Goal: Answer question/provide support: Share knowledge or assist other users

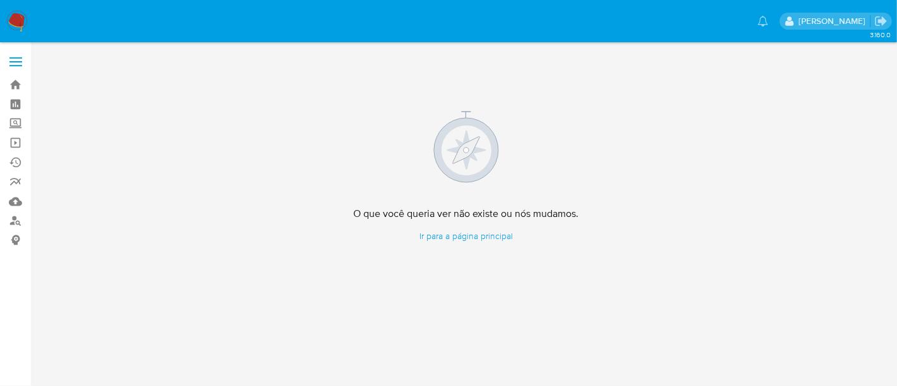
click at [16, 15] on img at bounding box center [16, 21] width 21 height 21
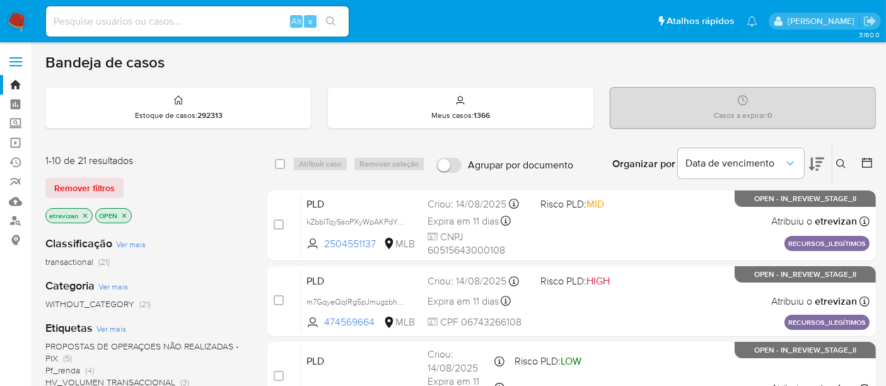
click at [13, 18] on img at bounding box center [16, 21] width 21 height 21
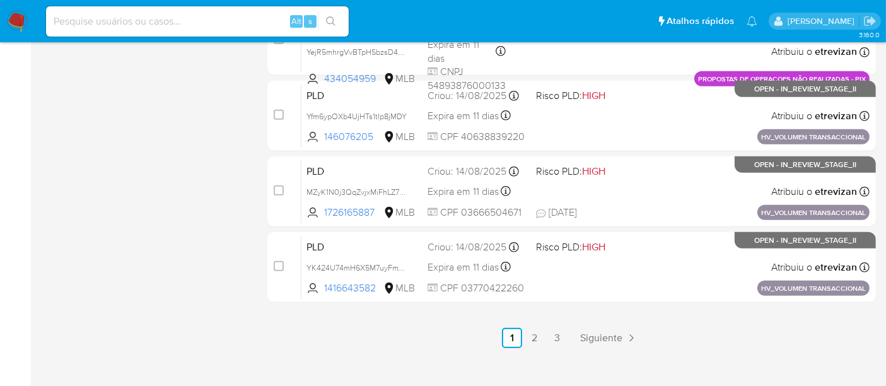
scroll to position [654, 0]
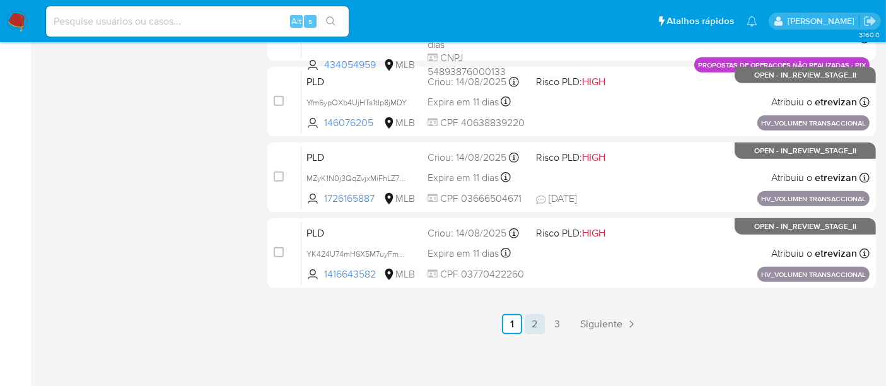
click at [535, 325] on link "2" at bounding box center [535, 324] width 20 height 20
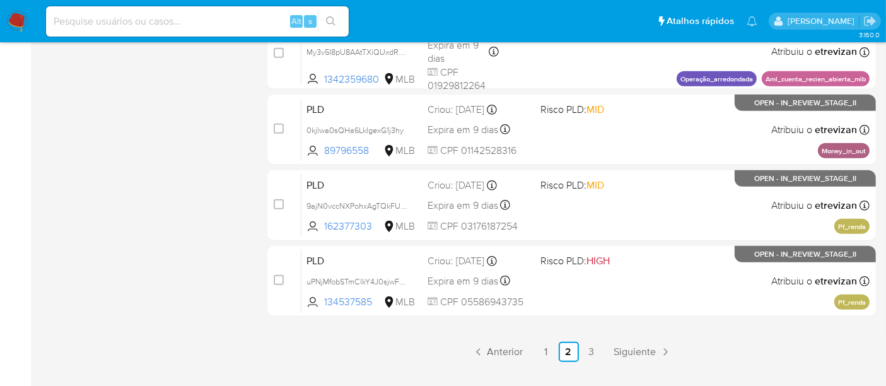
scroll to position [654, 0]
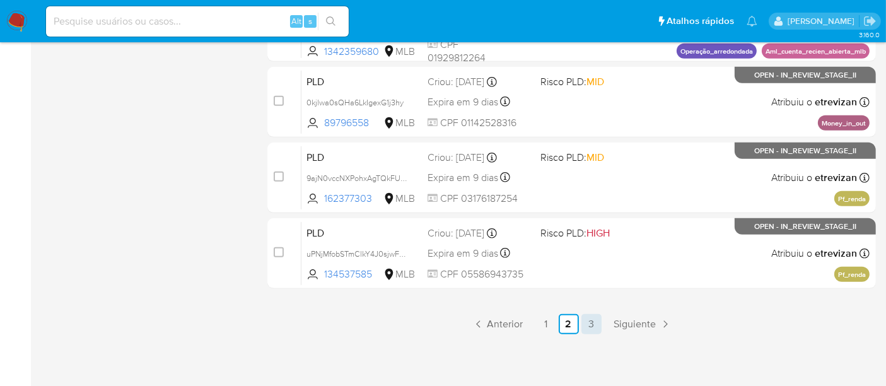
click at [589, 323] on link "3" at bounding box center [592, 324] width 20 height 20
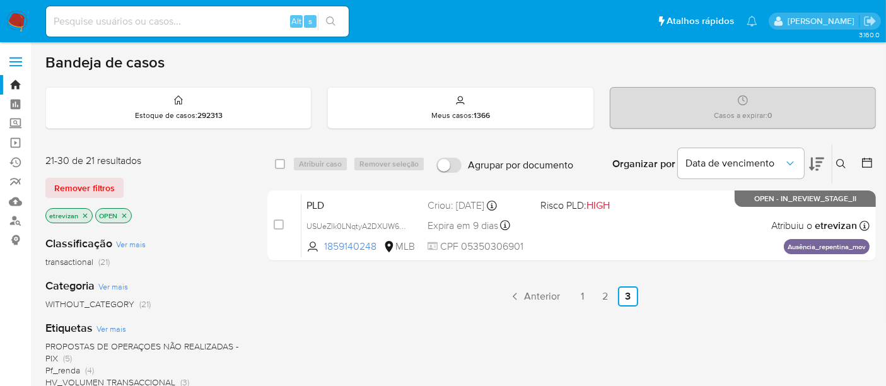
click at [23, 15] on img at bounding box center [16, 21] width 21 height 21
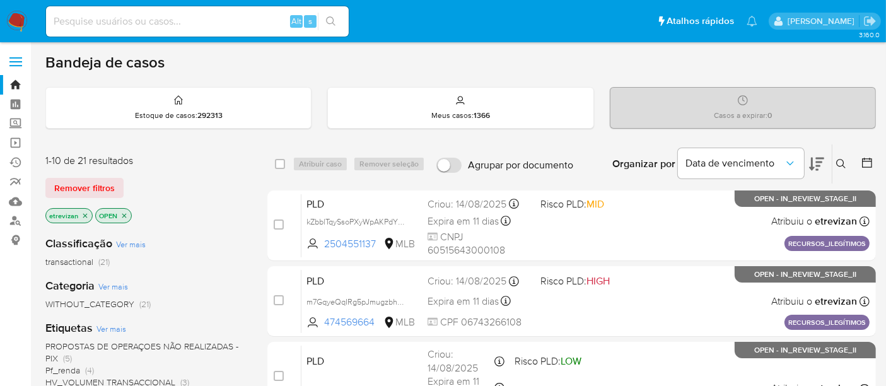
click at [144, 16] on input at bounding box center [197, 21] width 303 height 16
paste input "9rmVFy6n9jkV0UlpHNt4nffl"
type input "9rmVFy6n9jkV0UlpHNt4nffl"
click at [331, 21] on icon "search-icon" at bounding box center [331, 21] width 10 height 10
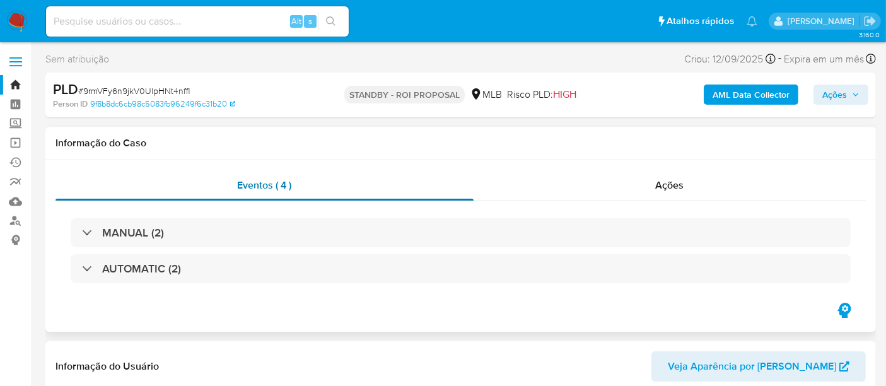
select select "10"
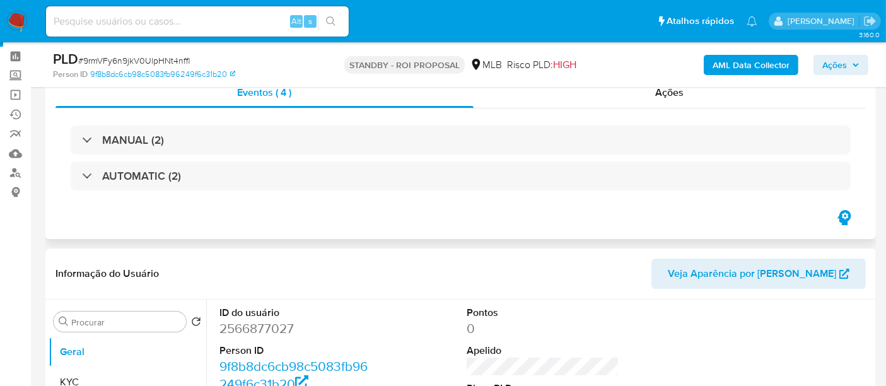
scroll to position [70, 0]
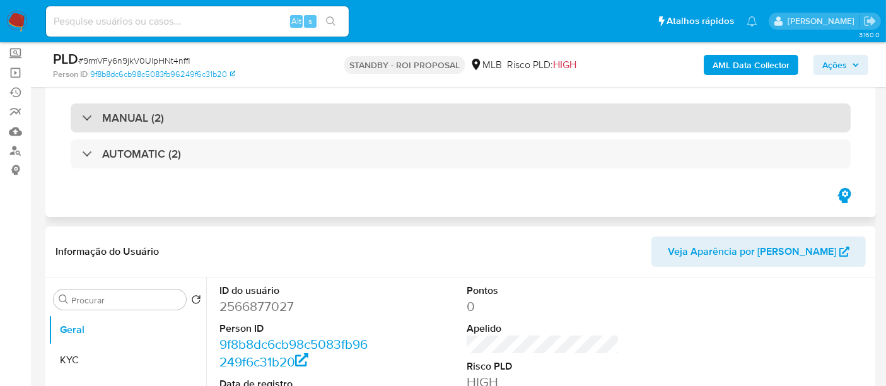
click at [180, 110] on div "MANUAL (2)" at bounding box center [461, 117] width 780 height 29
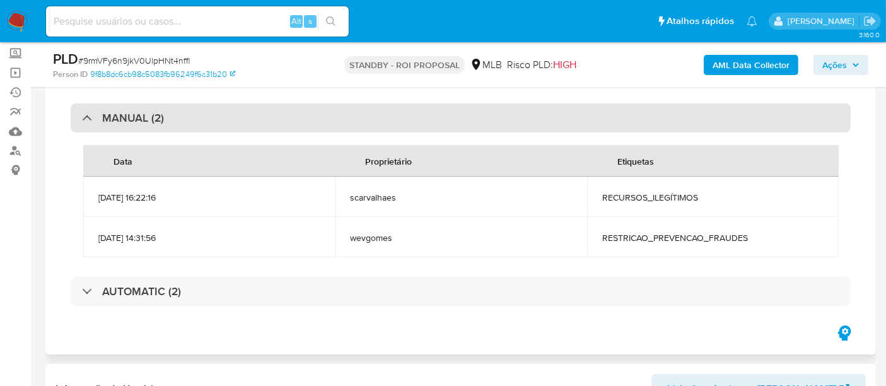
click at [180, 110] on div "MANUAL (2)" at bounding box center [461, 117] width 780 height 29
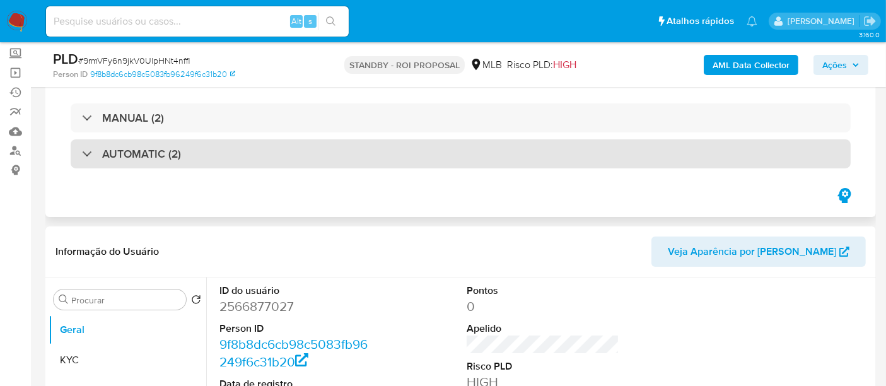
click at [203, 162] on div "AUTOMATIC (2)" at bounding box center [461, 153] width 780 height 29
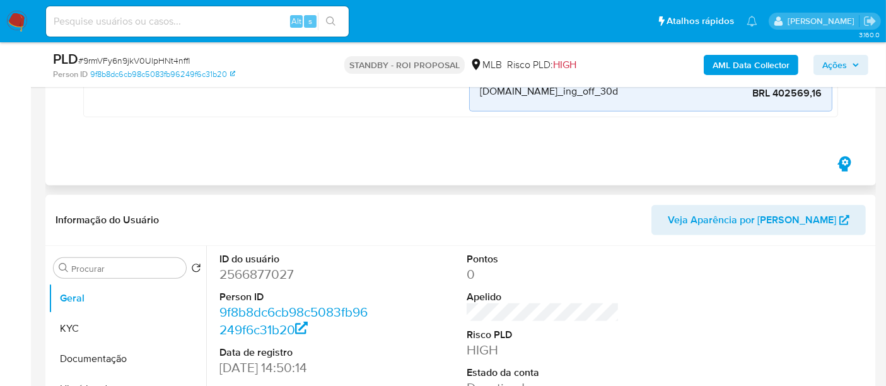
scroll to position [1051, 0]
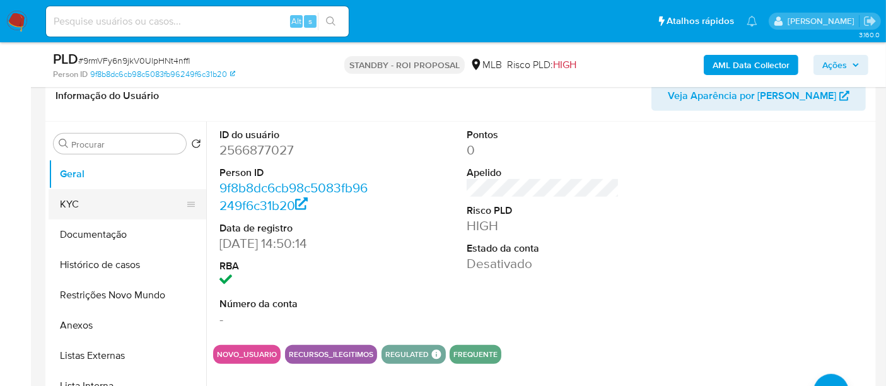
click at [76, 194] on button "KYC" at bounding box center [123, 204] width 148 height 30
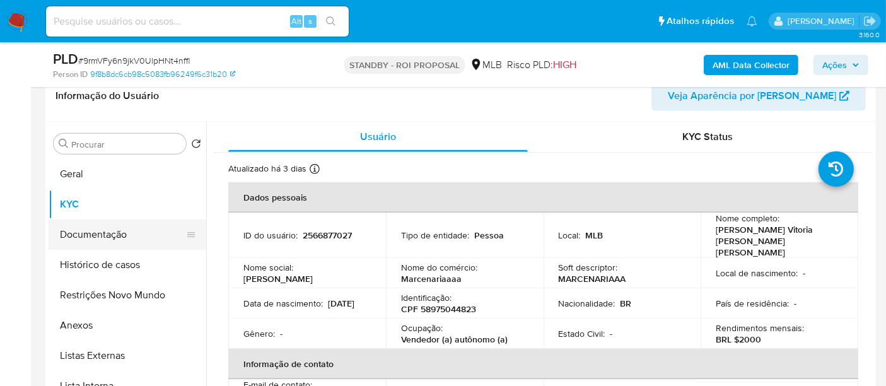
click at [93, 234] on button "Documentação" at bounding box center [123, 235] width 148 height 30
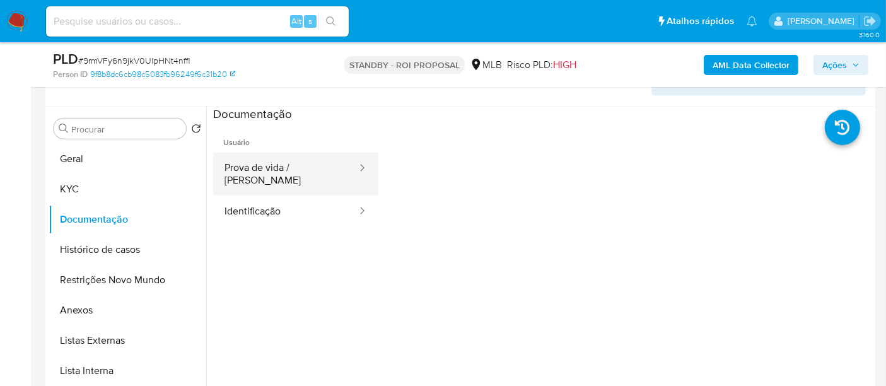
click at [292, 163] on button "Prova de vida / Selfie" at bounding box center [285, 174] width 145 height 43
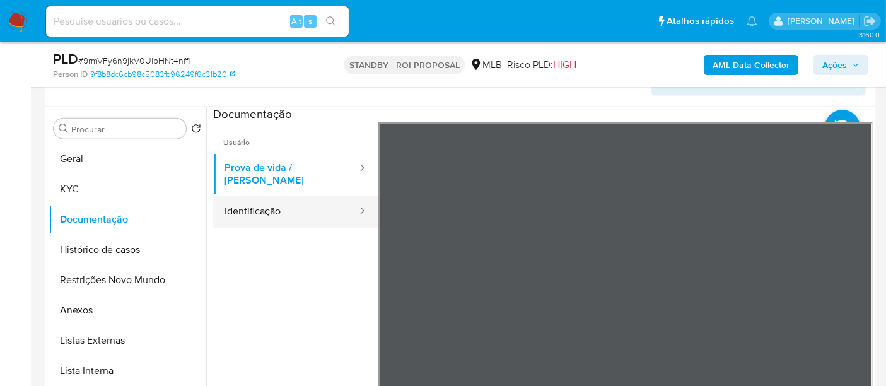
click at [249, 199] on button "Identificação" at bounding box center [285, 212] width 145 height 32
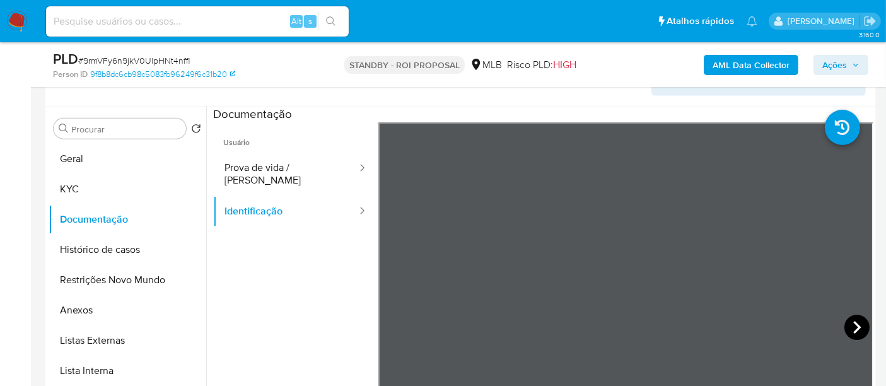
click at [854, 322] on icon at bounding box center [858, 327] width 8 height 13
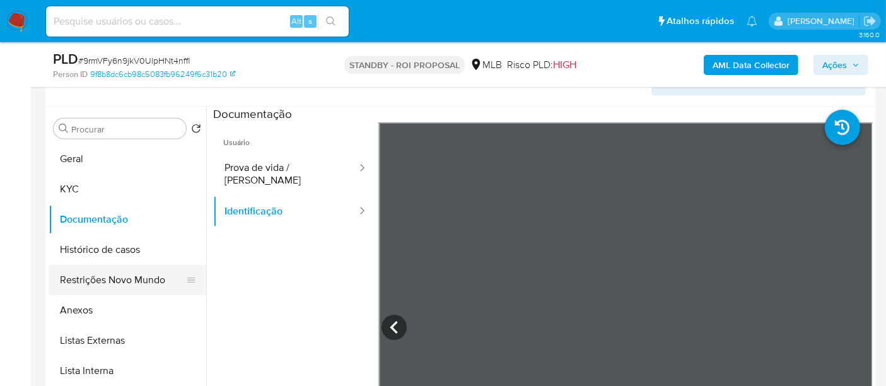
click at [108, 278] on button "Restrições Novo Mundo" at bounding box center [123, 280] width 148 height 30
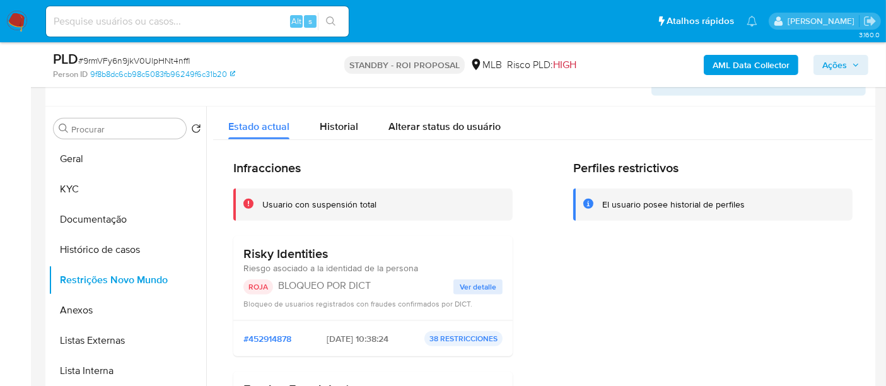
click at [479, 284] on span "Ver detalle" at bounding box center [478, 287] width 37 height 13
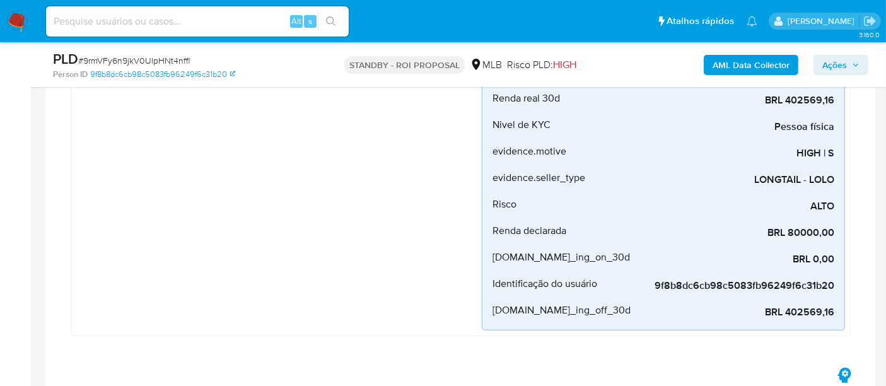
scroll to position [690, 0]
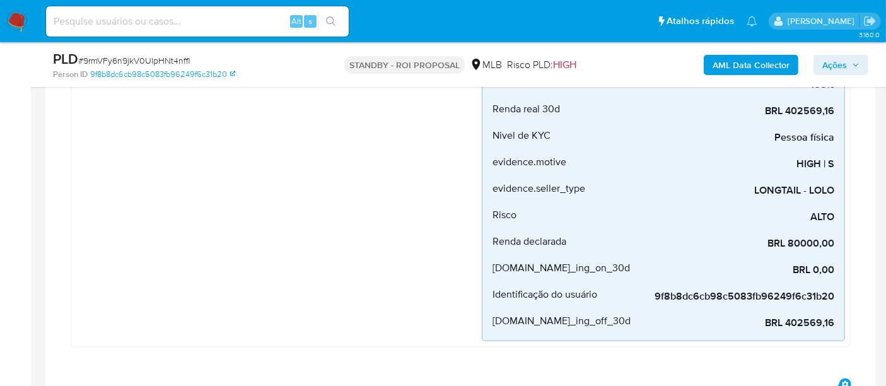
drag, startPoint x: 21, startPoint y: 15, endPoint x: 259, endPoint y: 13, distance: 238.5
click at [21, 14] on img at bounding box center [16, 21] width 21 height 21
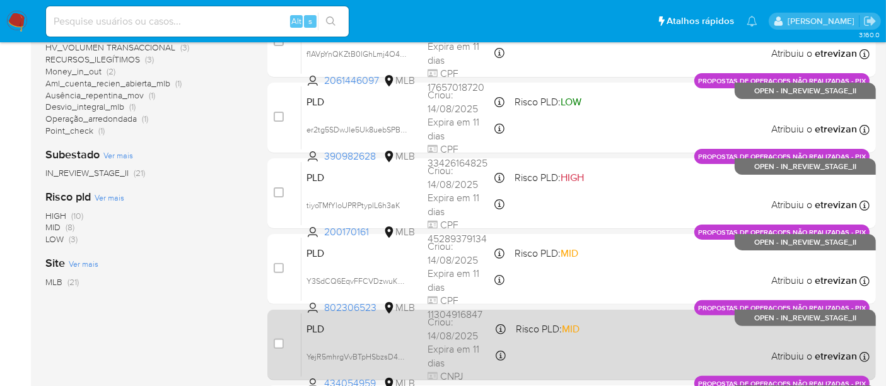
scroll to position [420, 0]
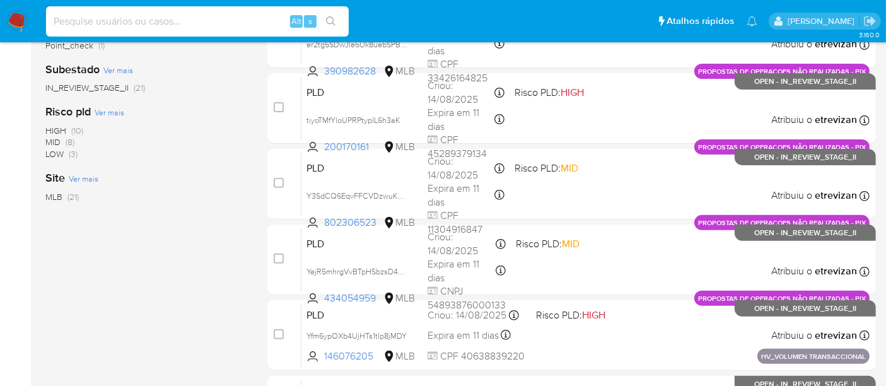
click at [158, 26] on input at bounding box center [197, 21] width 303 height 16
paste input "ZvgnxwtilQaohdGWP1OE8Zj9"
type input "ZvgnxwtilQaohdGWP1OE8Zj9"
click at [325, 13] on button "search-icon" at bounding box center [331, 22] width 26 height 18
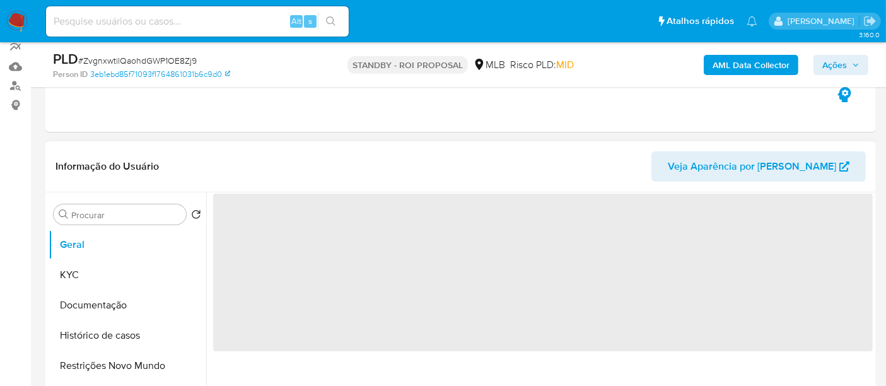
scroll to position [140, 0]
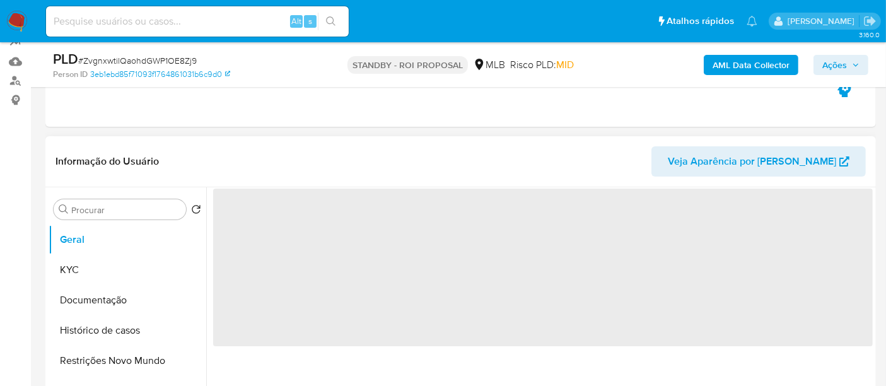
select select "10"
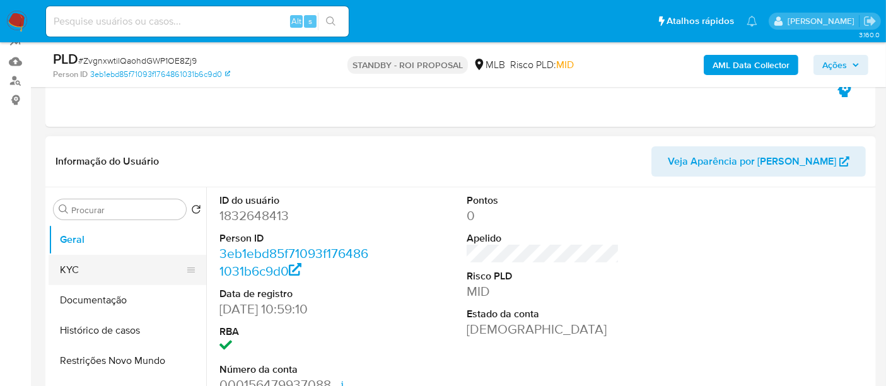
click at [74, 267] on button "KYC" at bounding box center [123, 270] width 148 height 30
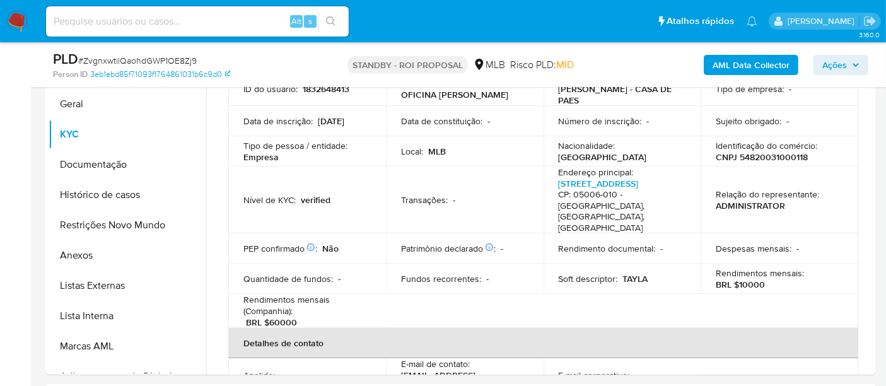
scroll to position [250, 0]
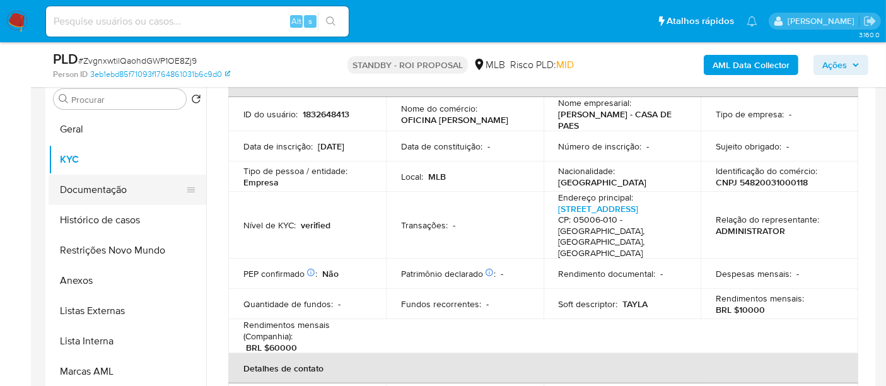
click at [93, 192] on button "Documentação" at bounding box center [123, 190] width 148 height 30
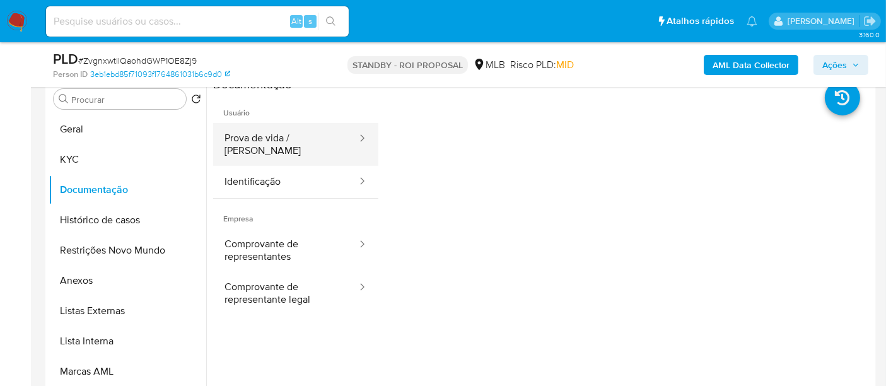
click at [283, 133] on button "Prova de vida / [PERSON_NAME]" at bounding box center [285, 144] width 145 height 43
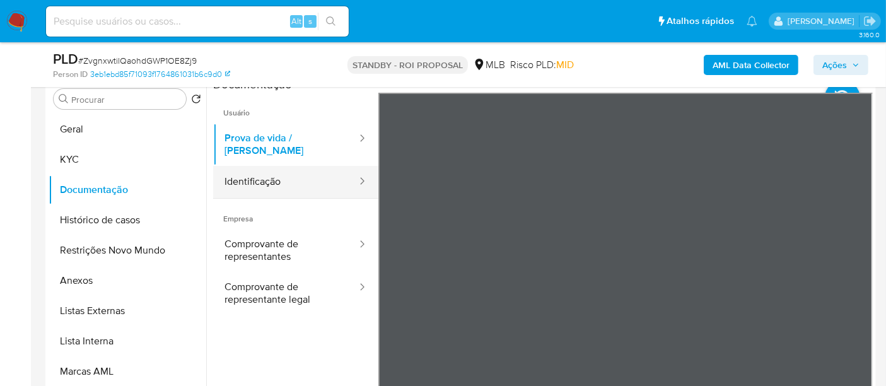
click at [251, 168] on button "Identificação" at bounding box center [285, 182] width 145 height 32
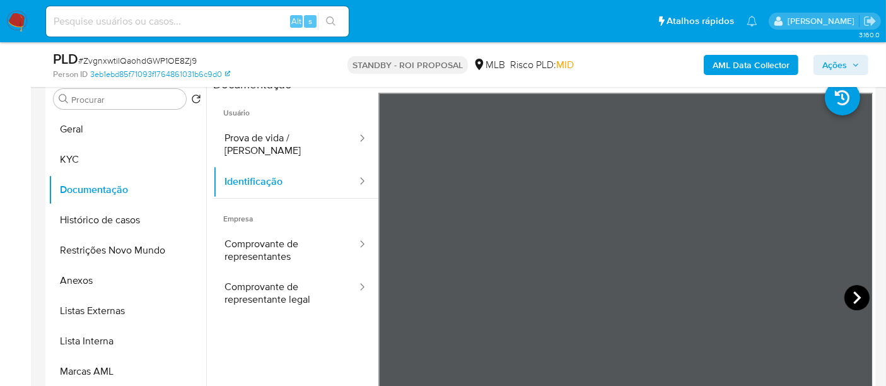
click at [845, 293] on icon at bounding box center [857, 297] width 25 height 25
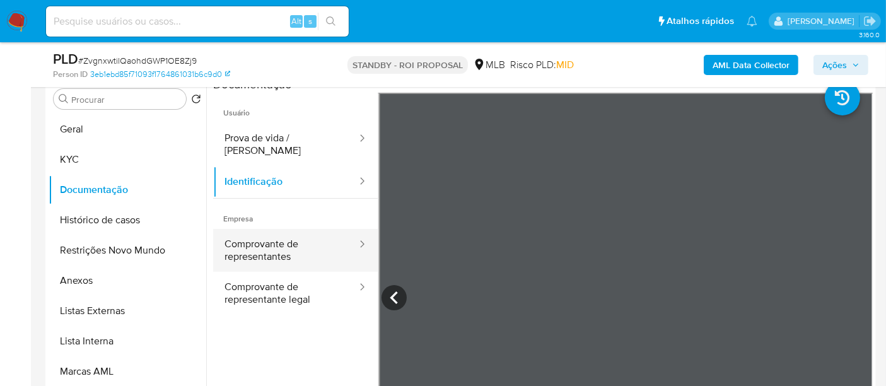
click at [255, 249] on button "Comprovante de representantes" at bounding box center [285, 250] width 145 height 43
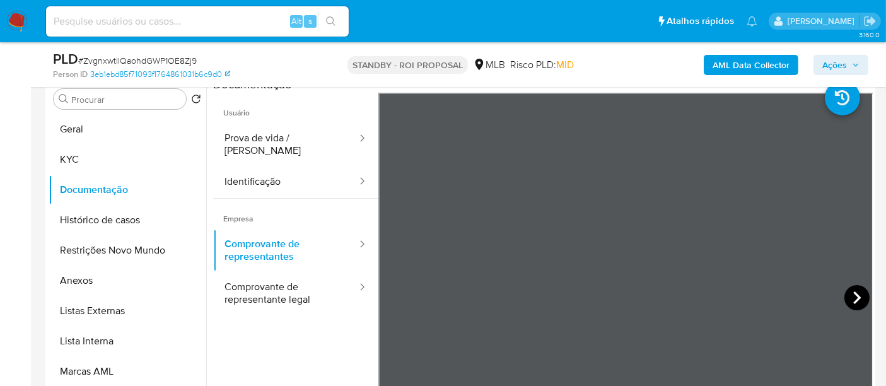
click at [853, 295] on icon at bounding box center [857, 297] width 25 height 25
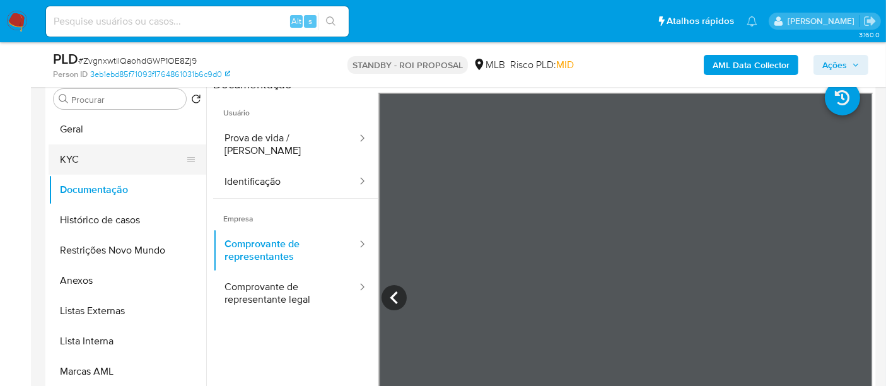
click at [65, 160] on button "KYC" at bounding box center [123, 159] width 148 height 30
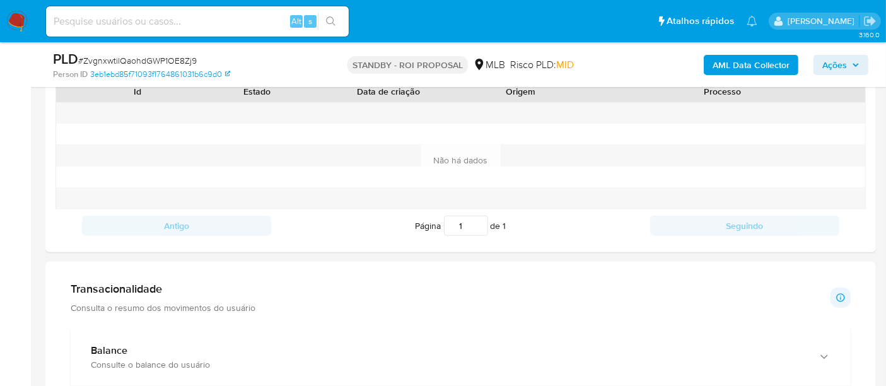
scroll to position [811, 0]
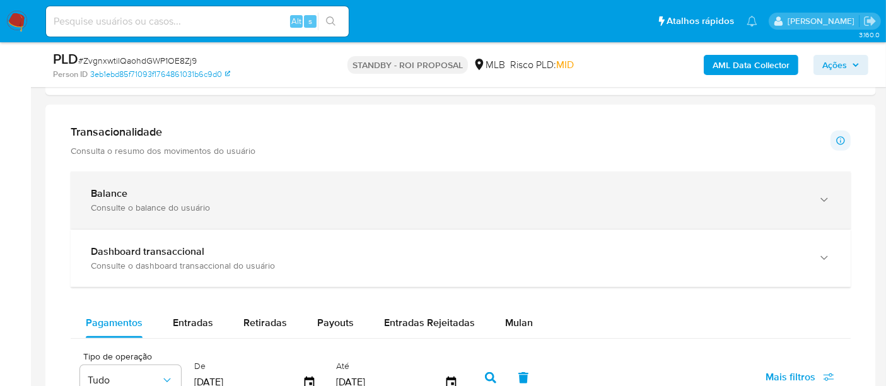
click at [162, 204] on div "Consulte o balance do usuário" at bounding box center [448, 207] width 715 height 11
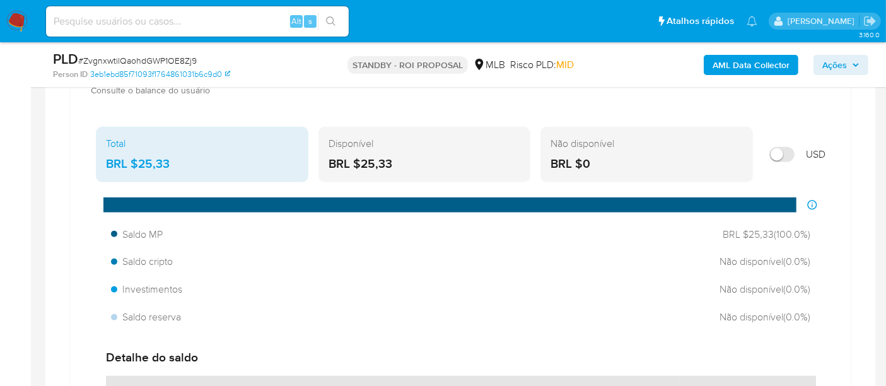
scroll to position [881, 0]
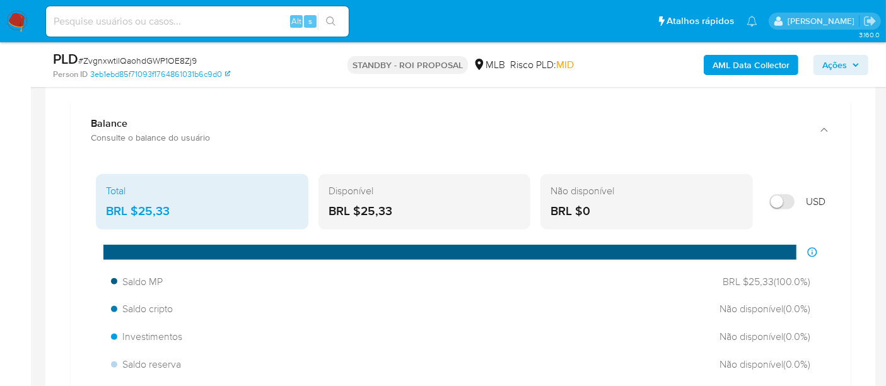
click at [146, 24] on input at bounding box center [197, 21] width 303 height 16
paste input "L7RPjQKtxvlJQoiG2KpmlQAV"
type input "L7RPjQKtxvlJQoiG2KpmlQAV"
click at [329, 18] on icon "search-icon" at bounding box center [331, 21] width 10 height 10
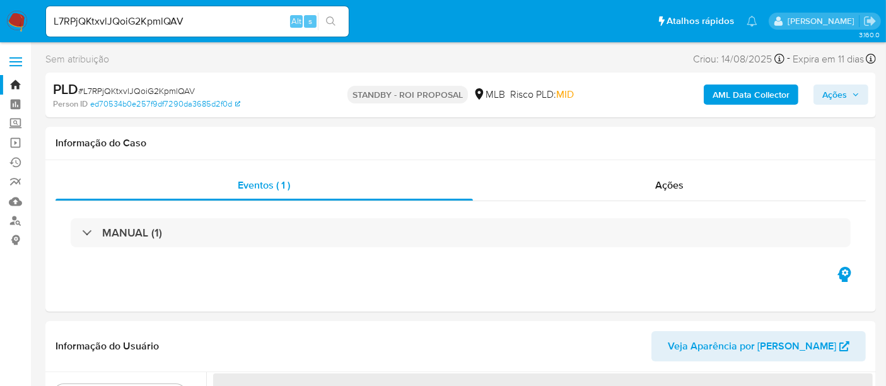
select select "10"
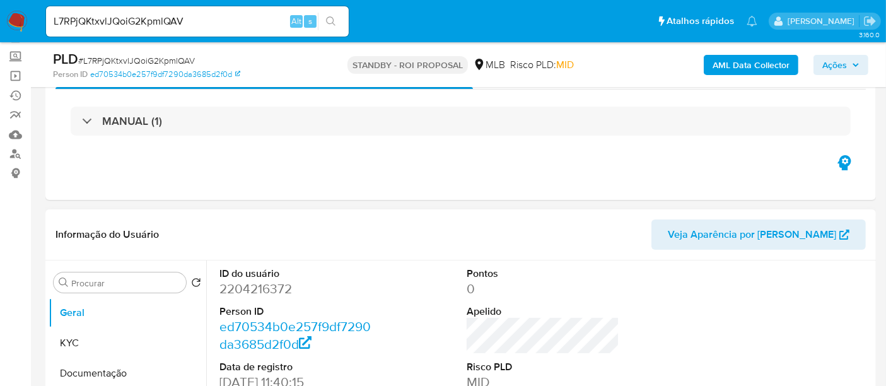
scroll to position [140, 0]
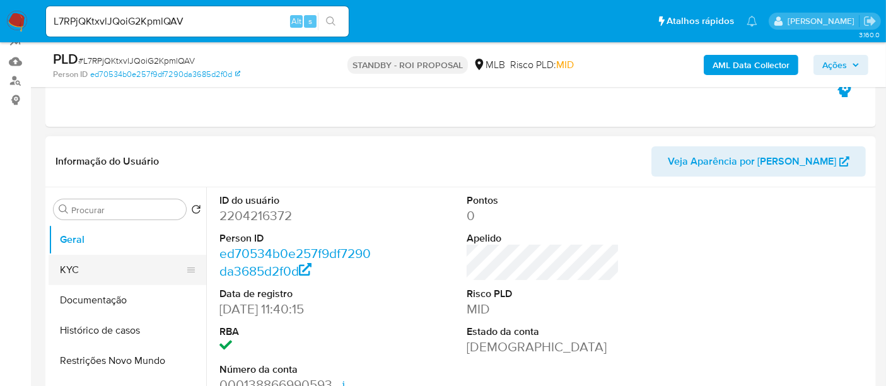
click at [81, 271] on button "KYC" at bounding box center [123, 270] width 148 height 30
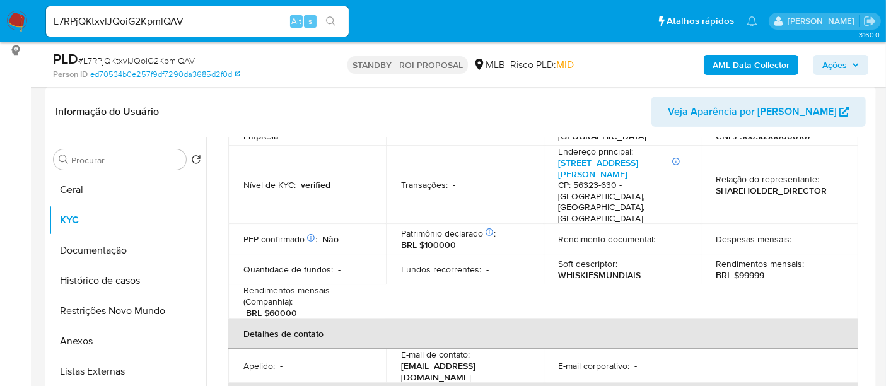
scroll to position [210, 0]
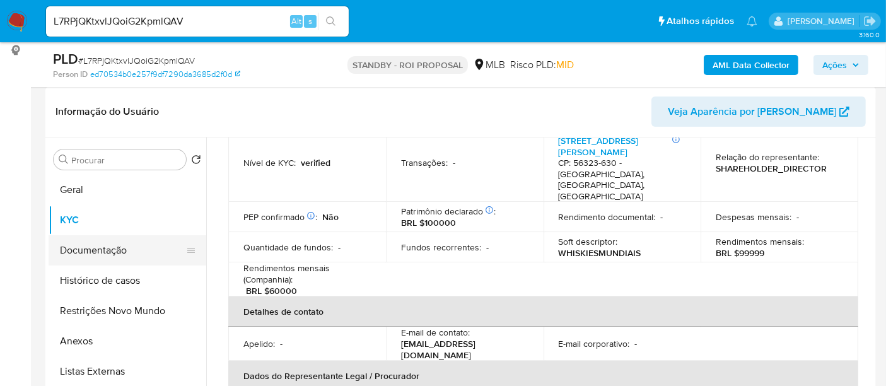
click at [72, 251] on button "Documentação" at bounding box center [123, 250] width 148 height 30
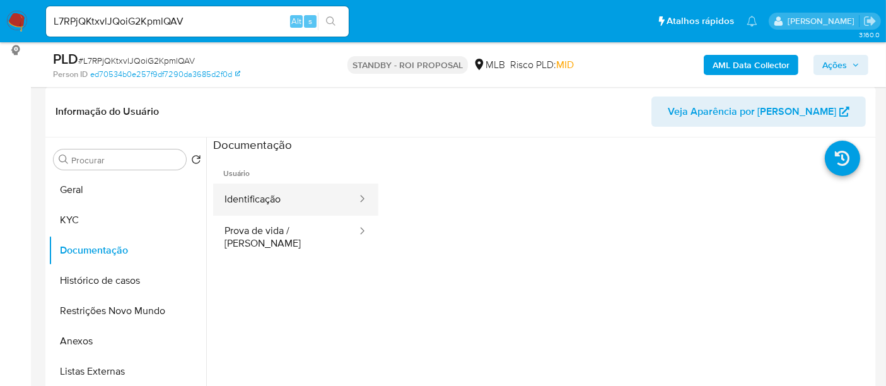
click at [285, 199] on button "Identificação" at bounding box center [285, 200] width 145 height 32
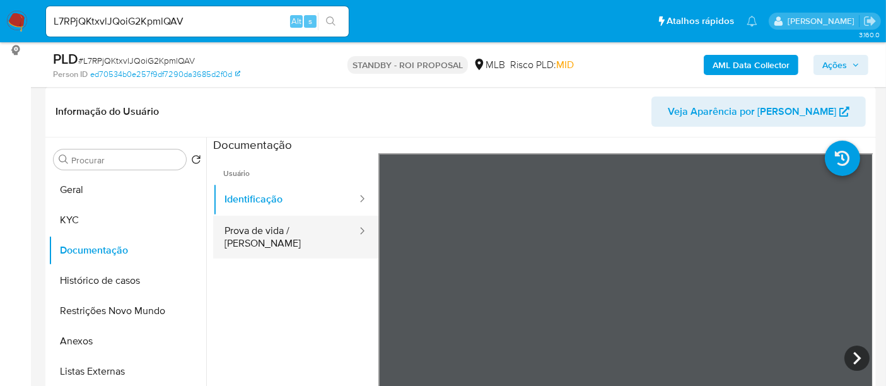
click at [257, 224] on button "Prova de vida / [PERSON_NAME]" at bounding box center [285, 237] width 145 height 43
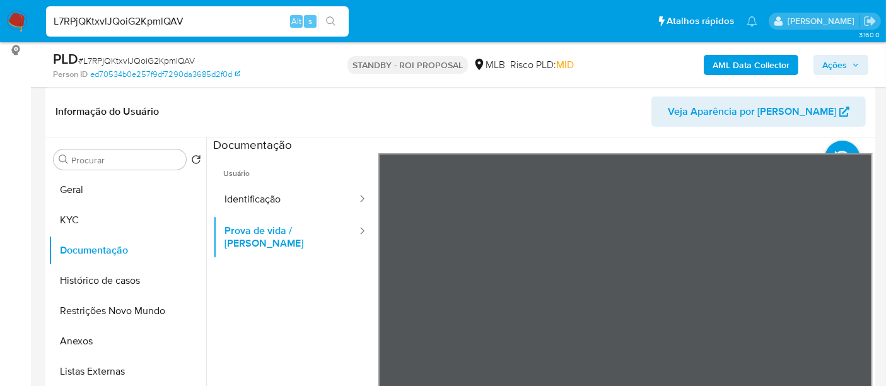
drag, startPoint x: 216, startPoint y: 21, endPoint x: 0, endPoint y: 32, distance: 216.0
click at [0, 32] on nav "Pausado Ver notificaciones L7RPjQKtxvlJQoiG2KpmlQAV Alt s Atalhos rápidos Presi…" at bounding box center [443, 21] width 886 height 42
paste input "3qLPNFY795S53xuVR0sJi0DN"
type input "3qLPNFY795S53xuVR0sJi0DN"
click at [332, 20] on icon "search-icon" at bounding box center [331, 21] width 10 height 10
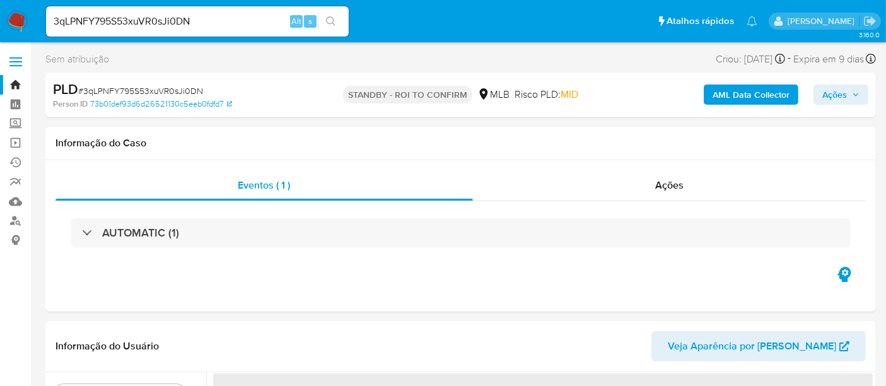
select select "10"
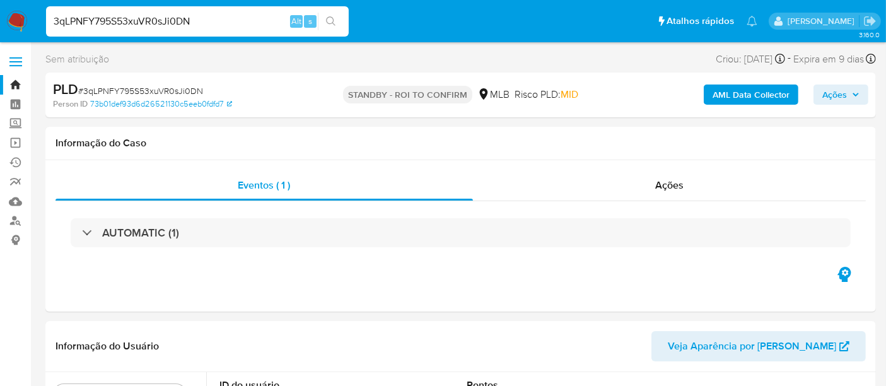
drag, startPoint x: 210, startPoint y: 20, endPoint x: 0, endPoint y: 38, distance: 210.9
click at [0, 38] on nav "Pausado Ver notificaciones 3qLPNFY795S53xuVR0sJi0DN Alt s Atalhos rápidos Presi…" at bounding box center [443, 21] width 886 height 42
click at [333, 16] on icon "search-icon" at bounding box center [331, 21] width 10 height 10
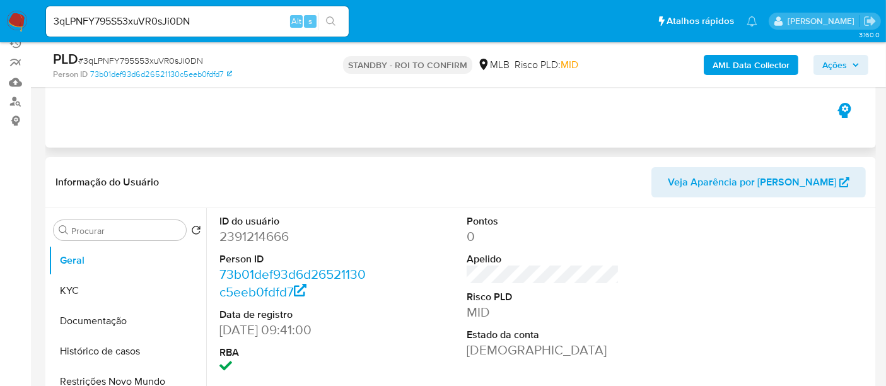
scroll to position [140, 0]
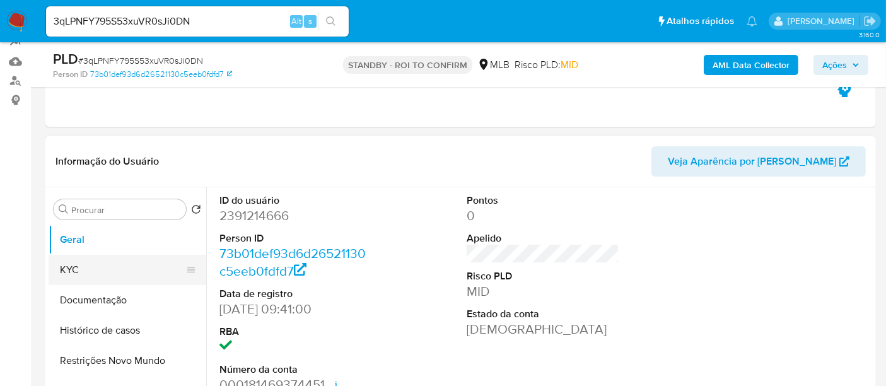
click at [69, 267] on button "KYC" at bounding box center [123, 270] width 148 height 30
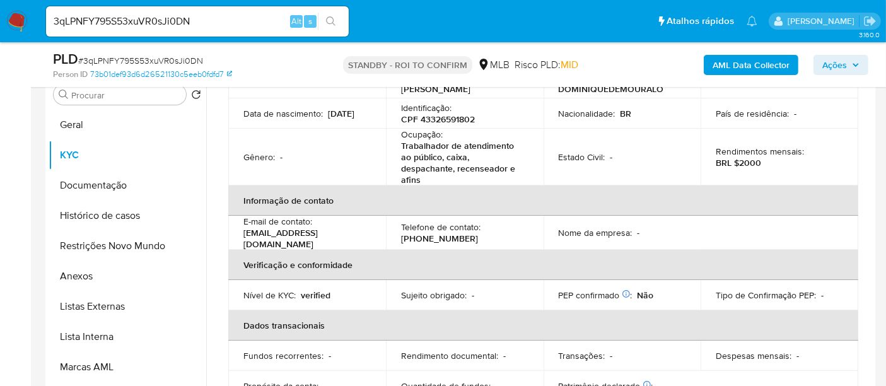
scroll to position [0, 0]
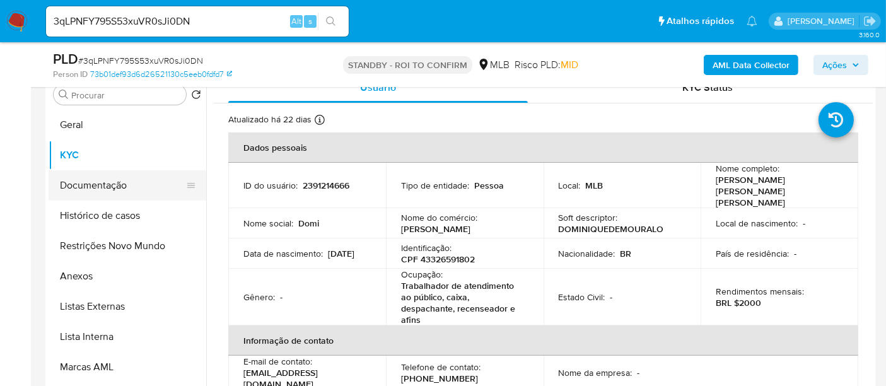
click at [101, 184] on button "Documentação" at bounding box center [123, 185] width 148 height 30
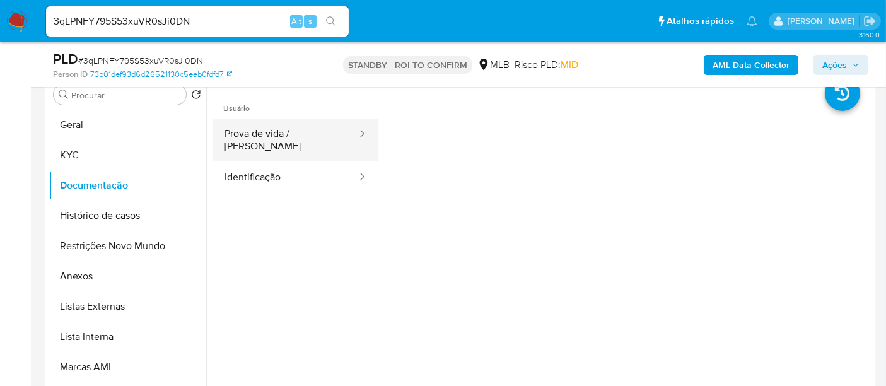
click at [297, 134] on button "Prova de vida / [PERSON_NAME]" at bounding box center [285, 140] width 145 height 43
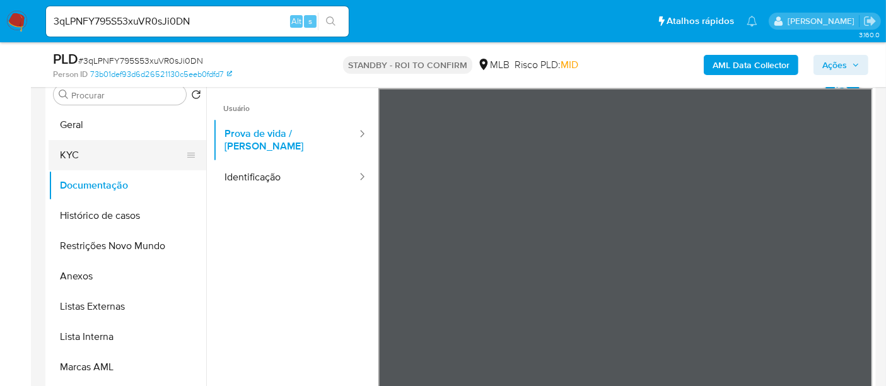
click at [74, 155] on button "KYC" at bounding box center [123, 155] width 148 height 30
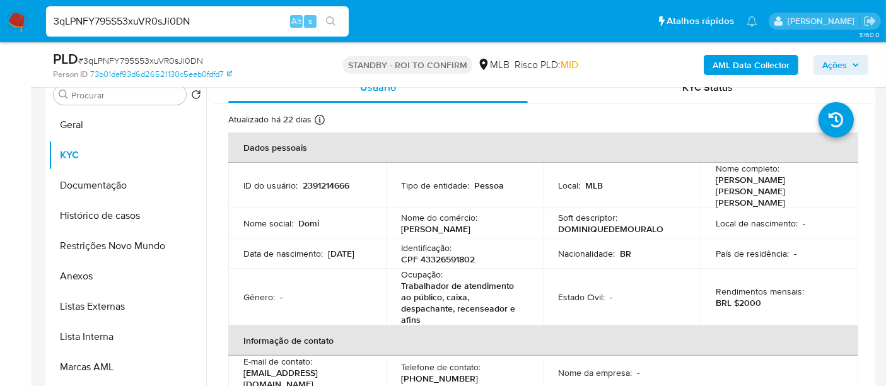
drag, startPoint x: 55, startPoint y: 23, endPoint x: 189, endPoint y: 19, distance: 134.4
click at [189, 19] on input "3qLPNFY795S53xuVR0sJi0DN" at bounding box center [197, 21] width 303 height 16
click at [220, 18] on input "3qLPNFY795S53xuVR0sJi0DN" at bounding box center [197, 21] width 303 height 16
type input "3"
paste input "3qLPNFY795S53xuVR0sJi0DN"
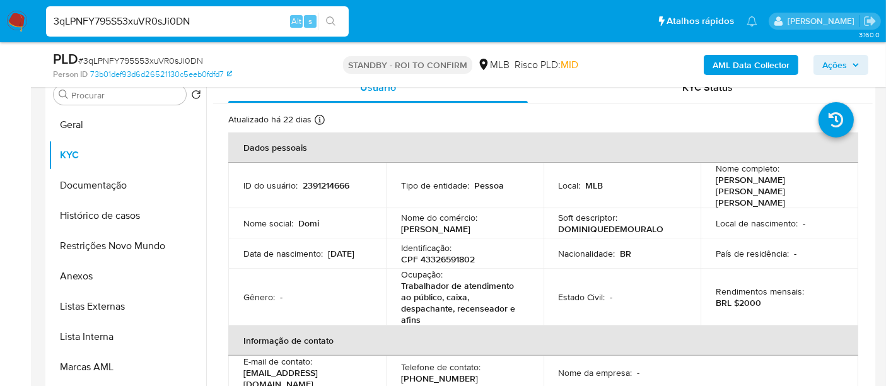
click at [331, 17] on icon "search-icon" at bounding box center [330, 20] width 9 height 9
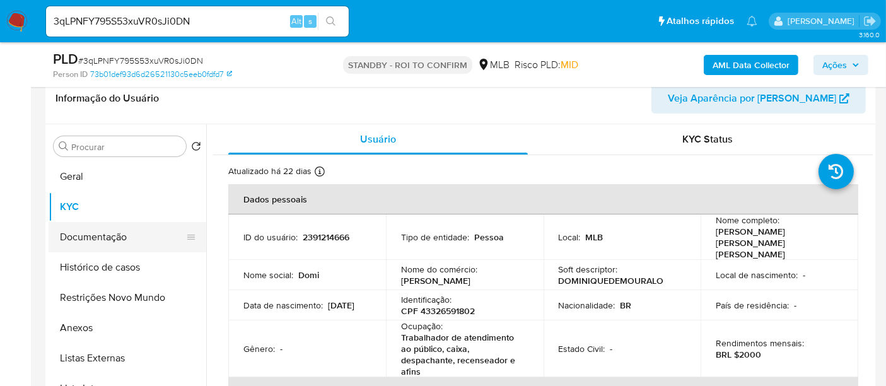
scroll to position [185, 0]
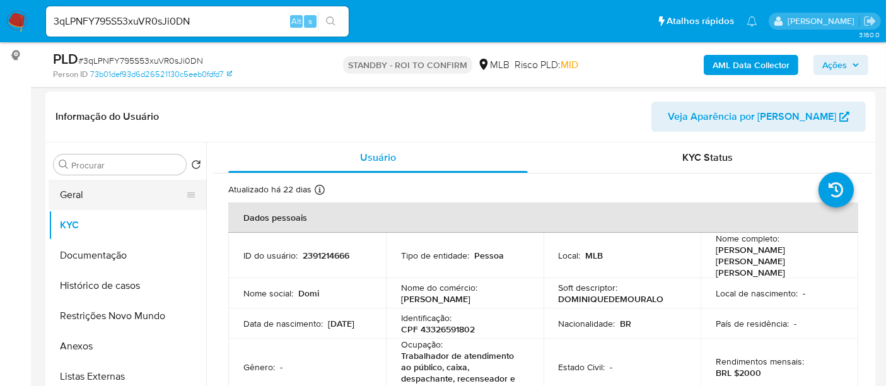
drag, startPoint x: 102, startPoint y: 194, endPoint x: 178, endPoint y: 196, distance: 75.7
click at [102, 194] on button "Geral" at bounding box center [123, 195] width 148 height 30
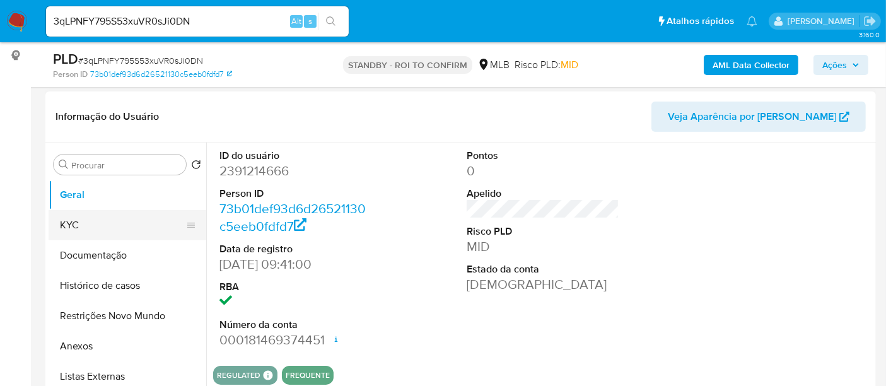
click at [99, 221] on button "KYC" at bounding box center [123, 225] width 148 height 30
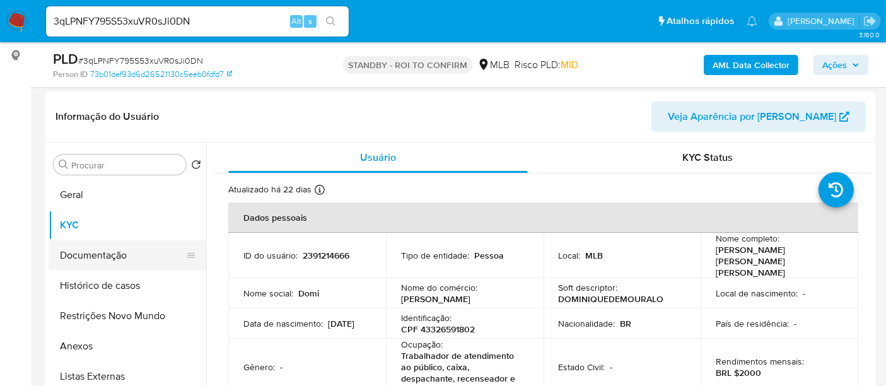
click at [118, 259] on button "Documentação" at bounding box center [123, 255] width 148 height 30
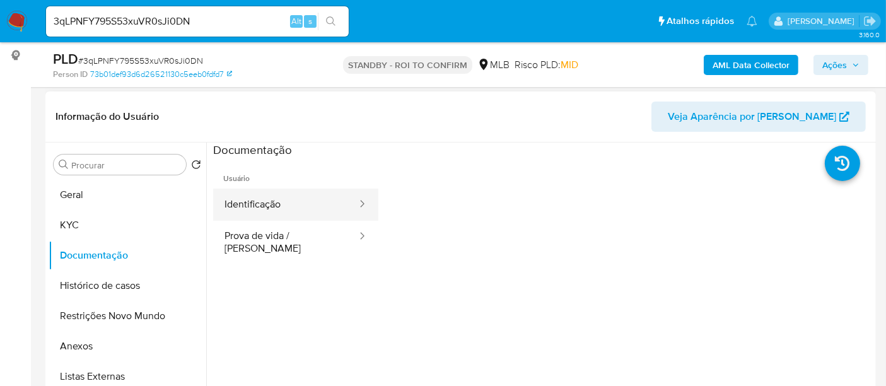
click at [298, 197] on button "Identificação" at bounding box center [285, 205] width 145 height 32
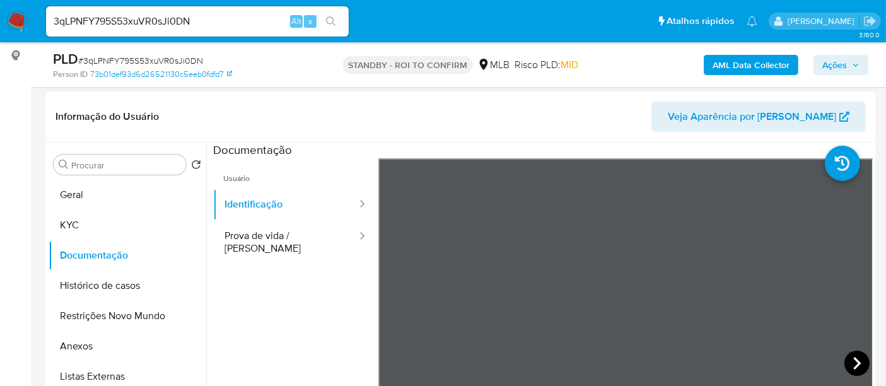
click at [854, 358] on icon at bounding box center [857, 363] width 25 height 25
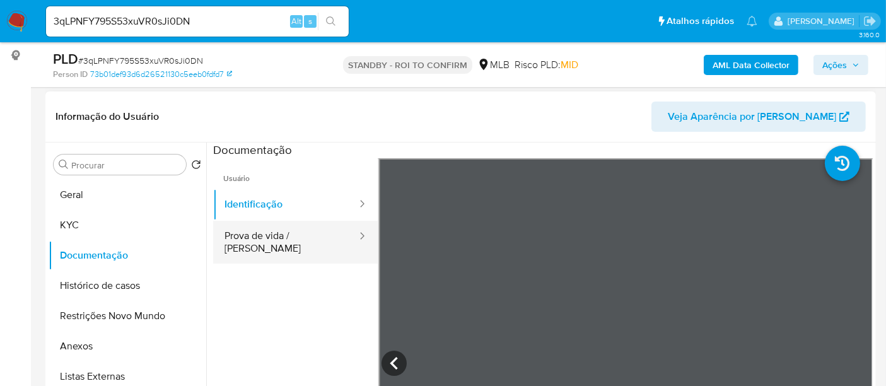
click at [266, 233] on button "Prova de vida / [PERSON_NAME]" at bounding box center [285, 242] width 145 height 43
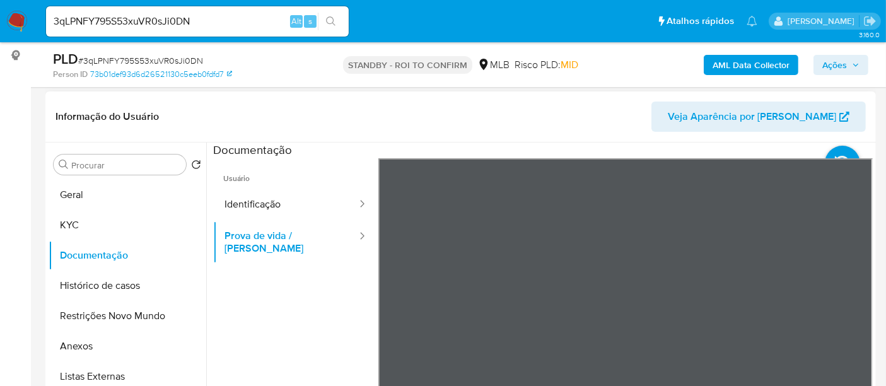
click at [582, 143] on section at bounding box center [543, 353] width 660 height 420
drag, startPoint x: 86, startPoint y: 221, endPoint x: 99, endPoint y: 221, distance: 13.3
click at [86, 221] on button "KYC" at bounding box center [123, 225] width 148 height 30
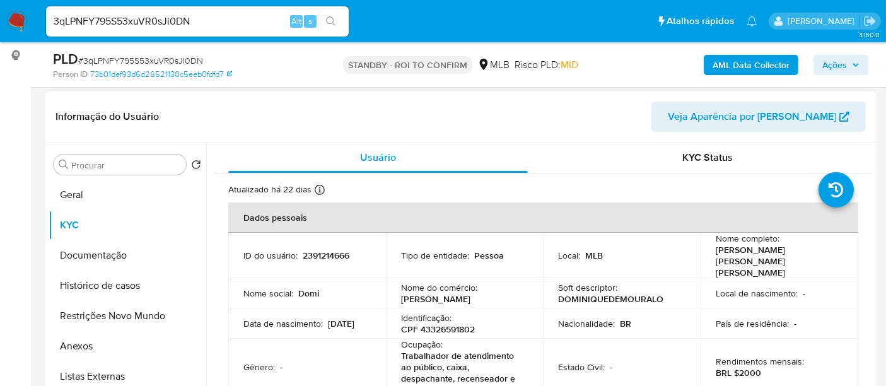
scroll to position [70, 0]
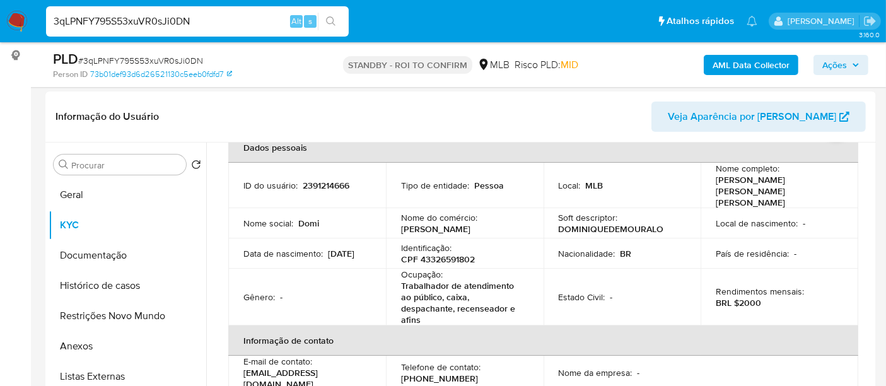
drag, startPoint x: 216, startPoint y: 25, endPoint x: 0, endPoint y: 38, distance: 216.2
click at [0, 38] on nav "Pausado Ver notificaciones 3qLPNFY795S53xuVR0sJi0DN Alt s Atalhos rápidos Presi…" at bounding box center [443, 21] width 886 height 42
paste input "CqaqgHD9Q6RxXS7ZCmdgJKUq"
type input "CqaqgHD9Q6RxXS7ZCmdgJKUq"
click at [336, 19] on icon "search-icon" at bounding box center [331, 21] width 10 height 10
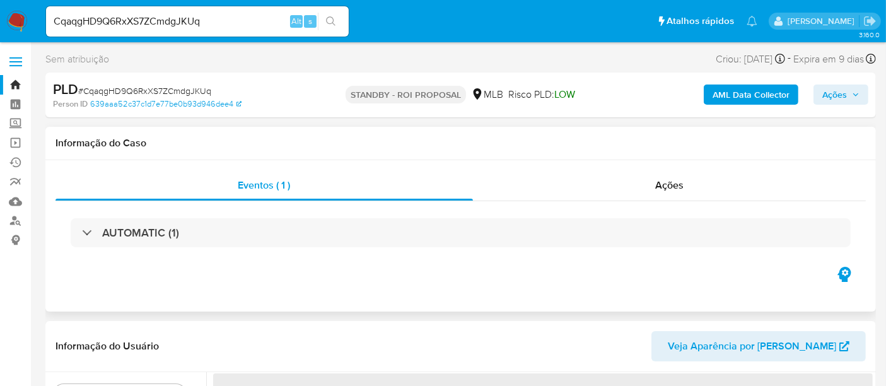
select select "10"
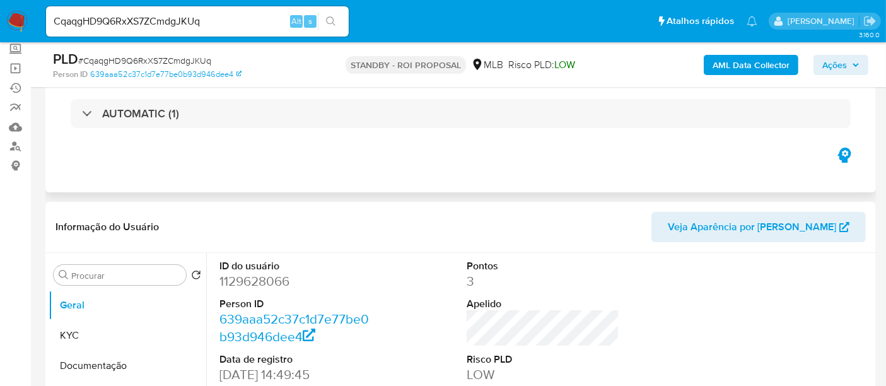
scroll to position [140, 0]
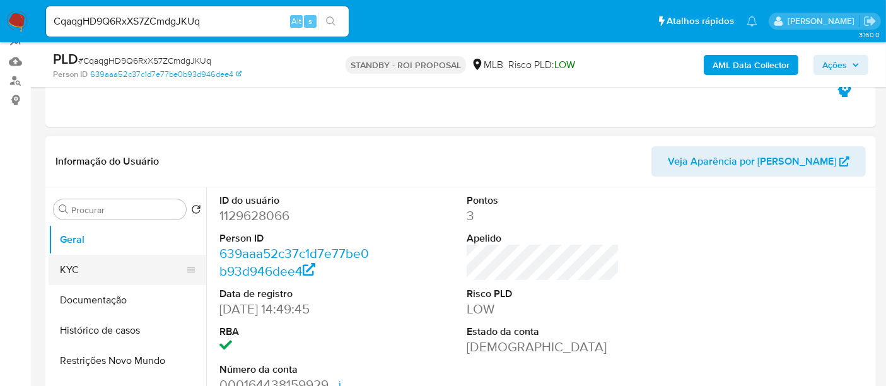
drag, startPoint x: 95, startPoint y: 269, endPoint x: 130, endPoint y: 267, distance: 34.7
click at [95, 268] on button "KYC" at bounding box center [123, 270] width 148 height 30
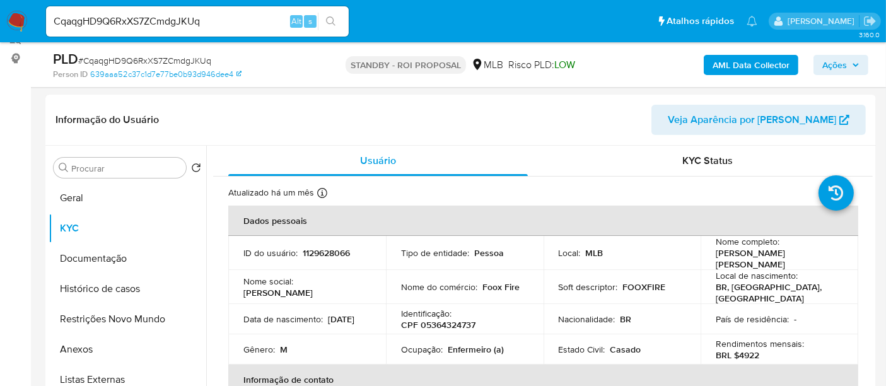
scroll to position [184, 0]
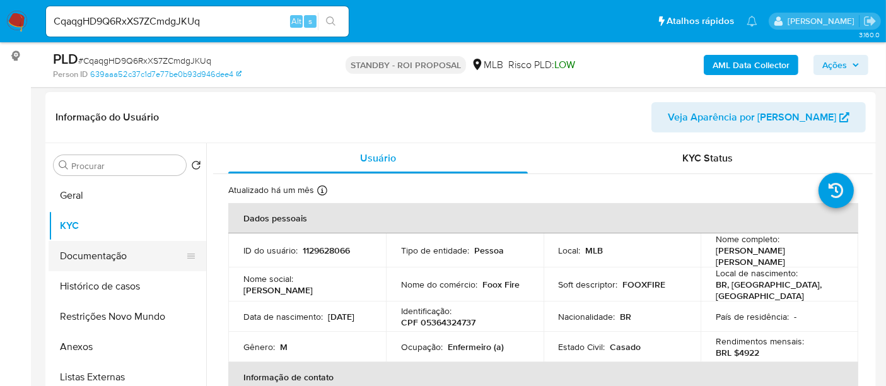
click at [107, 254] on button "Documentação" at bounding box center [123, 256] width 148 height 30
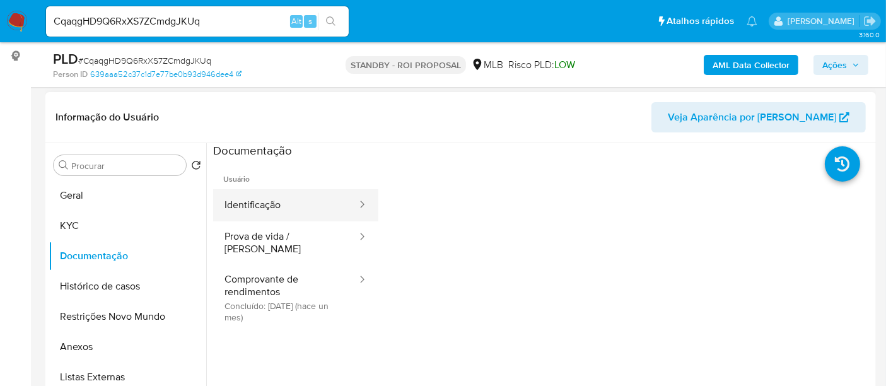
click at [277, 210] on button "Identificação" at bounding box center [285, 205] width 145 height 32
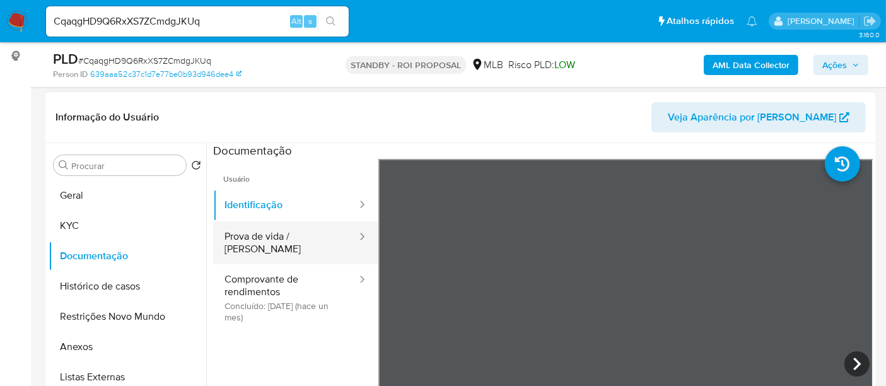
click at [245, 235] on button "Prova de vida / [PERSON_NAME]" at bounding box center [285, 242] width 145 height 43
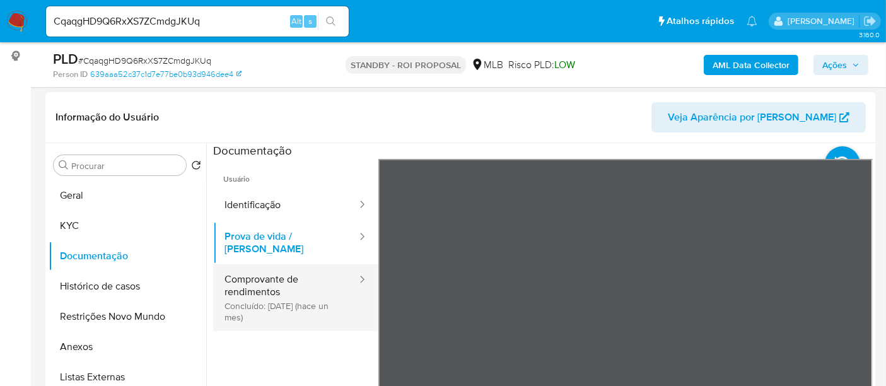
drag, startPoint x: 255, startPoint y: 276, endPoint x: 368, endPoint y: 276, distance: 112.9
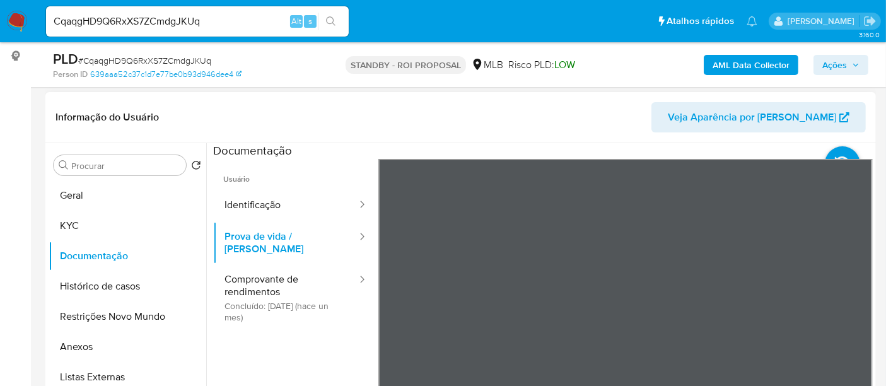
click at [255, 276] on button "Comprovante de rendimentos Concluído: 19/08/2025 (hace un mes)" at bounding box center [285, 297] width 145 height 67
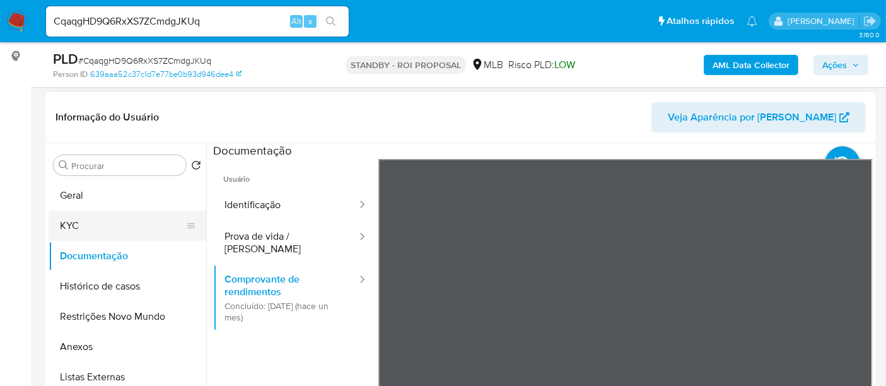
click at [91, 222] on button "KYC" at bounding box center [123, 226] width 148 height 30
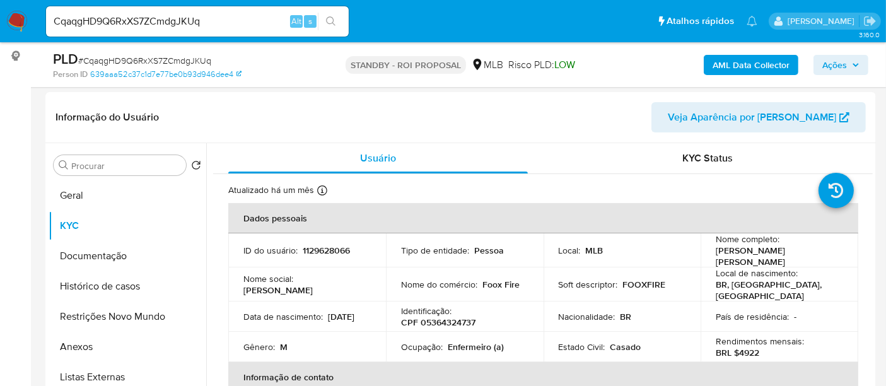
scroll to position [203, 0]
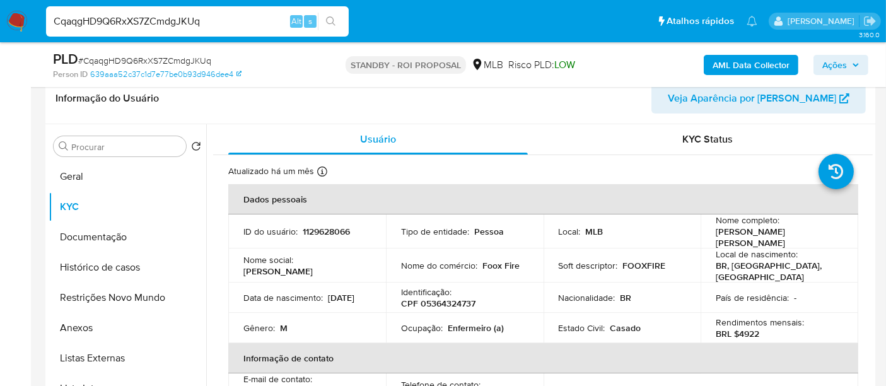
drag, startPoint x: 223, startPoint y: 22, endPoint x: 0, endPoint y: 71, distance: 227.9
paste input "J0OW6008oVuwvUUx3CisuAVW"
type input "J0OW6008oVuwvUUx3CisuAVW"
click at [331, 20] on icon "search-icon" at bounding box center [331, 21] width 10 height 10
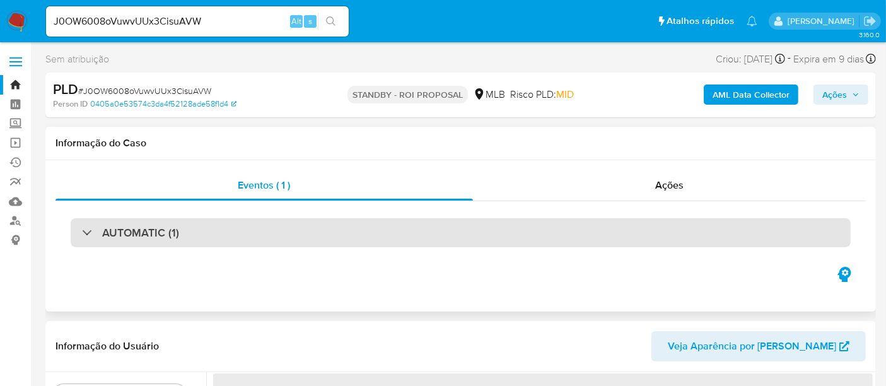
select select "10"
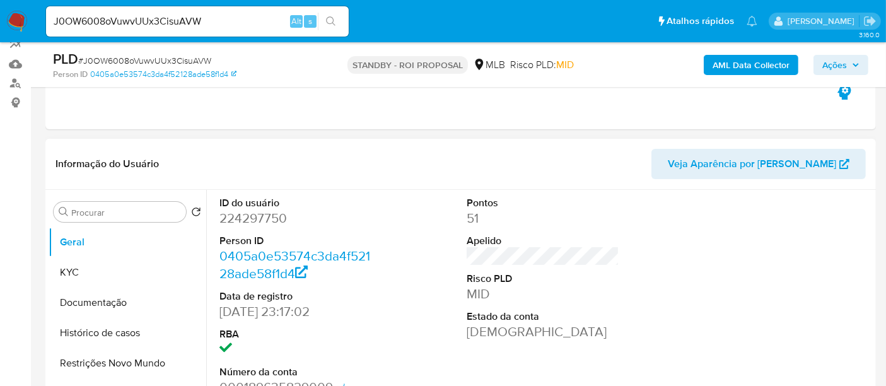
scroll to position [140, 0]
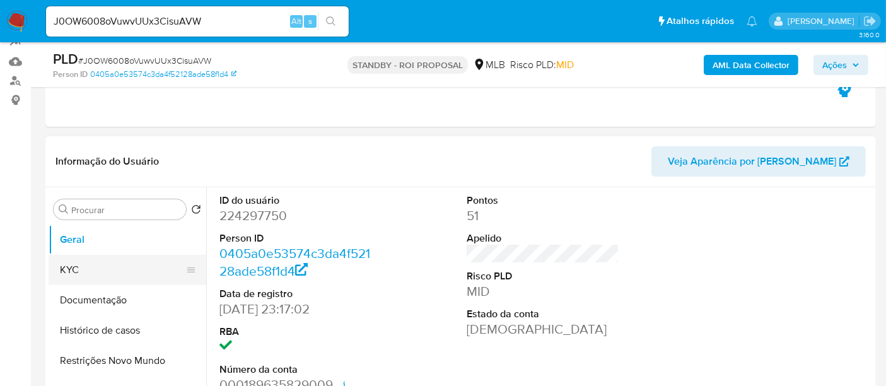
click at [81, 267] on button "KYC" at bounding box center [123, 270] width 148 height 30
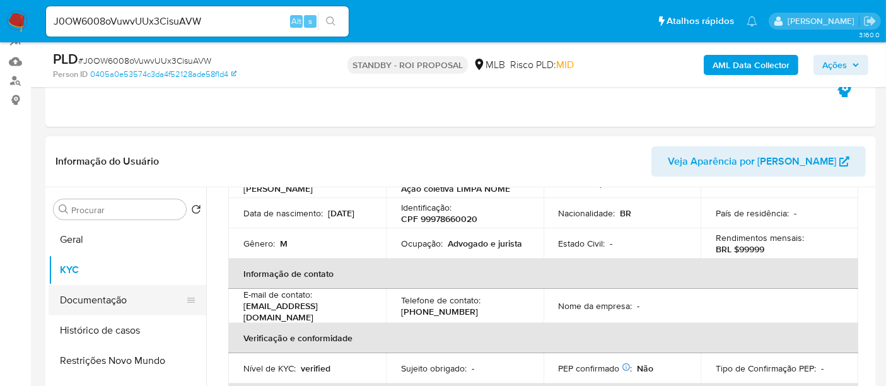
click at [101, 300] on button "Documentação" at bounding box center [123, 300] width 148 height 30
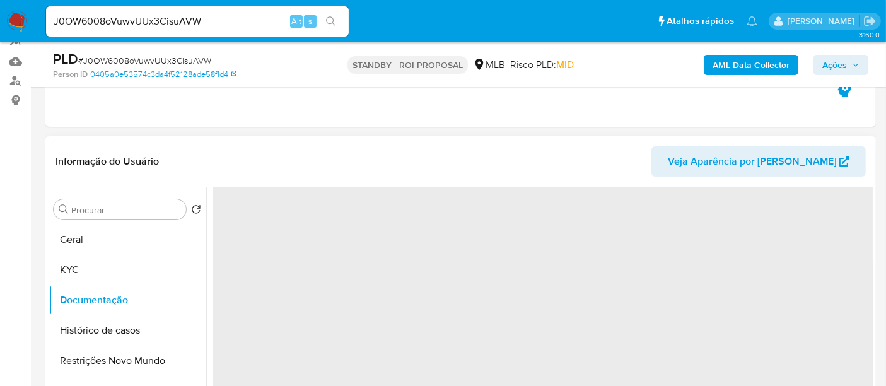
scroll to position [0, 0]
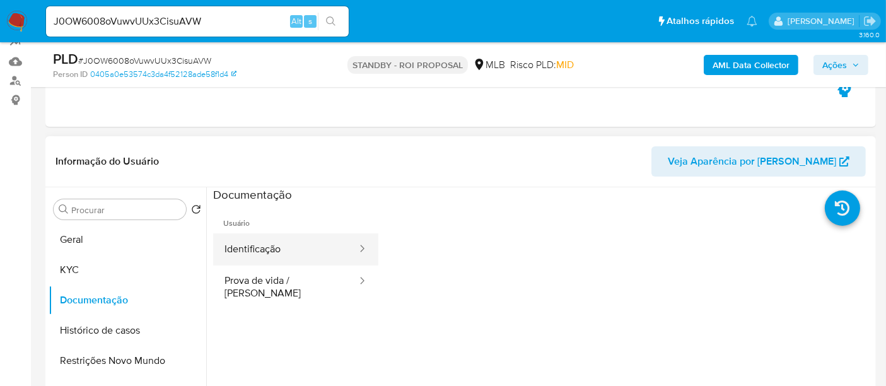
click at [272, 247] on button "Identificação" at bounding box center [285, 249] width 145 height 32
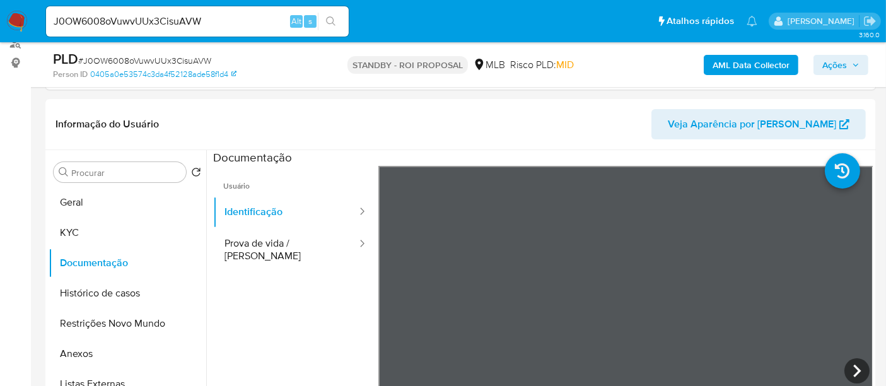
scroll to position [182, 0]
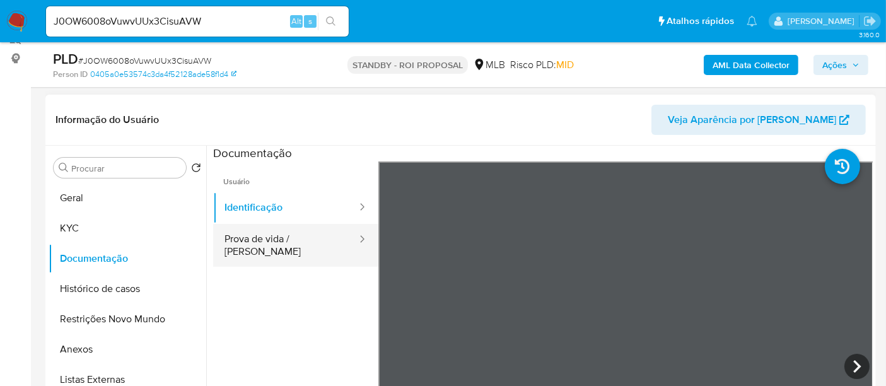
click at [240, 236] on button "Prova de vida / [PERSON_NAME]" at bounding box center [285, 245] width 145 height 43
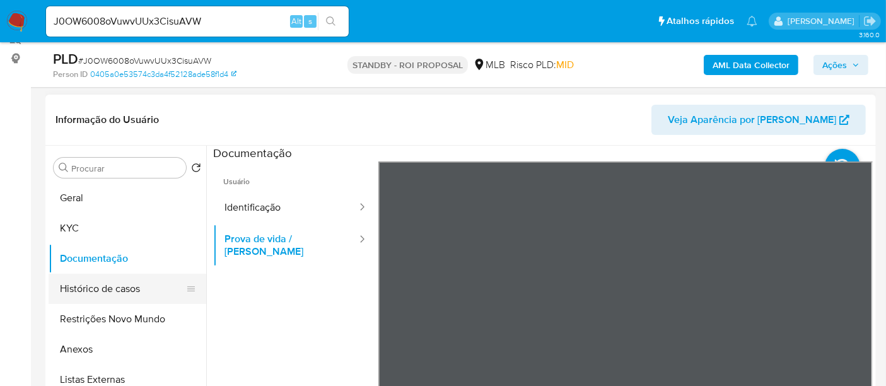
click at [91, 289] on button "Histórico de casos" at bounding box center [123, 289] width 148 height 30
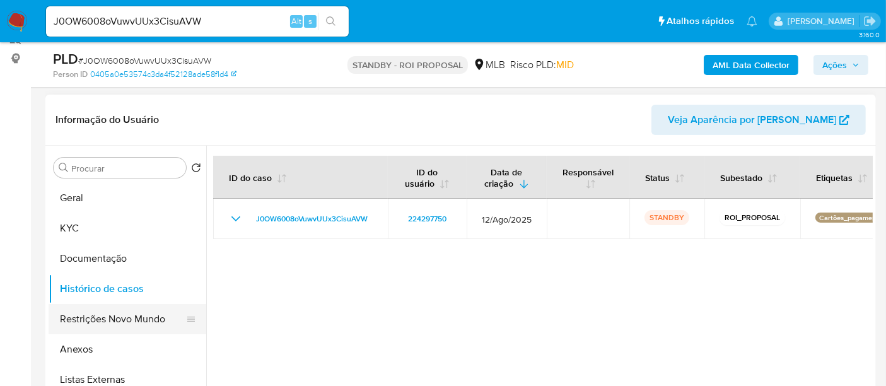
click at [91, 316] on button "Restrições Novo Mundo" at bounding box center [123, 319] width 148 height 30
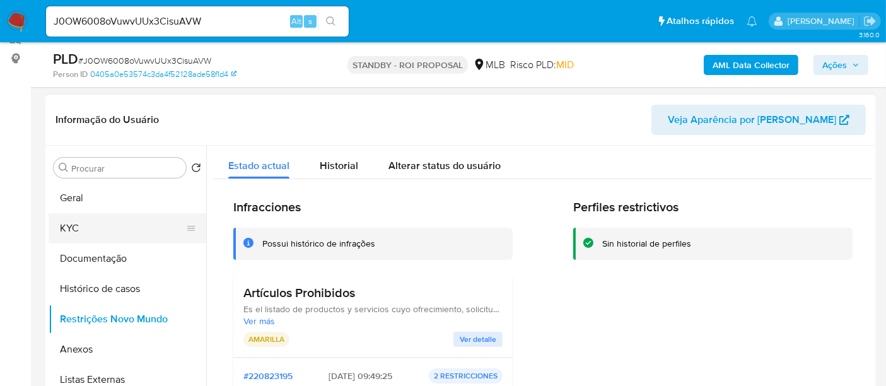
click at [83, 223] on button "KYC" at bounding box center [123, 228] width 148 height 30
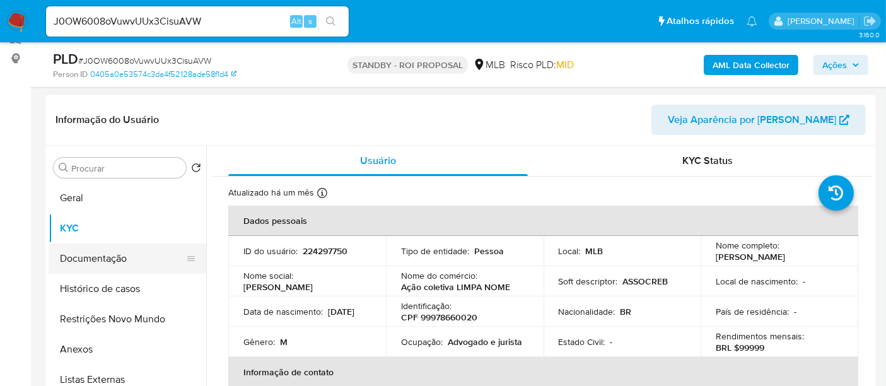
click at [95, 266] on button "Documentação" at bounding box center [123, 259] width 148 height 30
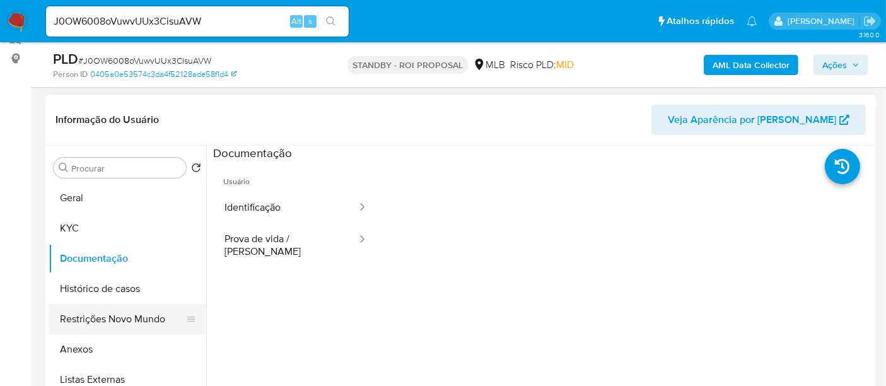
drag, startPoint x: 114, startPoint y: 312, endPoint x: 143, endPoint y: 312, distance: 29.7
click at [114, 312] on button "Restrições Novo Mundo" at bounding box center [123, 319] width 148 height 30
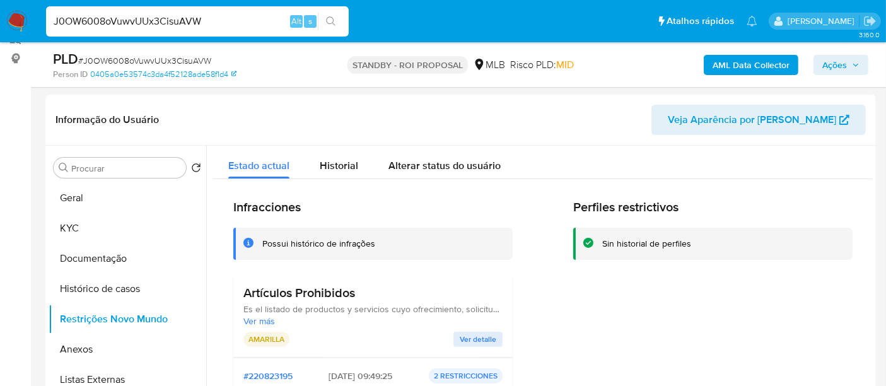
drag, startPoint x: 223, startPoint y: 19, endPoint x: 0, endPoint y: 19, distance: 222.7
click at [0, 19] on nav "Pausado Ver notificaciones J0OW6008oVuwvUUx3CisuAVW Alt s Atalhos rápidos Presi…" at bounding box center [443, 21] width 886 height 42
paste input "A2Ll0WkoU0NeTSvxaM1S5GW9"
type input "A2Ll0WkoU0NeTSvxaM1S5GW9"
click at [331, 19] on icon "search-icon" at bounding box center [331, 21] width 10 height 10
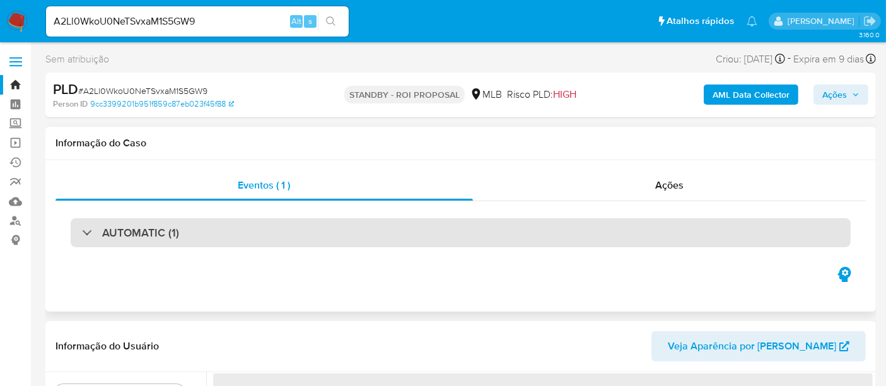
select select "10"
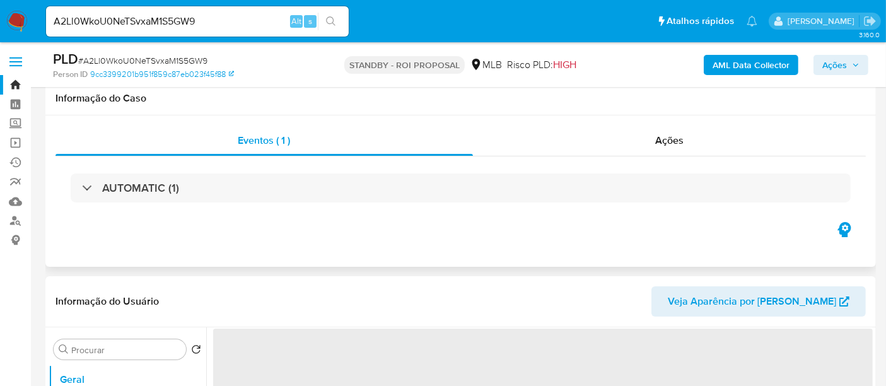
scroll to position [70, 0]
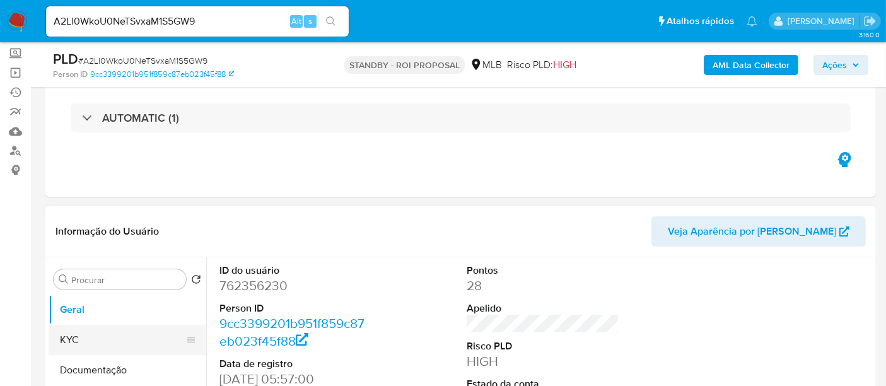
click at [88, 336] on button "KYC" at bounding box center [123, 340] width 148 height 30
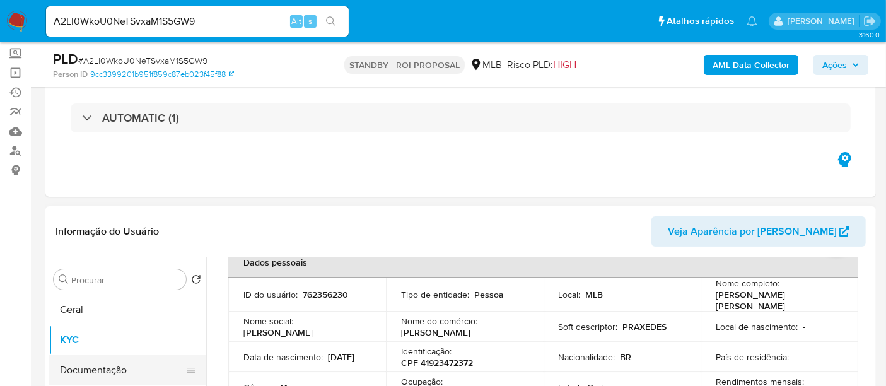
click at [125, 367] on button "Documentação" at bounding box center [123, 370] width 148 height 30
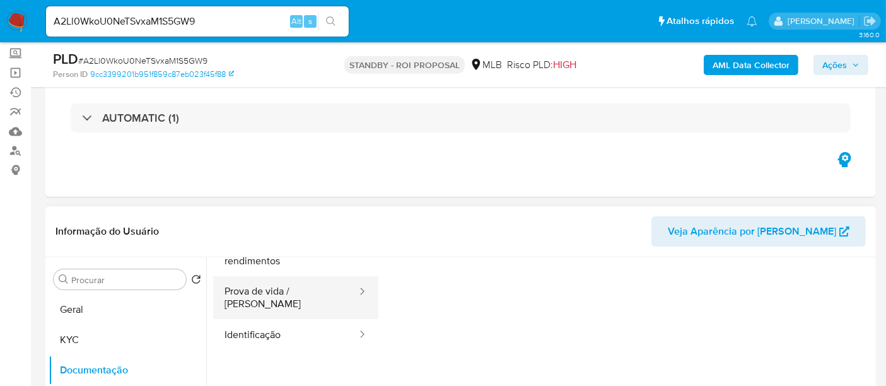
click at [276, 293] on button "Prova de vida / [PERSON_NAME]" at bounding box center [285, 297] width 145 height 43
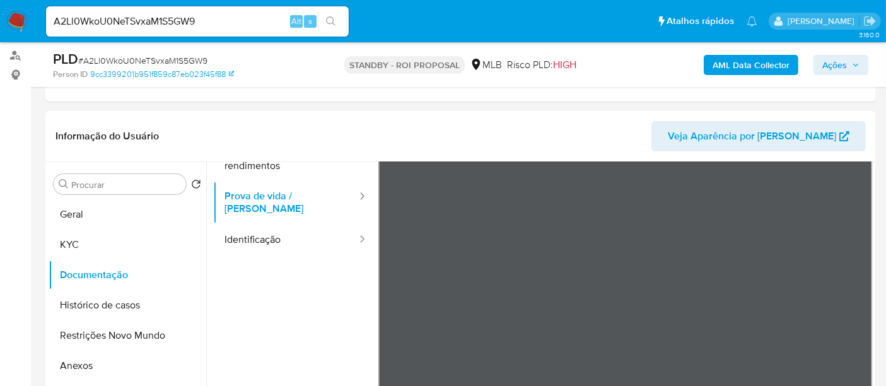
scroll to position [249, 0]
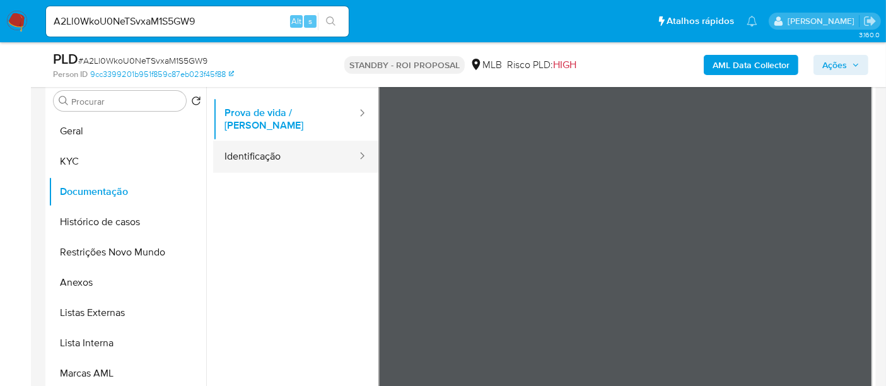
click at [257, 148] on button "Identificação" at bounding box center [285, 157] width 145 height 32
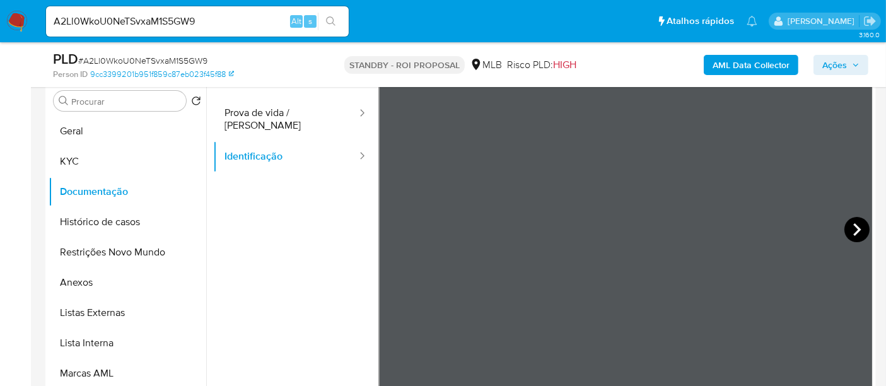
click at [854, 230] on icon at bounding box center [858, 229] width 8 height 13
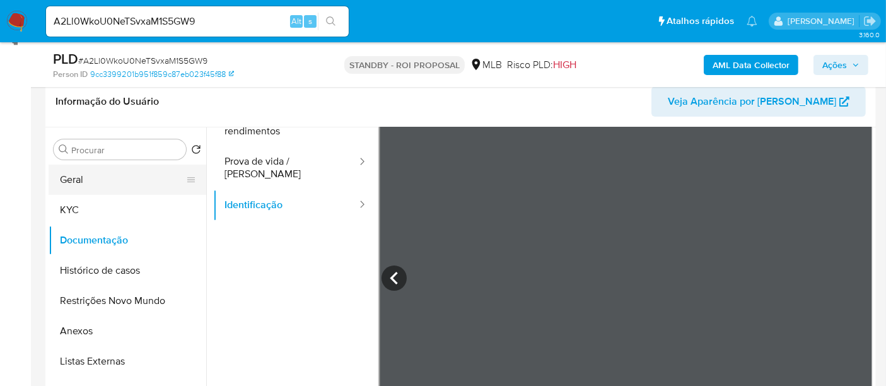
scroll to position [179, 0]
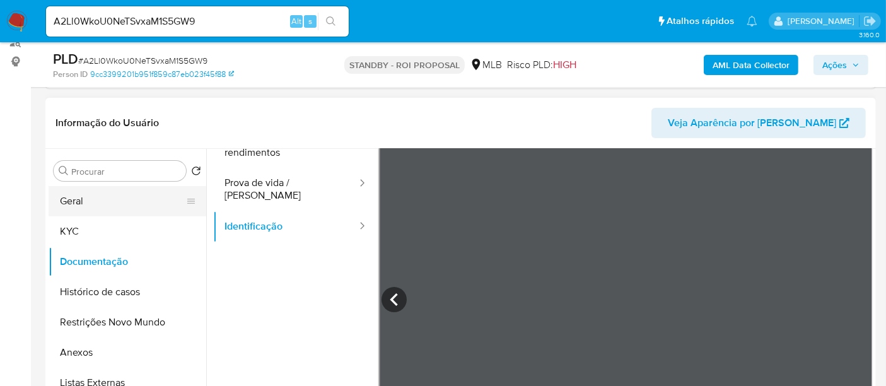
click at [95, 192] on button "Geral" at bounding box center [123, 201] width 148 height 30
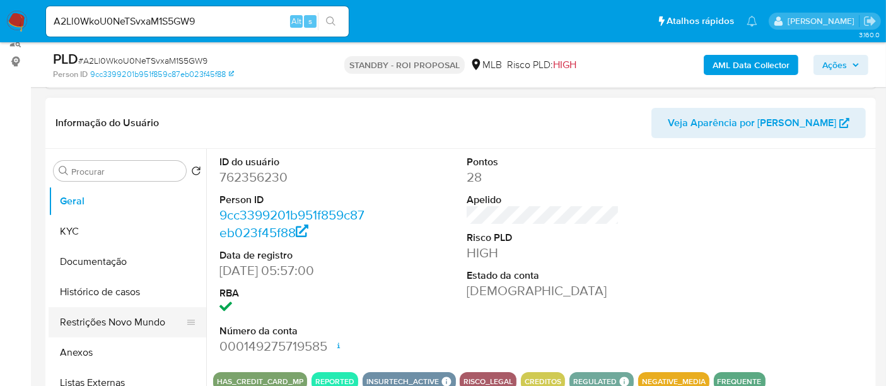
click at [85, 324] on button "Restrições Novo Mundo" at bounding box center [123, 322] width 148 height 30
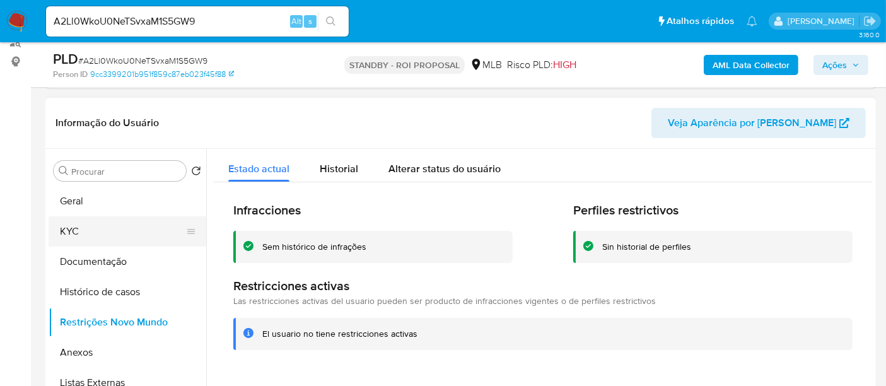
click at [87, 231] on button "KYC" at bounding box center [123, 231] width 148 height 30
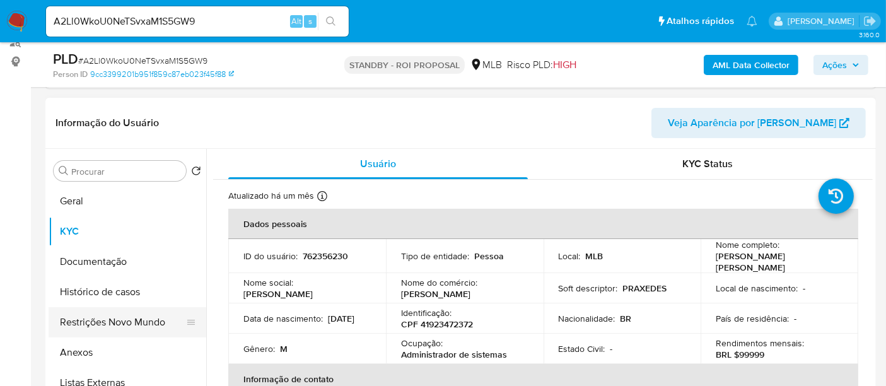
click at [120, 322] on button "Restrições Novo Mundo" at bounding box center [123, 322] width 148 height 30
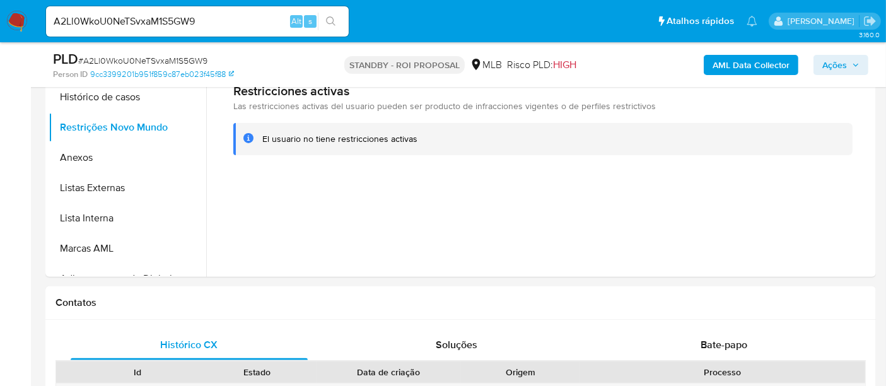
scroll to position [179, 0]
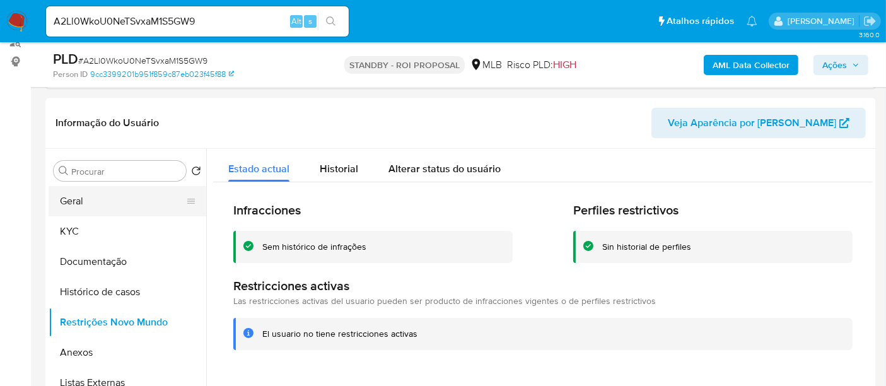
click at [97, 206] on button "Geral" at bounding box center [123, 201] width 148 height 30
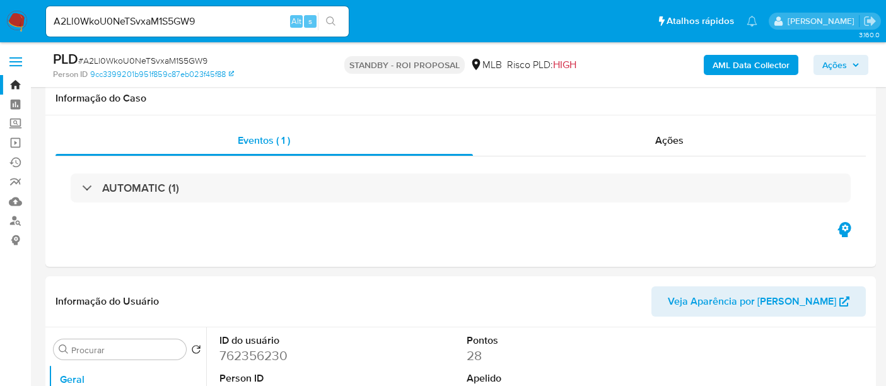
select select "10"
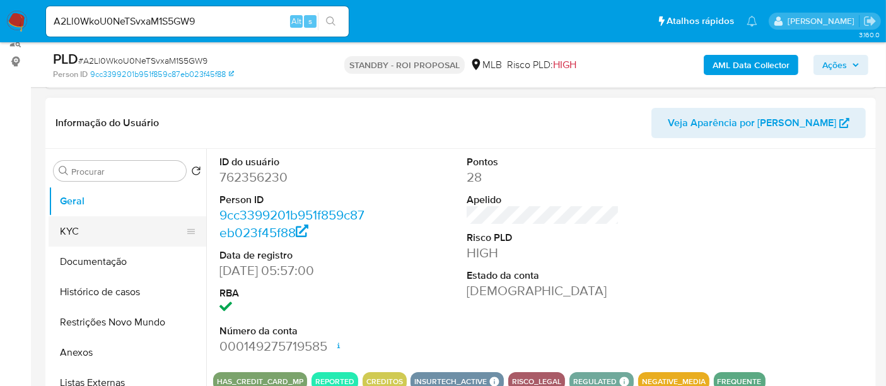
click at [112, 226] on button "KYC" at bounding box center [123, 231] width 148 height 30
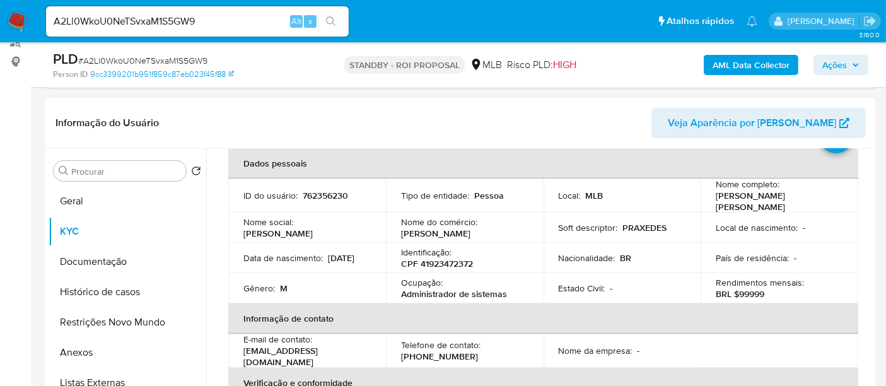
scroll to position [140, 0]
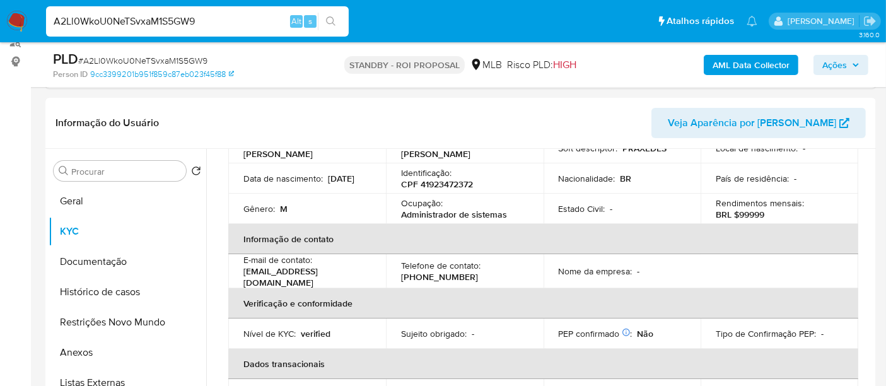
drag, startPoint x: 225, startPoint y: 21, endPoint x: 0, endPoint y: 40, distance: 226.0
click at [0, 40] on nav "Pausado Ver notificaciones A2Ll0WkoU0NeTSvxaM1S5GW9 Alt s Atalhos rápidos Presi…" at bounding box center [443, 21] width 886 height 42
paste input "4c0fgaEsTeuZB4R4ua450KMw"
type input "4c0fgaEsTeuZB4R4ua450KMw"
click at [329, 15] on button "search-icon" at bounding box center [331, 22] width 26 height 18
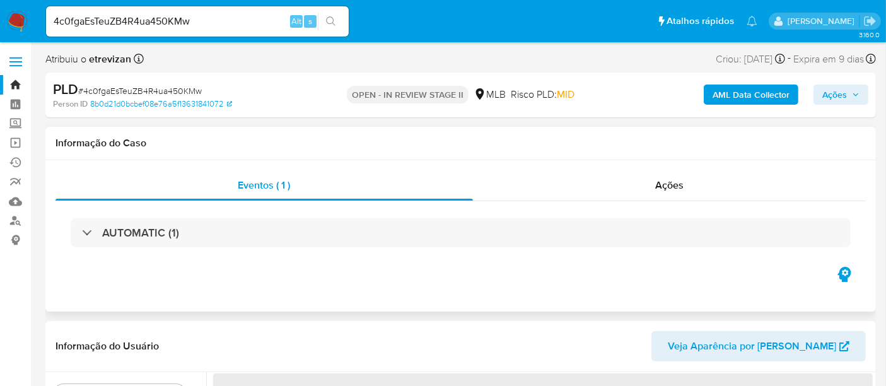
select select "10"
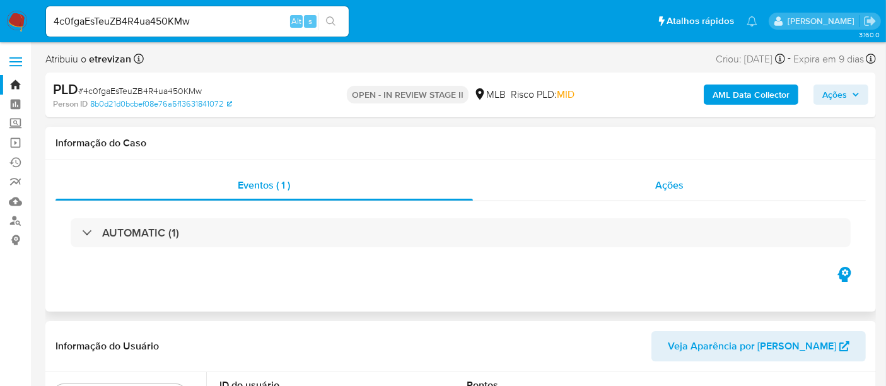
click at [687, 181] on div "Ações" at bounding box center [670, 185] width 394 height 30
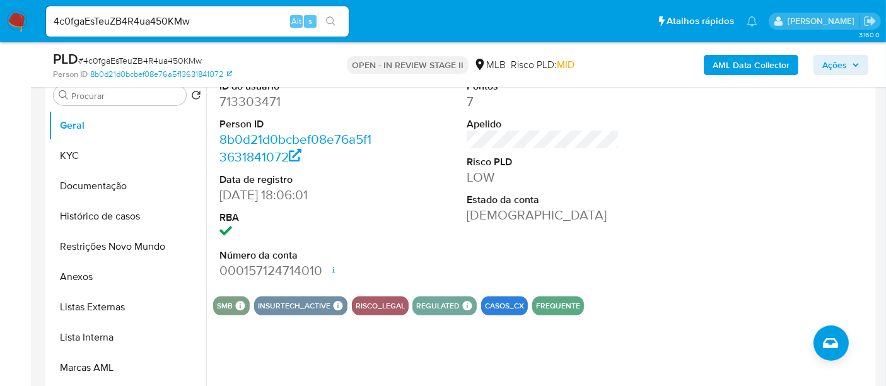
scroll to position [350, 0]
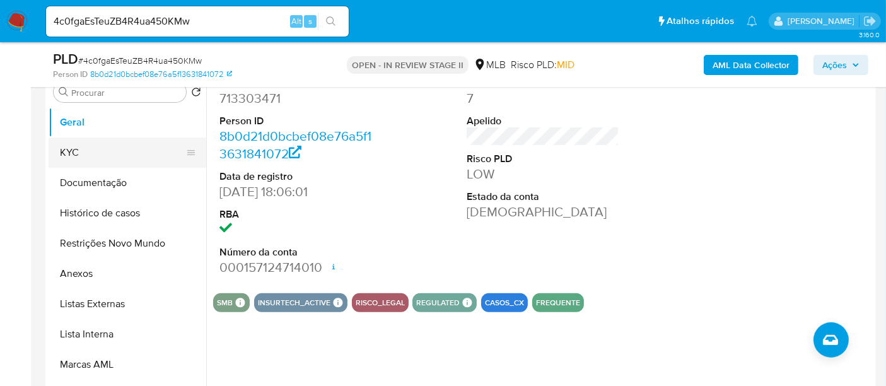
click at [95, 158] on button "KYC" at bounding box center [123, 153] width 148 height 30
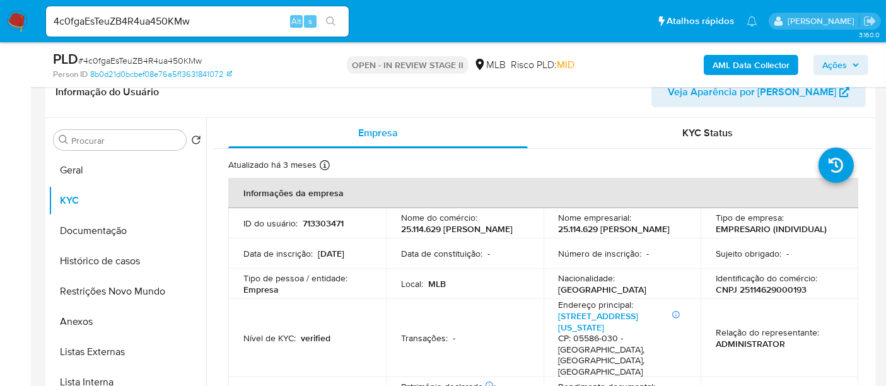
scroll to position [280, 0]
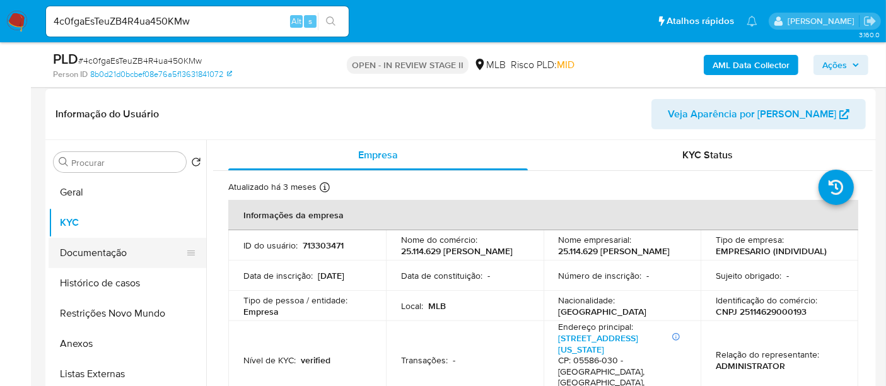
click at [81, 254] on button "Documentação" at bounding box center [123, 253] width 148 height 30
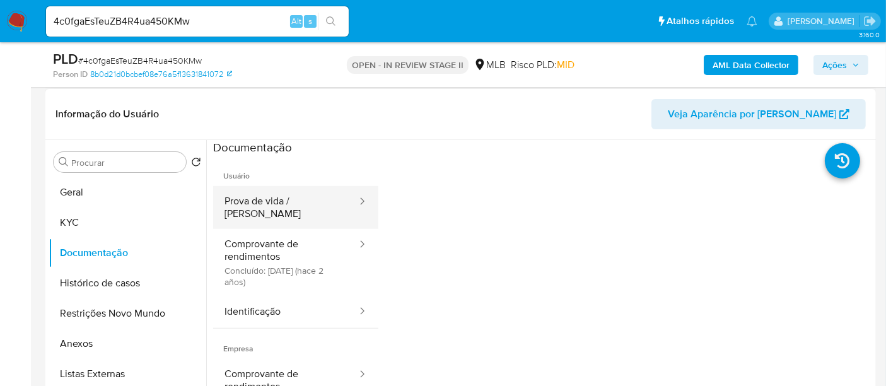
click at [257, 199] on button "Prova de vida / Selfie" at bounding box center [285, 207] width 145 height 43
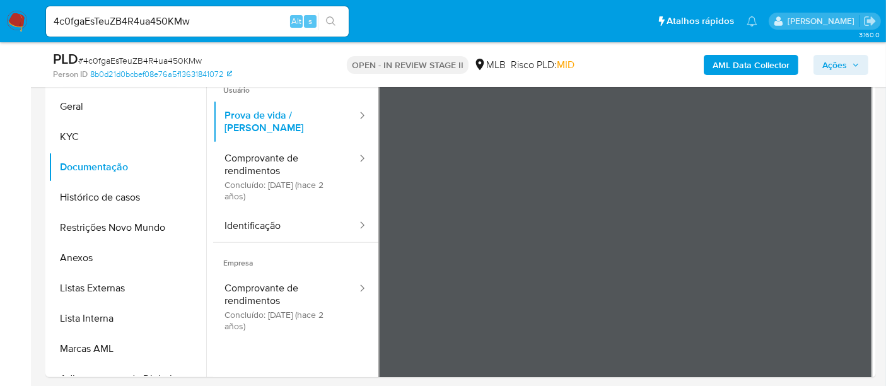
scroll to position [379, 0]
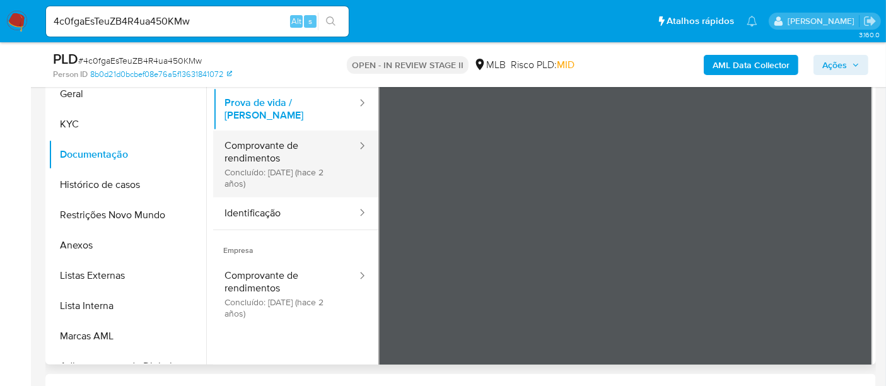
drag, startPoint x: 255, startPoint y: 126, endPoint x: 351, endPoint y: 177, distance: 108.9
click at [259, 131] on button "Comprovante de rendimentos Concluído: 26/06/2023 (hace 2 años)" at bounding box center [285, 164] width 145 height 67
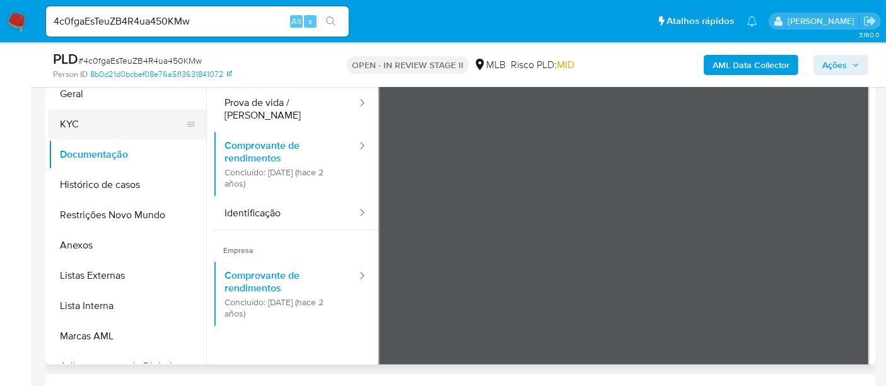
click at [88, 122] on button "KYC" at bounding box center [123, 124] width 148 height 30
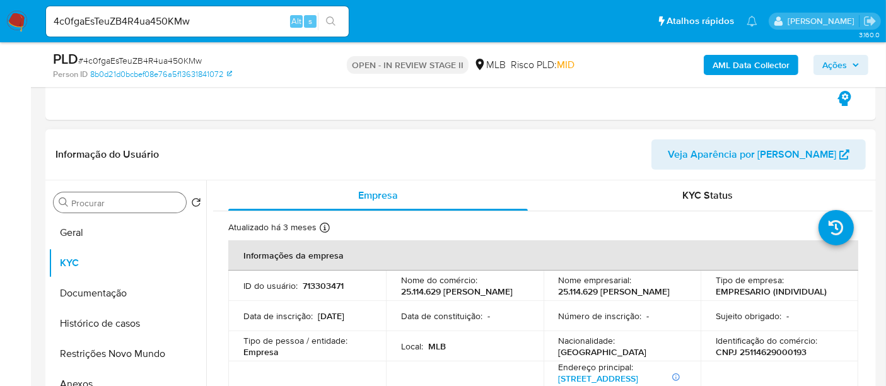
scroll to position [238, 0]
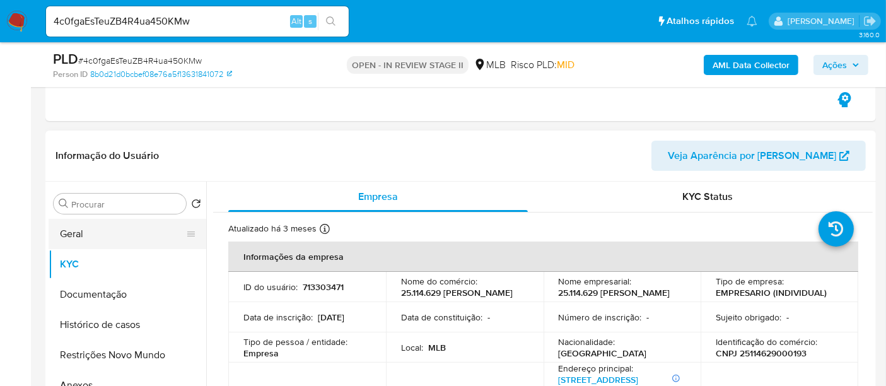
click at [59, 242] on button "Geral" at bounding box center [123, 234] width 148 height 30
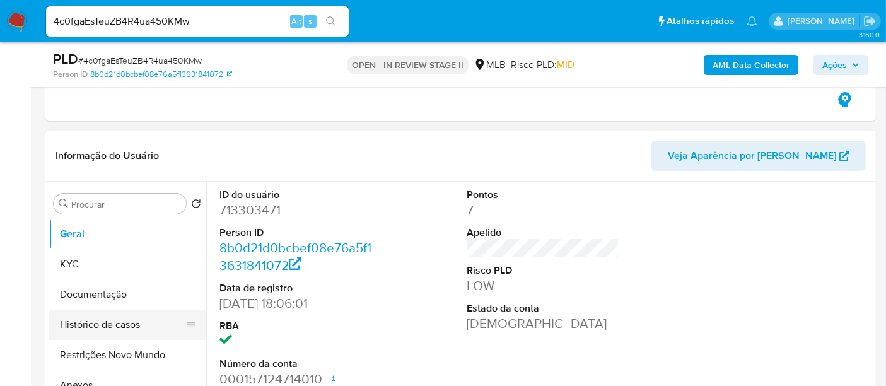
click at [110, 323] on button "Histórico de casos" at bounding box center [123, 325] width 148 height 30
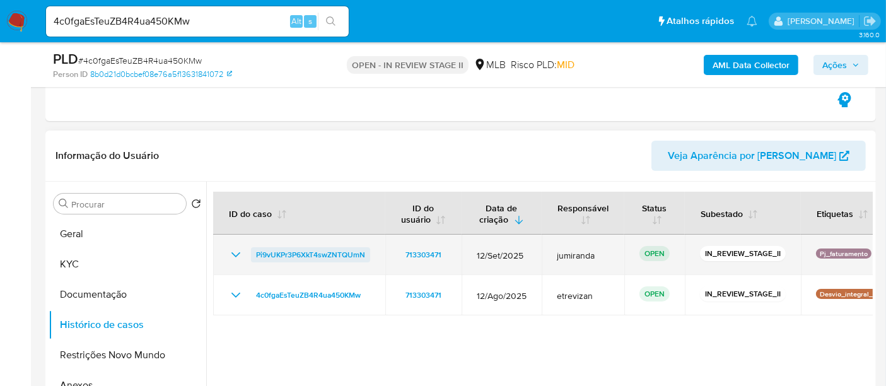
click at [295, 253] on span "Pi9vUKPr3P6XkT4swZNTQUmN" at bounding box center [310, 254] width 109 height 15
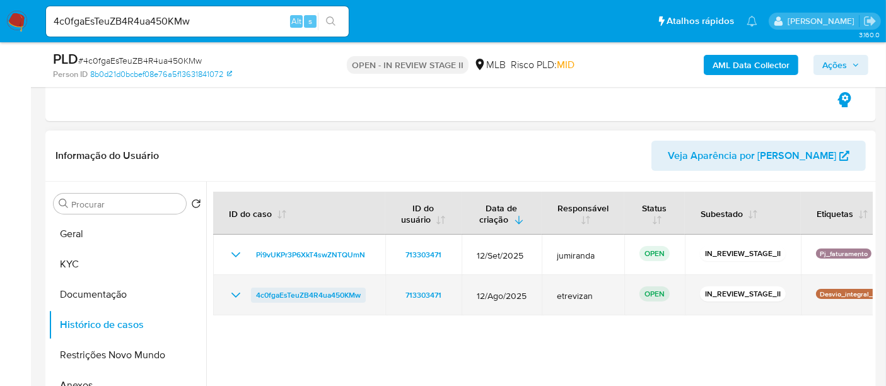
click at [322, 291] on span "4c0fgaEsTeuZB4R4ua450KMw" at bounding box center [308, 295] width 105 height 15
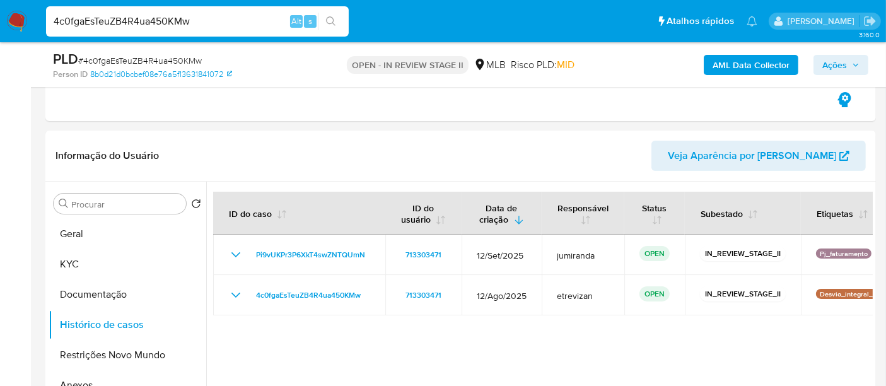
drag, startPoint x: 221, startPoint y: 15, endPoint x: 0, endPoint y: 36, distance: 221.8
click at [0, 36] on nav "Pausado Ver notificaciones 4c0fgaEsTeuZB4R4ua450KMw Alt s Atalhos rápidos Presi…" at bounding box center [443, 21] width 886 height 42
paste input "er2tg5SDwJle5Uk8uebSPBzH"
type input "er2tg5SDwJle5Uk8uebSPBzH"
click at [331, 16] on icon "search-icon" at bounding box center [331, 21] width 10 height 10
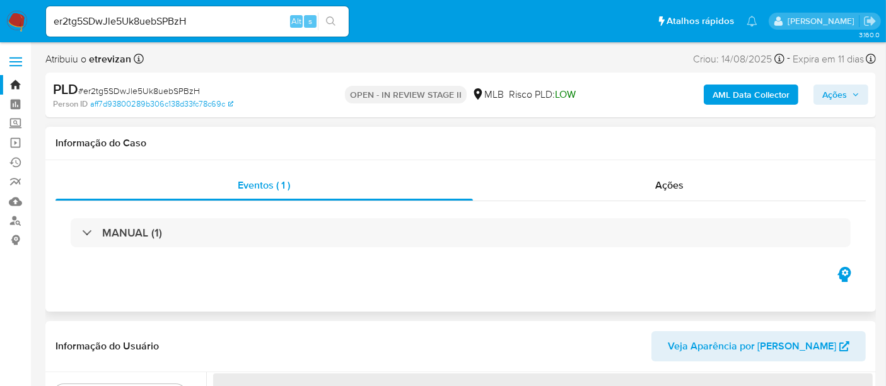
select select "10"
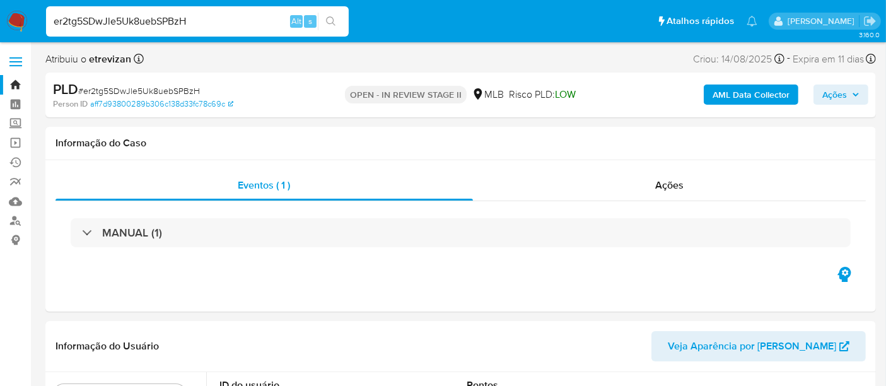
drag, startPoint x: 203, startPoint y: 26, endPoint x: 0, endPoint y: -7, distance: 205.1
paste input "Israel Pereira de Oliveira"
drag, startPoint x: 180, startPoint y: 23, endPoint x: 0, endPoint y: 38, distance: 180.4
click at [0, 38] on nav "Pausado Ver notificaciones Israel Pereira de Oliveira Alt s Atalhos rápidos Pre…" at bounding box center [443, 21] width 886 height 42
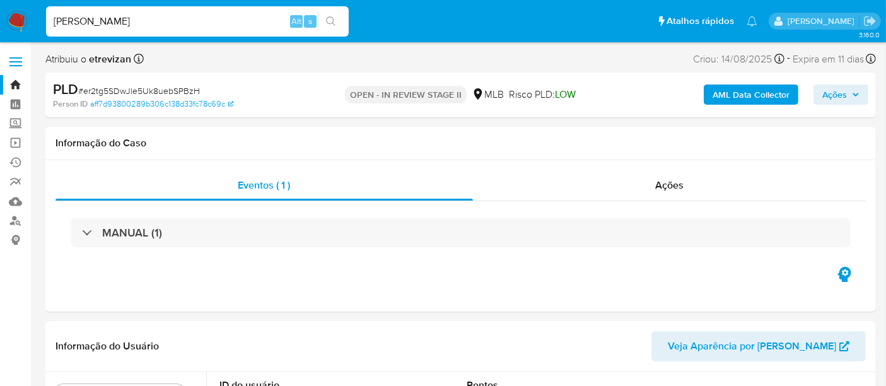
paste input "er2tg5SDwJle5Uk8uebSPBzH"
click at [331, 18] on icon "search-icon" at bounding box center [331, 21] width 10 height 10
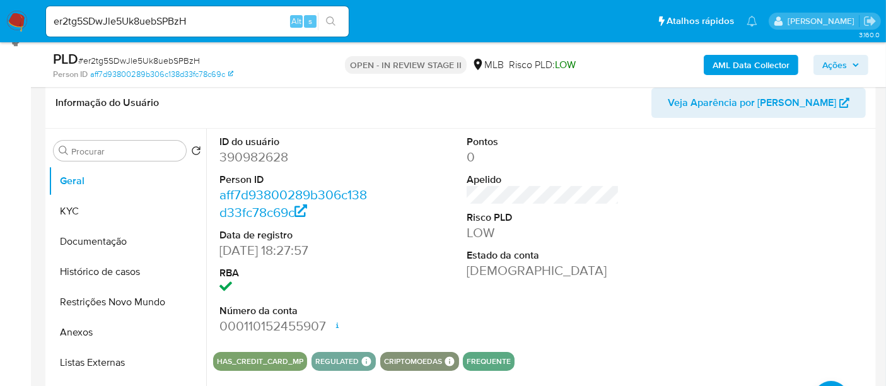
scroll to position [210, 0]
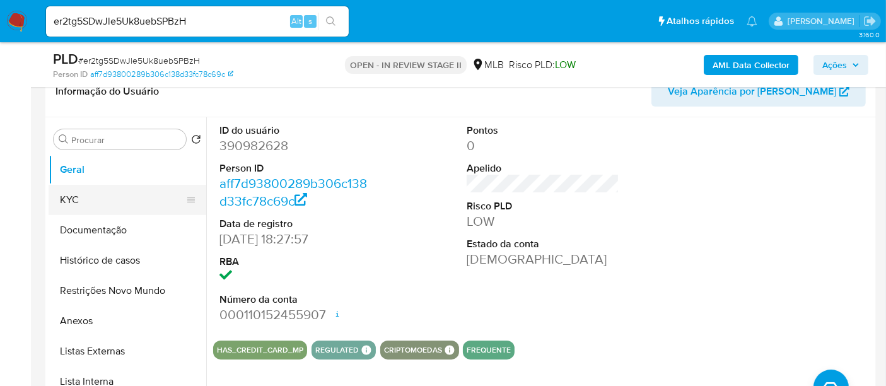
click at [66, 190] on button "KYC" at bounding box center [123, 200] width 148 height 30
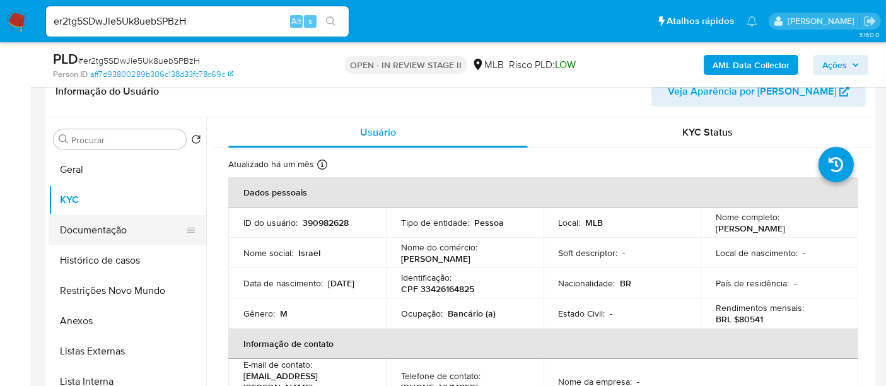
click at [89, 230] on button "Documentação" at bounding box center [123, 230] width 148 height 30
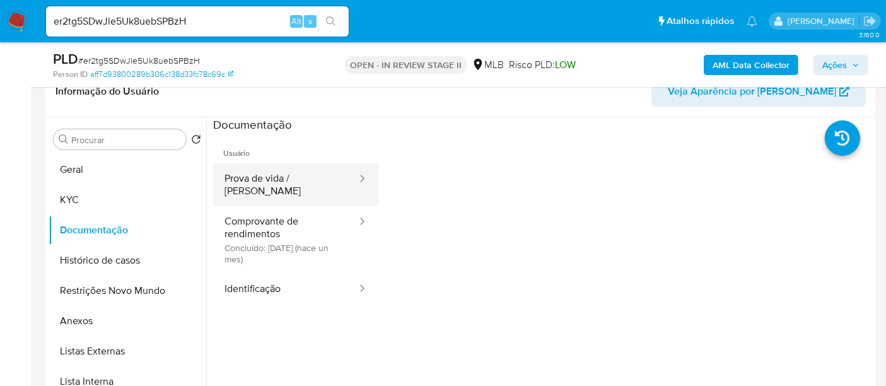
click at [255, 172] on button "Prova de vida / Selfie" at bounding box center [285, 184] width 145 height 43
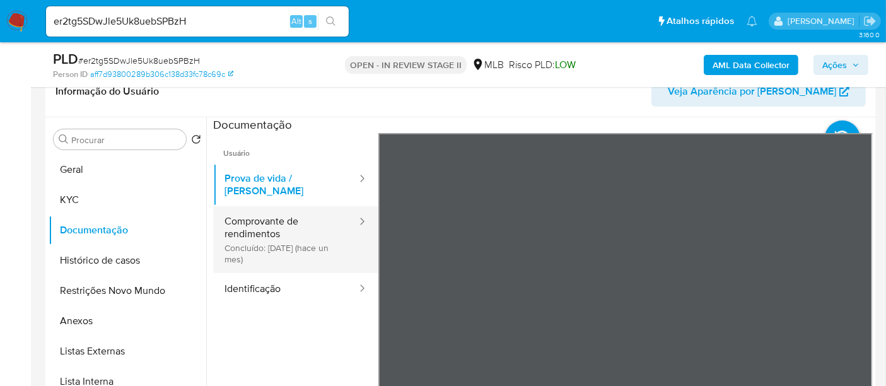
click at [286, 216] on button "Comprovante de rendimentos Concluído: 19/08/2025 (hace un mes)" at bounding box center [285, 239] width 145 height 67
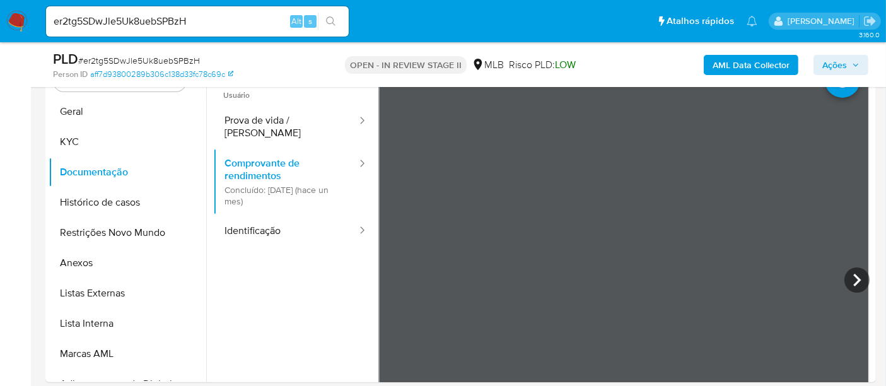
scroll to position [273, 0]
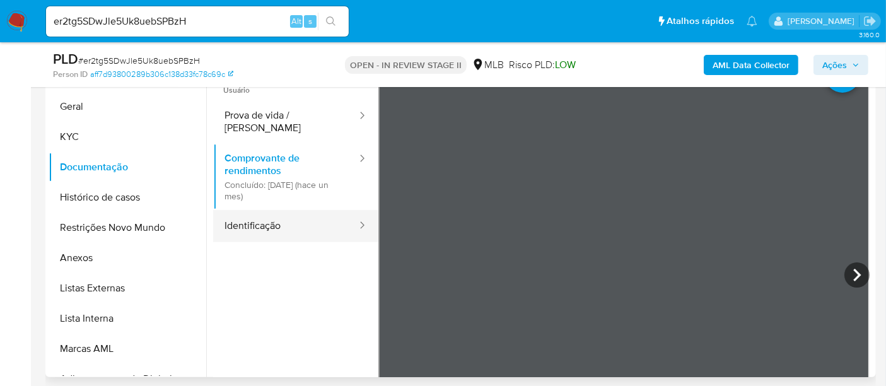
click at [283, 219] on button "Identificação" at bounding box center [285, 226] width 145 height 32
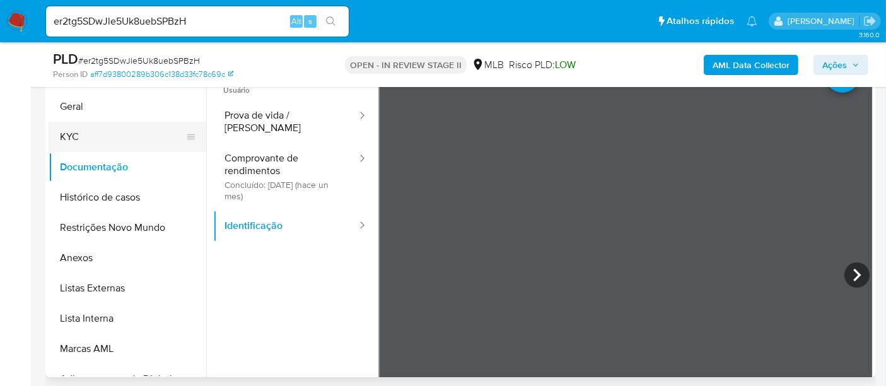
click at [88, 136] on button "KYC" at bounding box center [123, 137] width 148 height 30
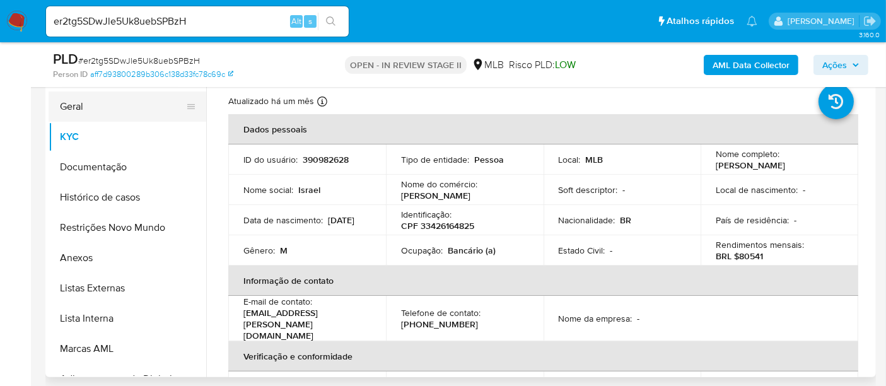
click at [85, 109] on button "Geral" at bounding box center [123, 106] width 148 height 30
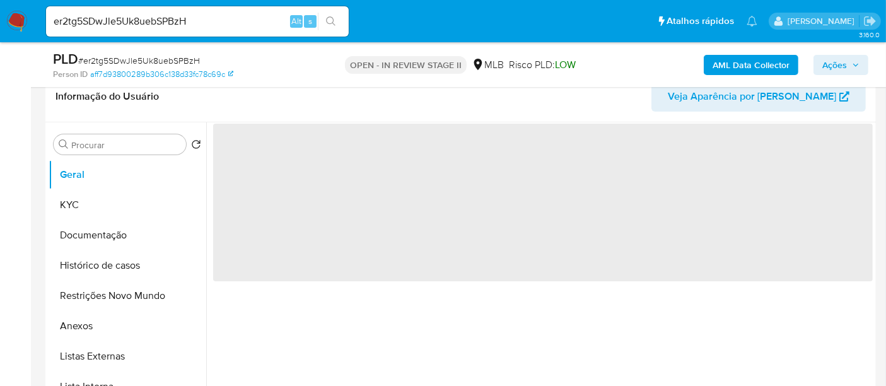
scroll to position [210, 0]
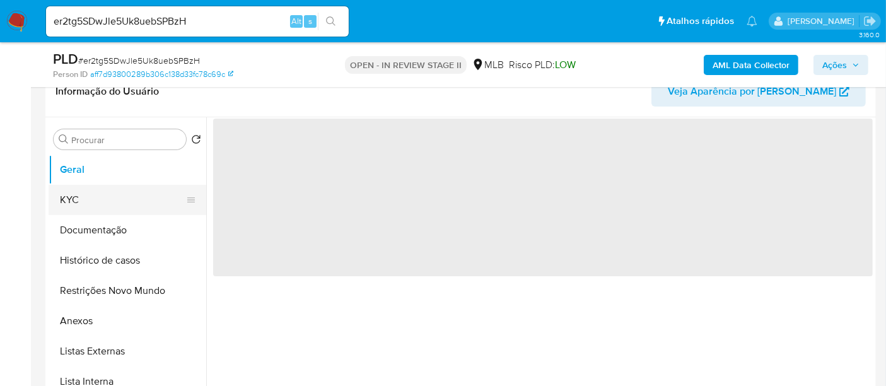
click at [68, 205] on button "KYC" at bounding box center [123, 200] width 148 height 30
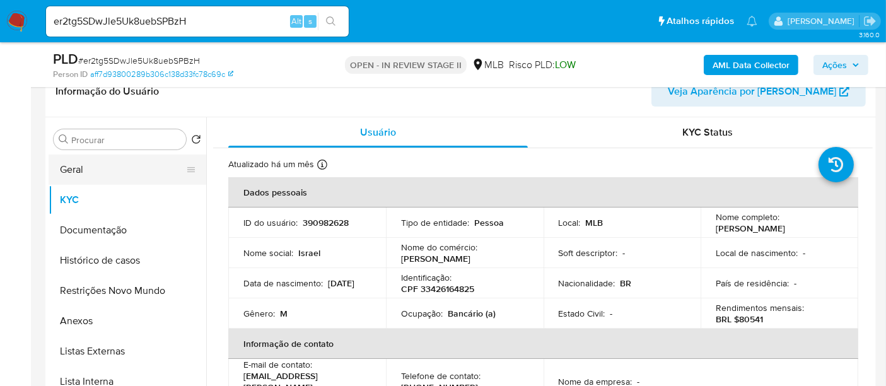
click at [78, 159] on button "Geral" at bounding box center [123, 170] width 148 height 30
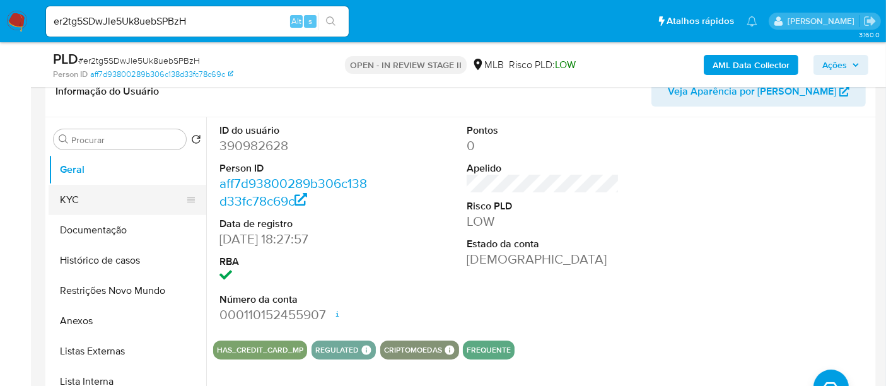
click at [99, 194] on button "KYC" at bounding box center [123, 200] width 148 height 30
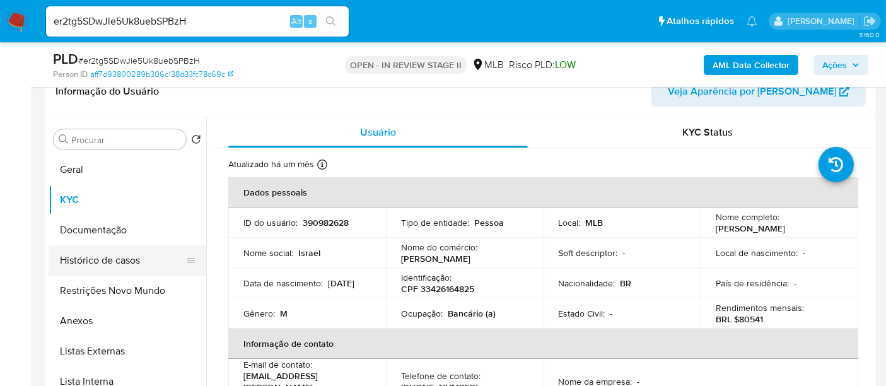
click at [83, 261] on button "Histórico de casos" at bounding box center [123, 260] width 148 height 30
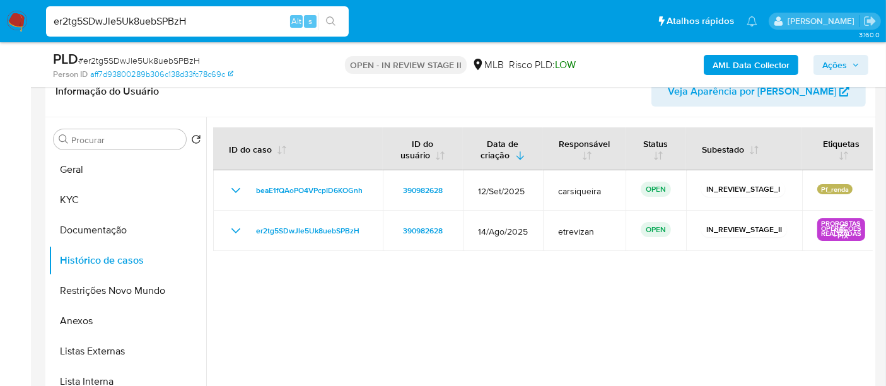
drag, startPoint x: 215, startPoint y: 24, endPoint x: 0, endPoint y: 24, distance: 215.1
click at [0, 24] on nav "Pausado Ver notificaciones er2tg5SDwJle5Uk8uebSPBzH Alt s Atalhos rápidos Presi…" at bounding box center [443, 21] width 886 height 42
paste input "JkDf3JdLkPejM6pWIO704XLP"
type input "JkDf3JdLkPejM6pWIO704XLP"
click at [325, 15] on button "search-icon" at bounding box center [331, 22] width 26 height 18
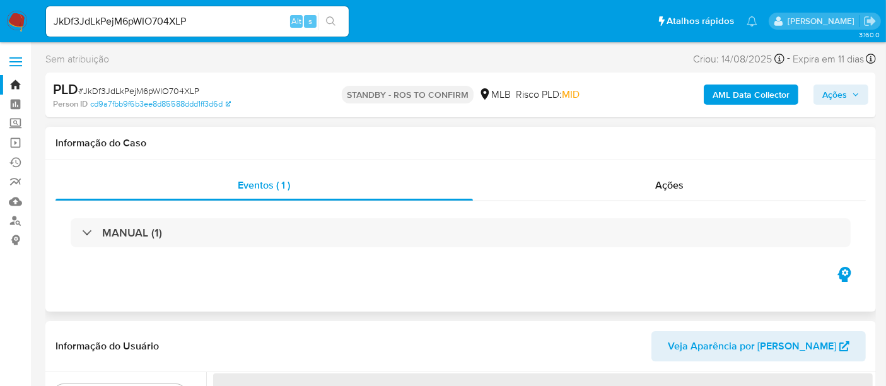
select select "10"
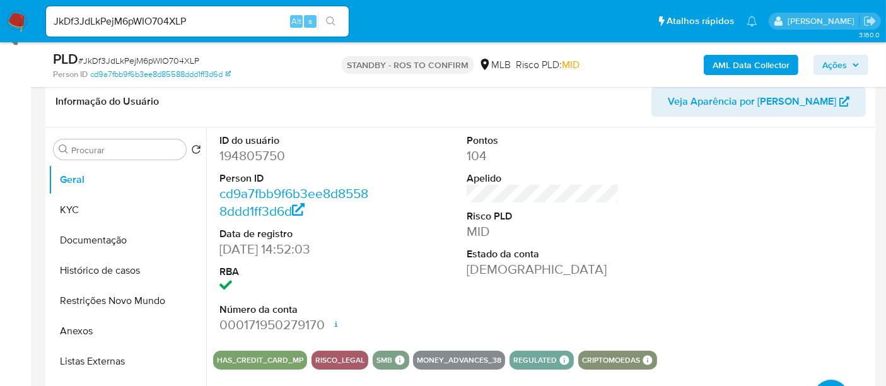
scroll to position [210, 0]
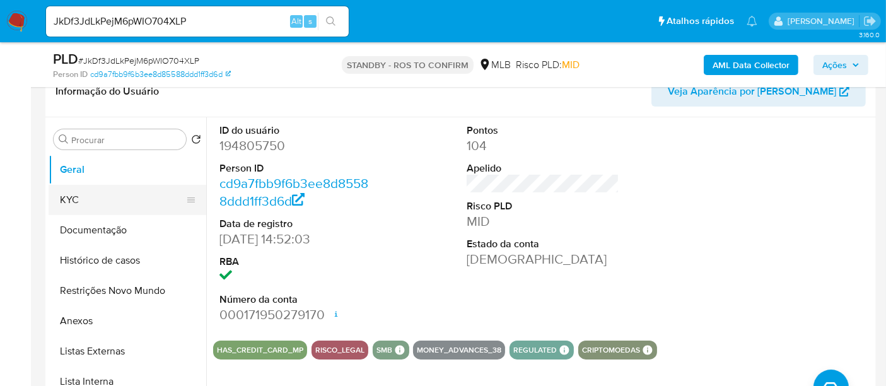
click at [57, 201] on button "KYC" at bounding box center [123, 200] width 148 height 30
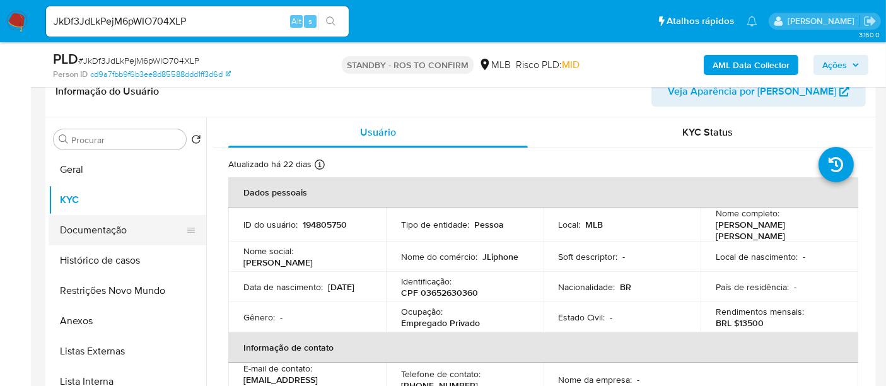
click at [76, 226] on button "Documentação" at bounding box center [123, 230] width 148 height 30
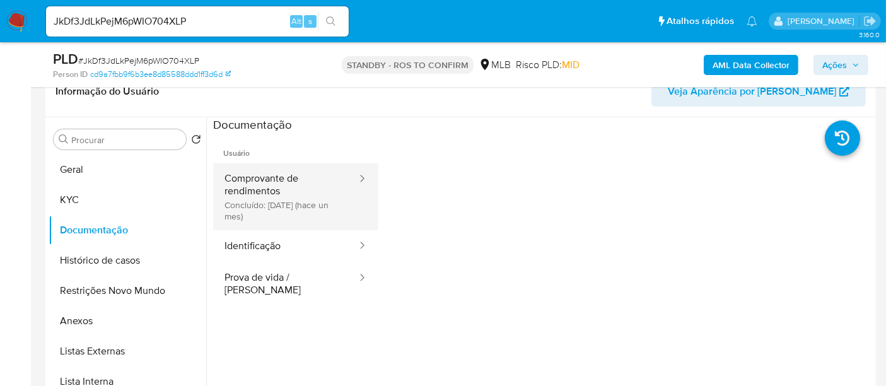
click at [268, 182] on button "Comprovante de rendimentos Concluído: 19/08/2025 (hace un mes)" at bounding box center [285, 196] width 145 height 67
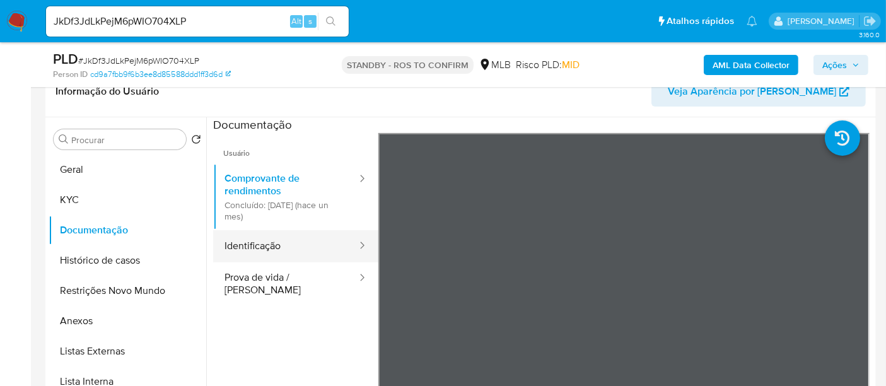
click at [259, 256] on button "Identificação" at bounding box center [285, 246] width 145 height 32
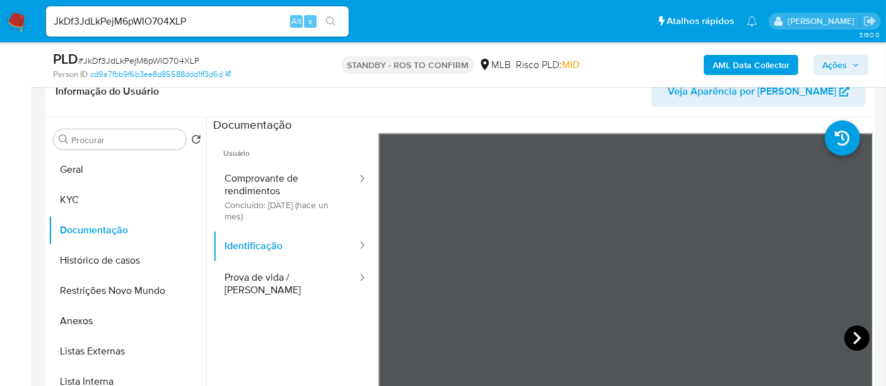
click at [845, 335] on icon at bounding box center [857, 338] width 25 height 25
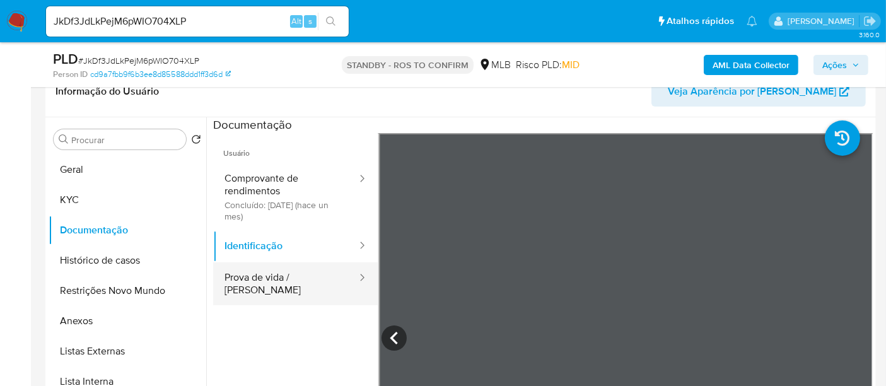
click at [248, 274] on button "Prova de vida / [PERSON_NAME]" at bounding box center [285, 283] width 145 height 43
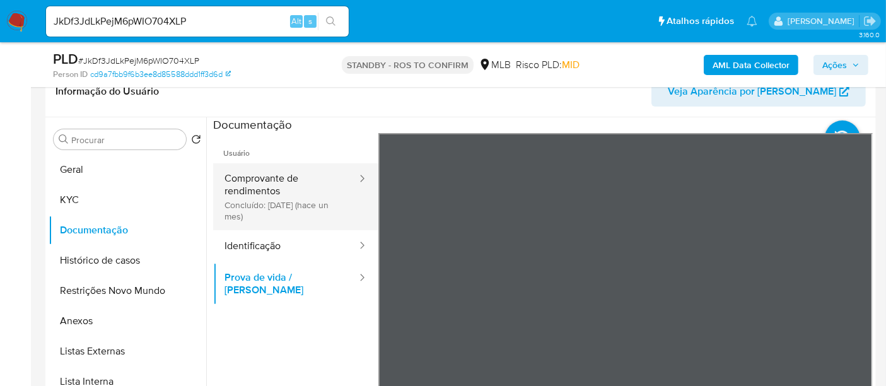
click at [261, 179] on button "Comprovante de rendimentos Concluído: 19/08/2025 (hace un mes)" at bounding box center [285, 196] width 145 height 67
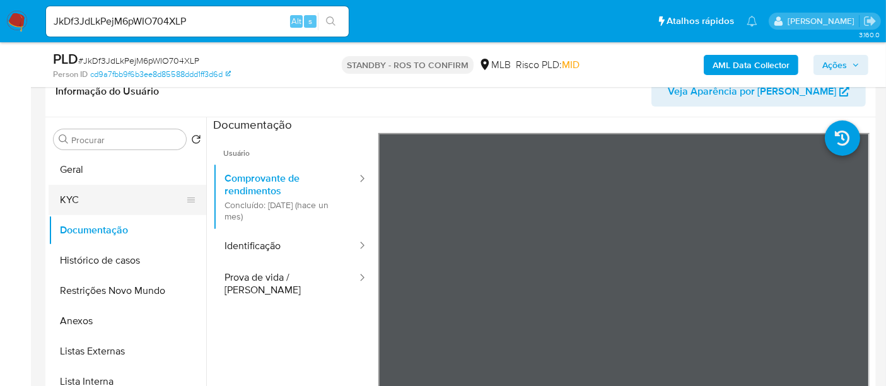
click at [74, 202] on button "KYC" at bounding box center [123, 200] width 148 height 30
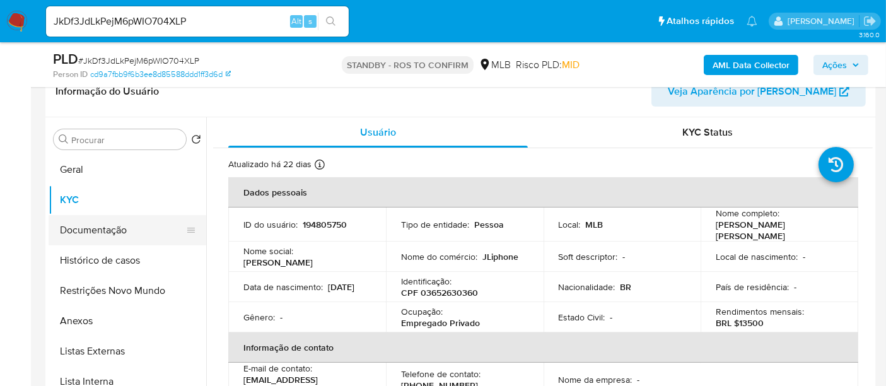
click at [91, 237] on button "Documentação" at bounding box center [123, 230] width 148 height 30
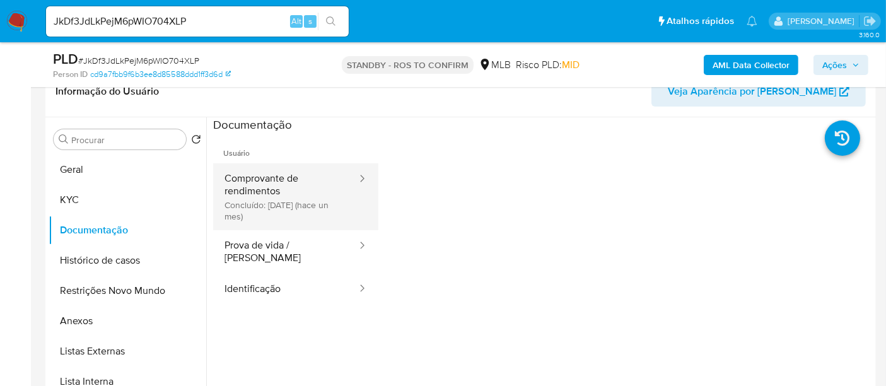
click at [280, 182] on button "Comprovante de rendimentos Concluído: 19/08/2025 (hace un mes)" at bounding box center [285, 196] width 145 height 67
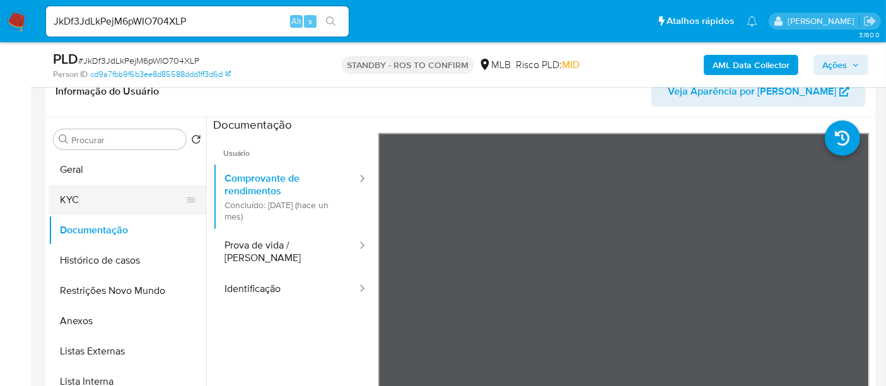
click at [88, 189] on button "KYC" at bounding box center [123, 200] width 148 height 30
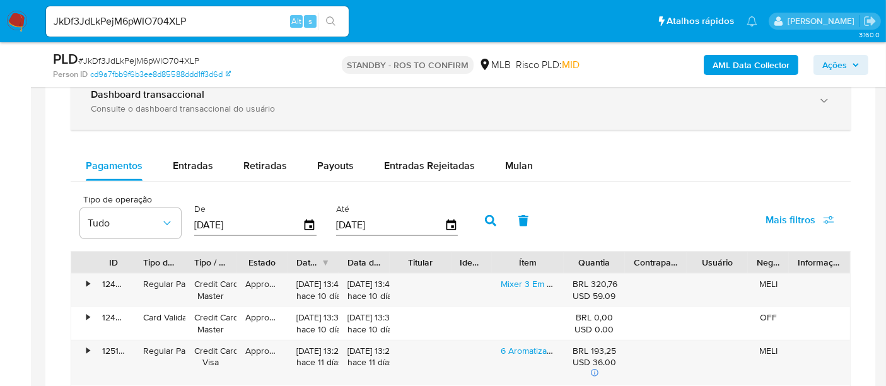
scroll to position [841, 0]
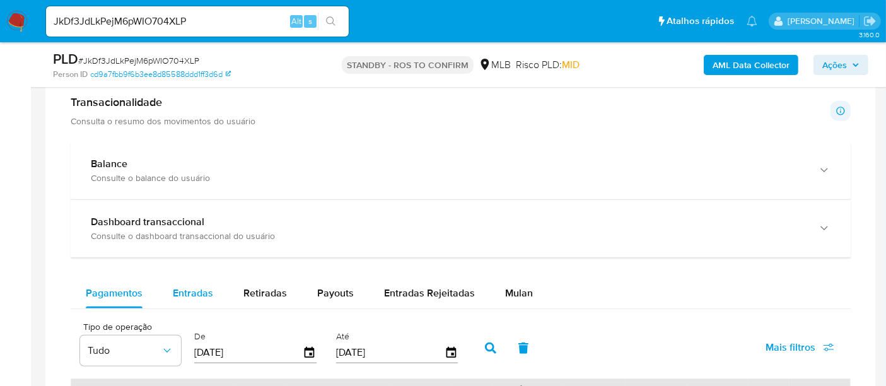
click at [185, 295] on span "Entradas" at bounding box center [193, 293] width 40 height 15
select select "10"
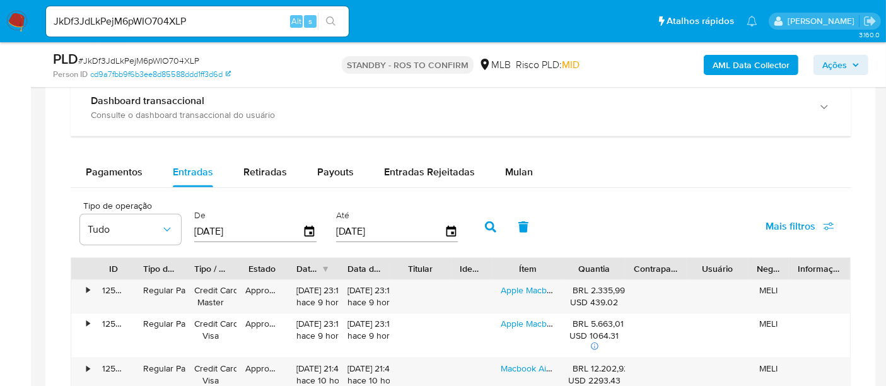
scroll to position [981, 0]
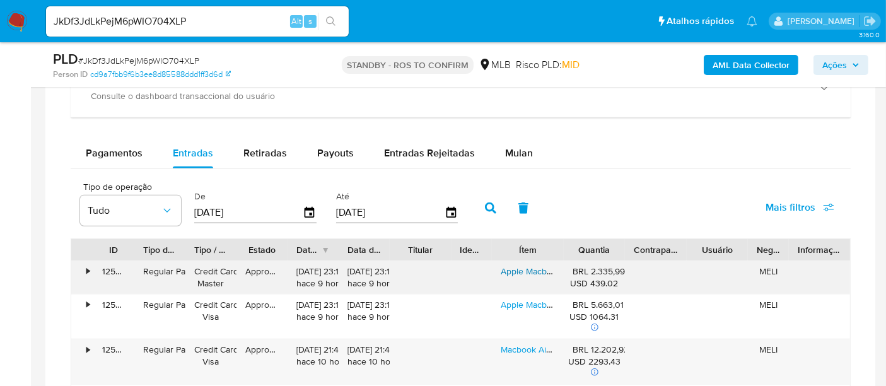
click at [537, 267] on link "Apple Macbook Air M4 Chip 16gb 256ssd 2025 Midnight Preto" at bounding box center [623, 271] width 244 height 13
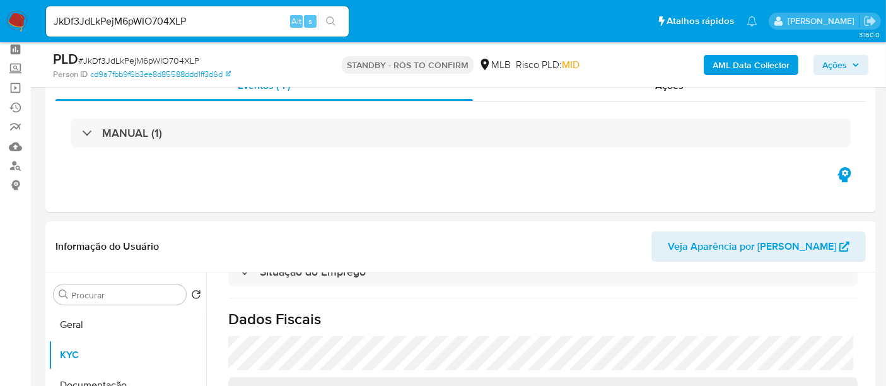
scroll to position [140, 0]
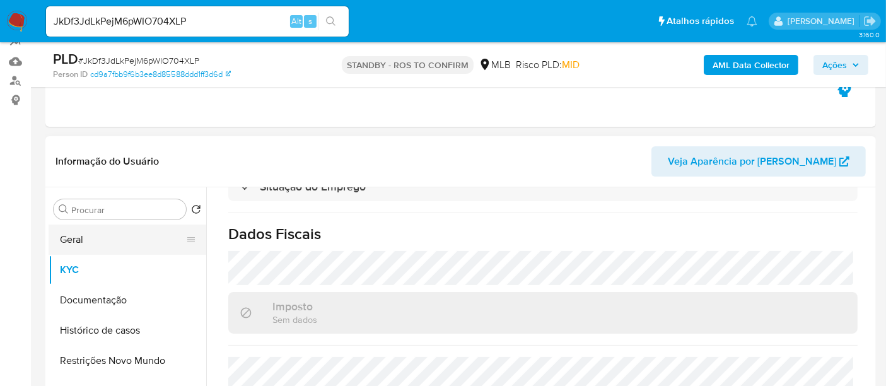
click at [88, 238] on button "Geral" at bounding box center [123, 240] width 148 height 30
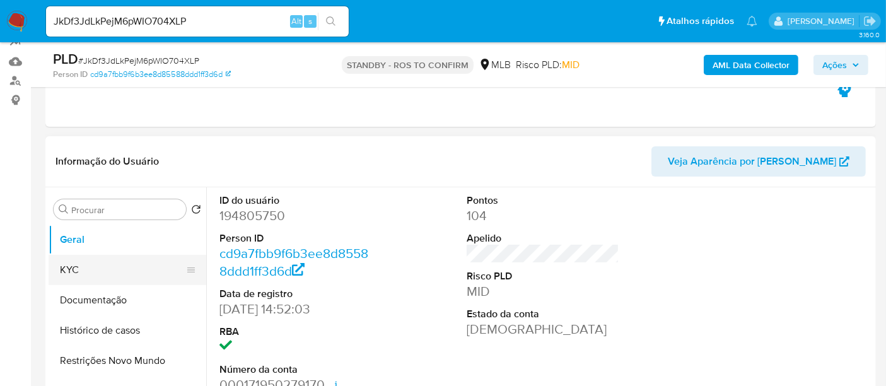
click at [83, 272] on button "KYC" at bounding box center [123, 270] width 148 height 30
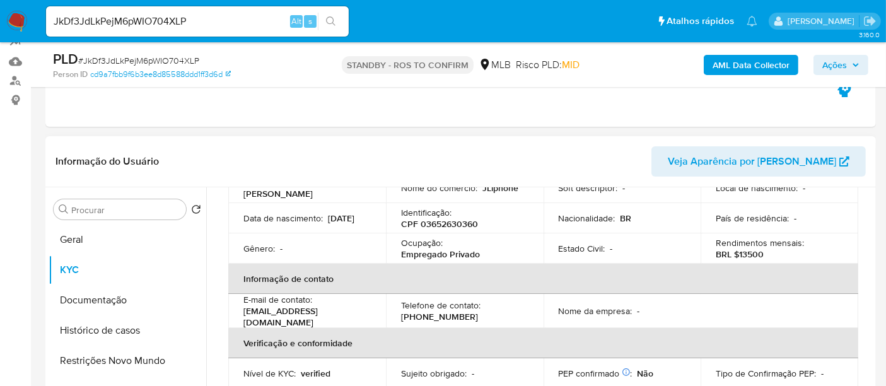
scroll to position [140, 0]
drag, startPoint x: 218, startPoint y: 17, endPoint x: 0, endPoint y: 67, distance: 223.3
paste input "403Kxam4atIlV49KiQL0jQ4i"
type input "403Kxam4atIlV49KiQL0jQ4i"
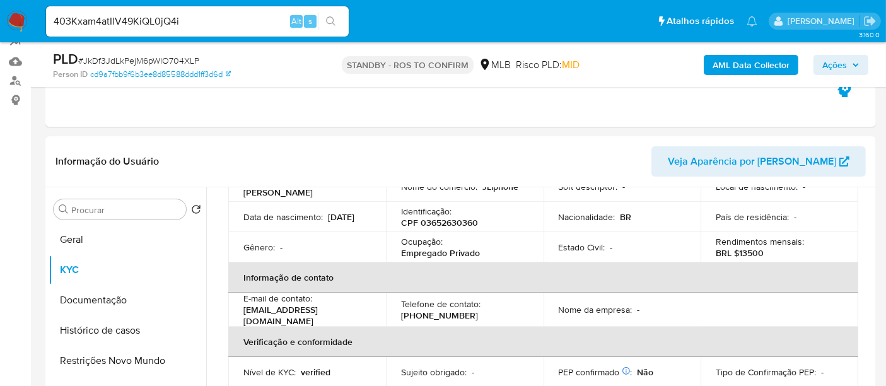
click at [331, 14] on button "search-icon" at bounding box center [331, 22] width 26 height 18
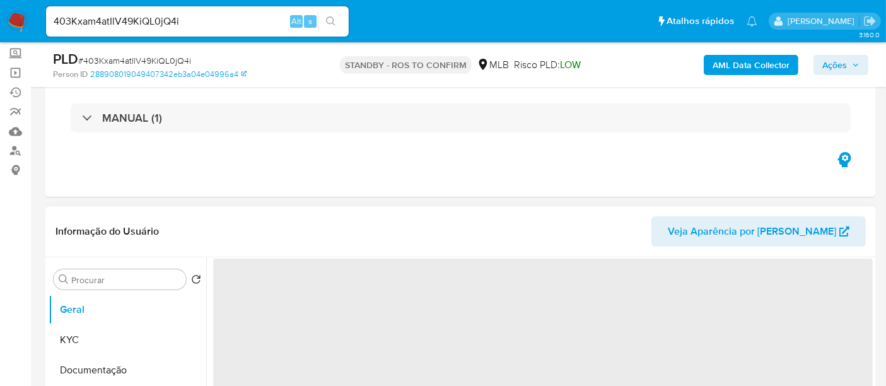
select select "10"
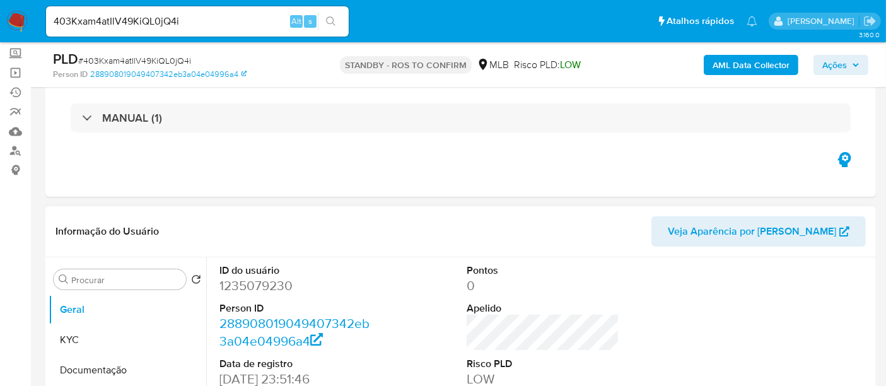
scroll to position [71, 0]
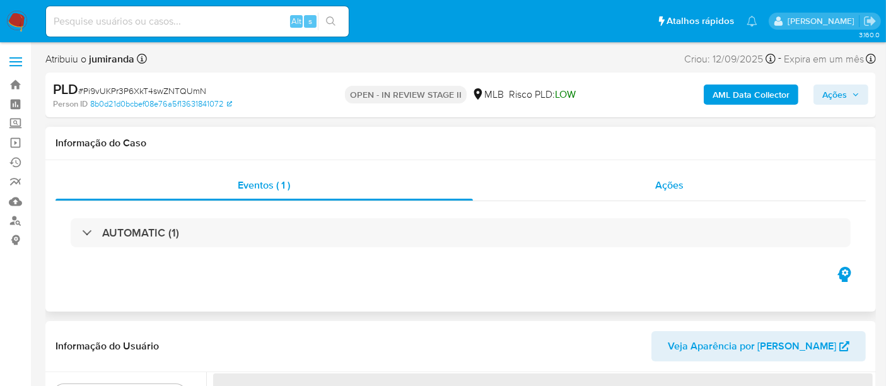
click at [669, 183] on span "Ações" at bounding box center [669, 185] width 28 height 15
select select "10"
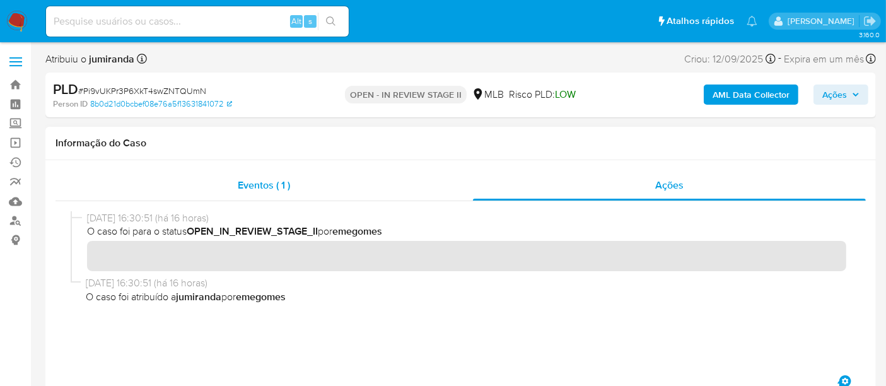
click at [267, 182] on span "Eventos ( 1 )" at bounding box center [264, 185] width 52 height 15
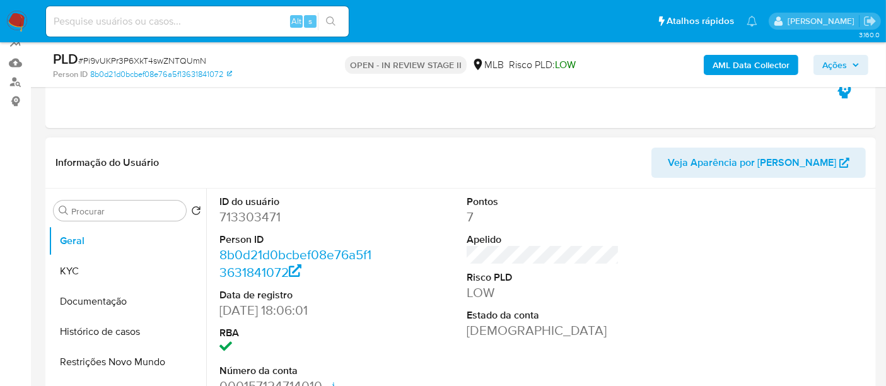
scroll to position [140, 0]
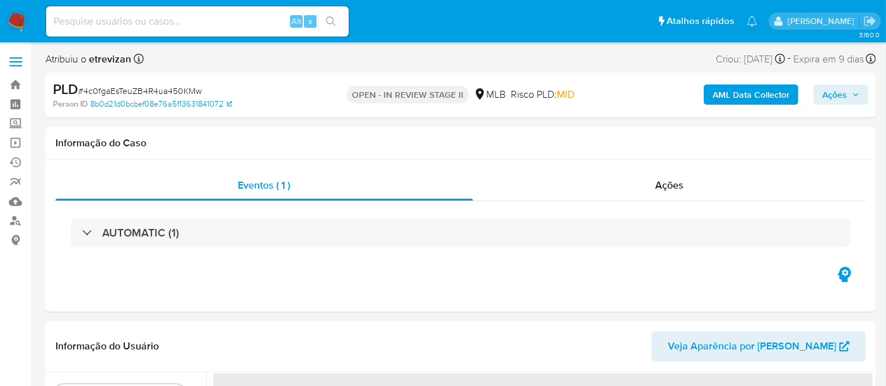
select select "10"
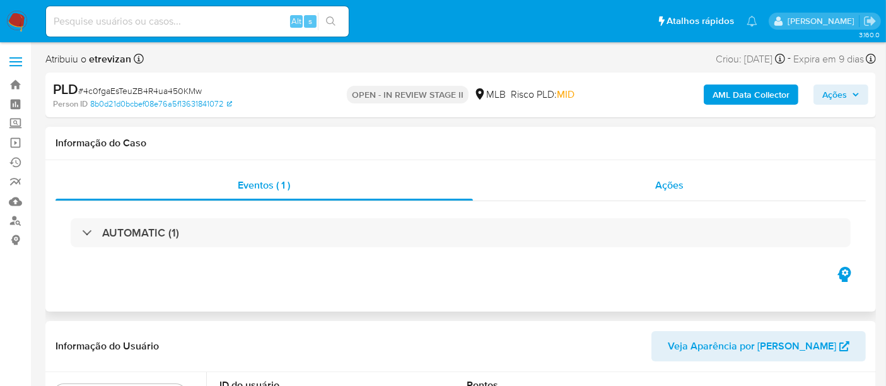
click at [676, 184] on span "Ações" at bounding box center [669, 185] width 28 height 15
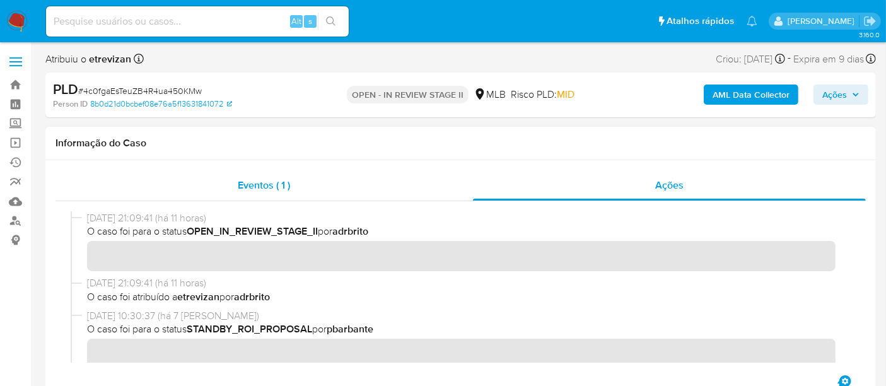
click at [247, 182] on span "Eventos ( 1 )" at bounding box center [264, 185] width 52 height 15
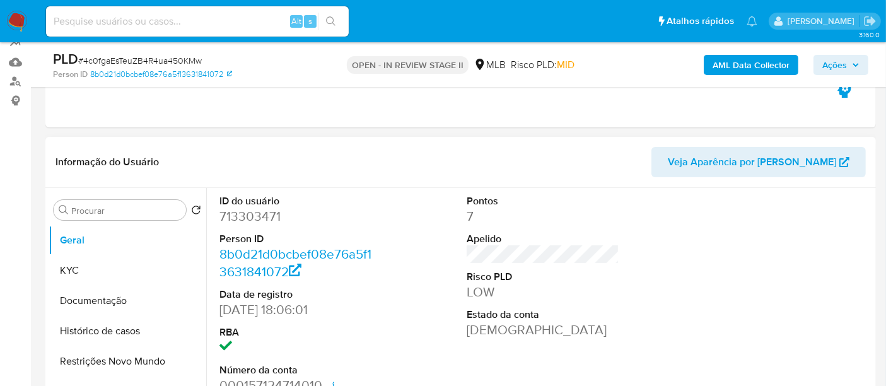
scroll to position [140, 0]
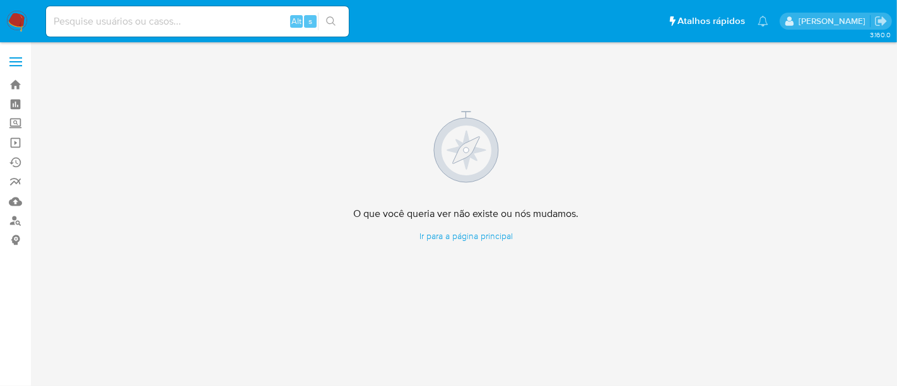
click at [81, 11] on div "Alt s" at bounding box center [197, 21] width 303 height 30
click at [79, 31] on div "Alt s" at bounding box center [197, 21] width 303 height 30
click at [76, 17] on input at bounding box center [197, 21] width 303 height 16
paste input "0HCjOoIZItOjTAyjwsxskqXl"
type input "0HCjOoIZItOjTAyjwsxskqXl"
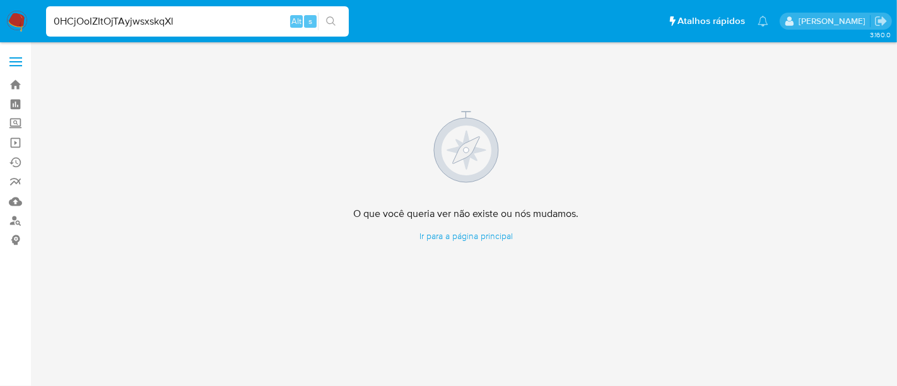
click at [329, 18] on icon "search-icon" at bounding box center [331, 21] width 10 height 10
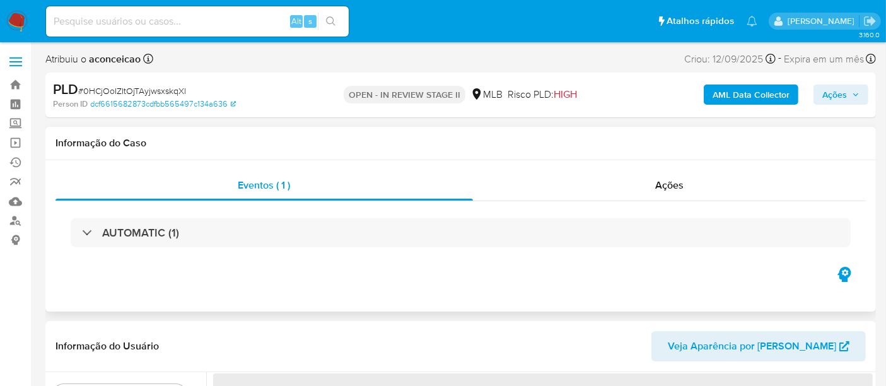
select select "10"
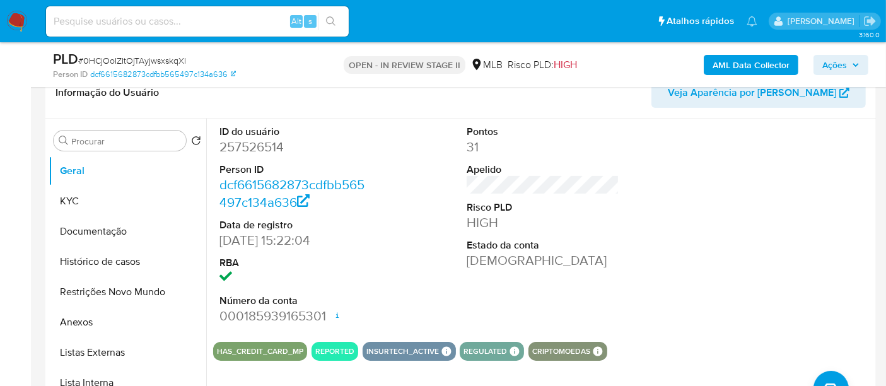
scroll to position [210, 0]
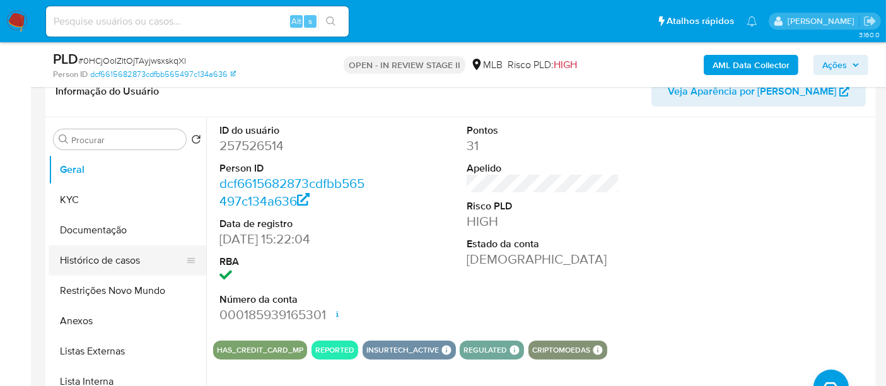
click at [90, 257] on button "Histórico de casos" at bounding box center [123, 260] width 148 height 30
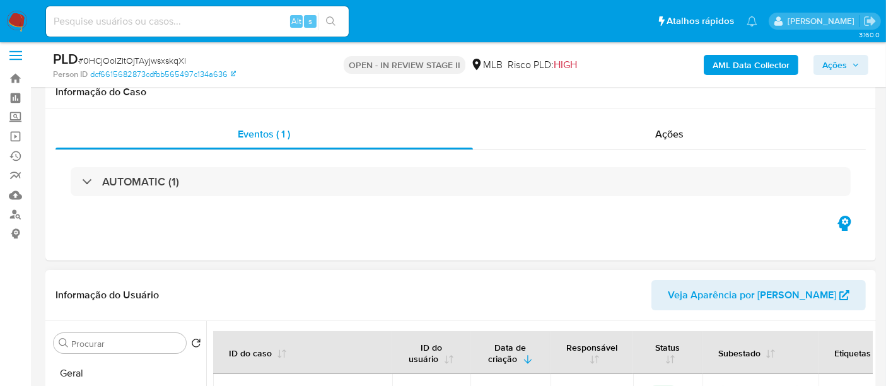
scroll to position [0, 0]
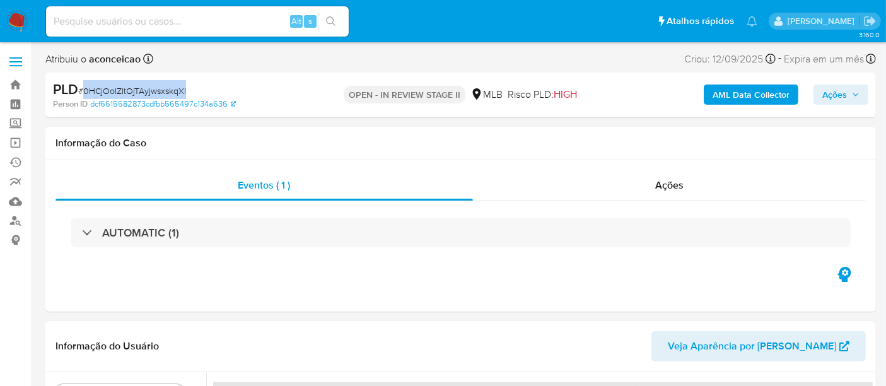
drag, startPoint x: 124, startPoint y: 95, endPoint x: 185, endPoint y: 90, distance: 61.4
click at [185, 90] on span "# 0HCjOoIZItOjTAyjwsxskqXl" at bounding box center [132, 91] width 108 height 13
click at [20, 18] on img at bounding box center [16, 21] width 21 height 21
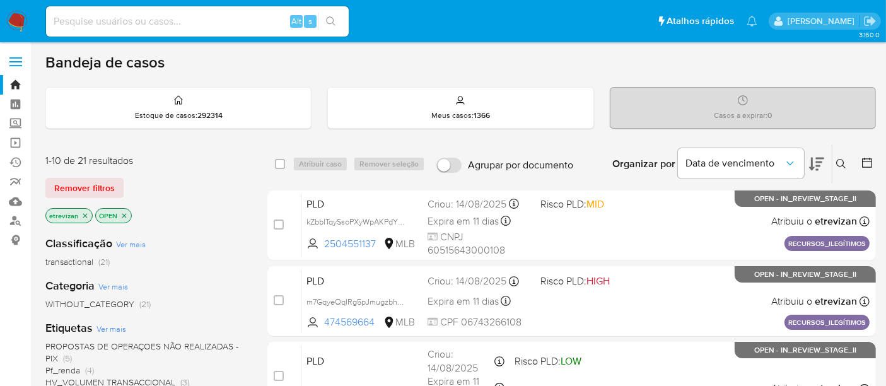
click at [86, 213] on icon "close-filter" at bounding box center [85, 216] width 8 height 8
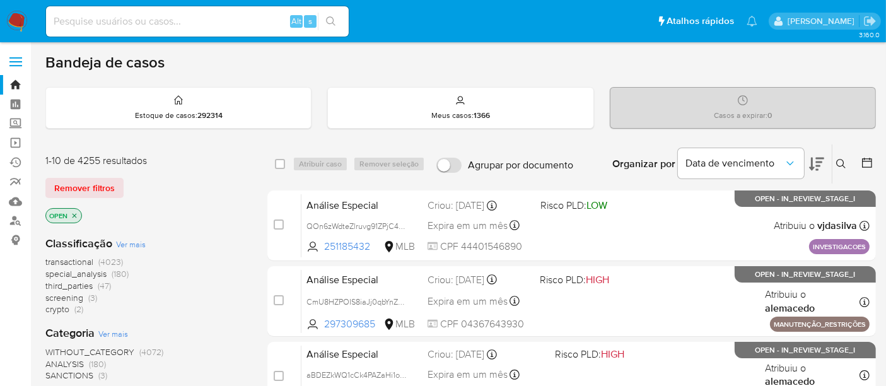
click at [845, 163] on icon at bounding box center [842, 164] width 10 height 10
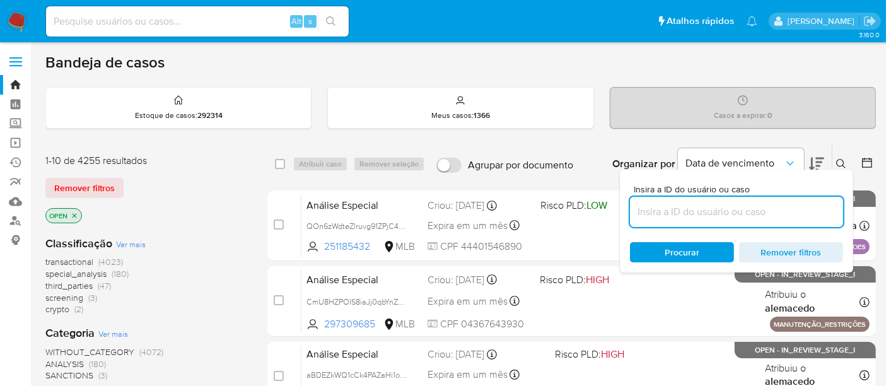
click at [673, 213] on input at bounding box center [736, 212] width 213 height 16
type input "0HCjOoIZItOjTAyjwsxskqXl"
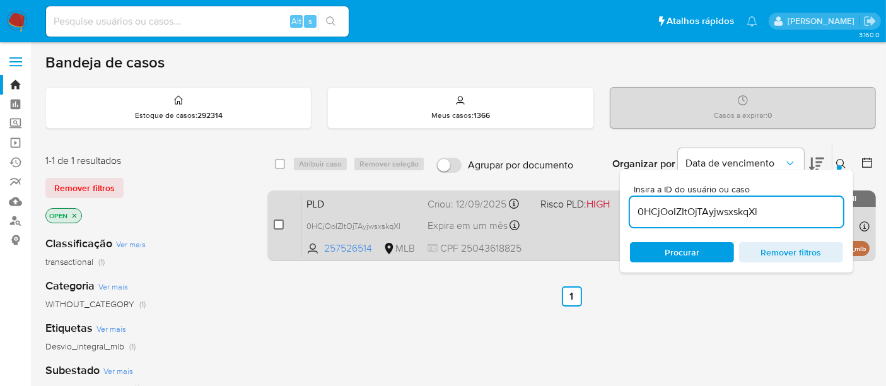
click at [279, 222] on input "checkbox" at bounding box center [279, 225] width 10 height 10
checkbox input "true"
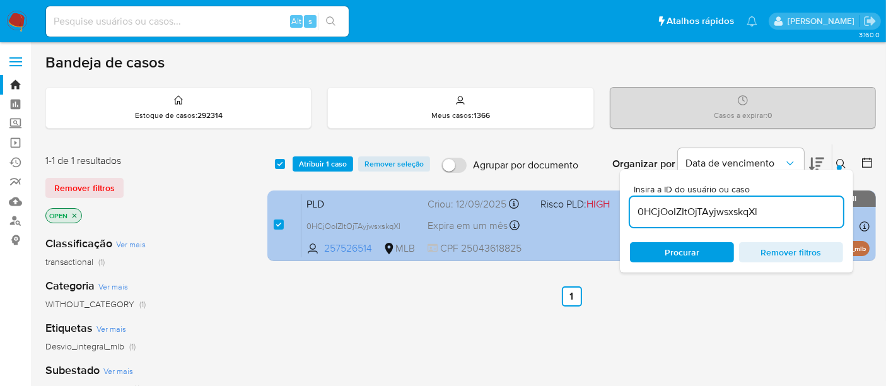
click at [548, 228] on div "PLD 0HCjOoIZItOjTAyjwsxskqXl 257526514 MLB Risco PLD: HIGH Criou: 12/09/2025 Cr…" at bounding box center [586, 226] width 568 height 64
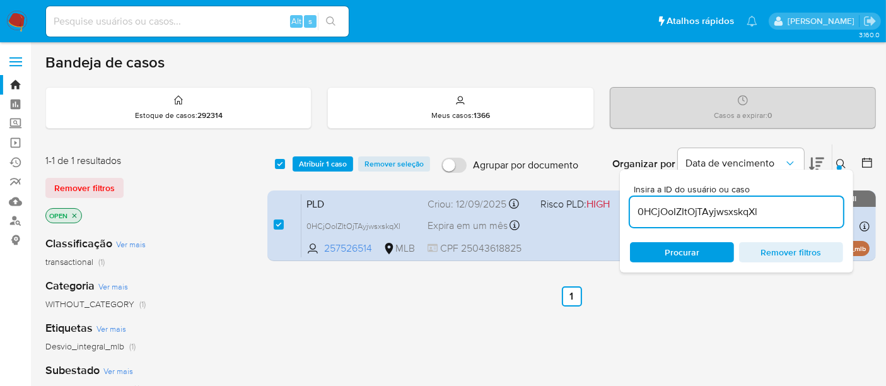
click at [328, 161] on span "Atribuir 1 caso" at bounding box center [323, 164] width 48 height 13
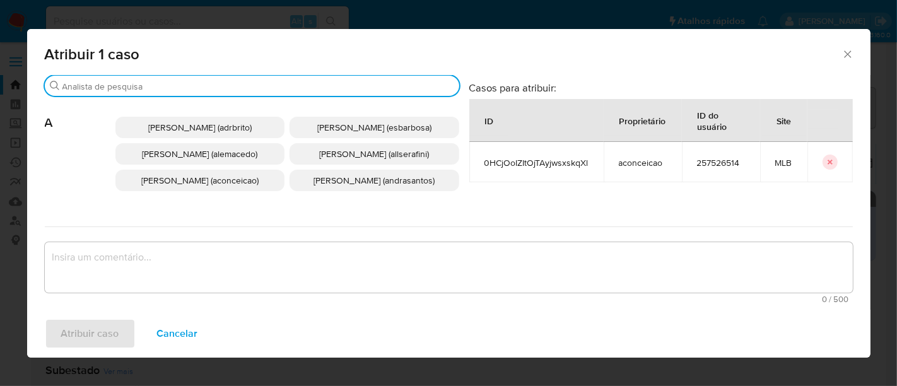
click at [151, 81] on input "Buscar" at bounding box center [258, 86] width 392 height 11
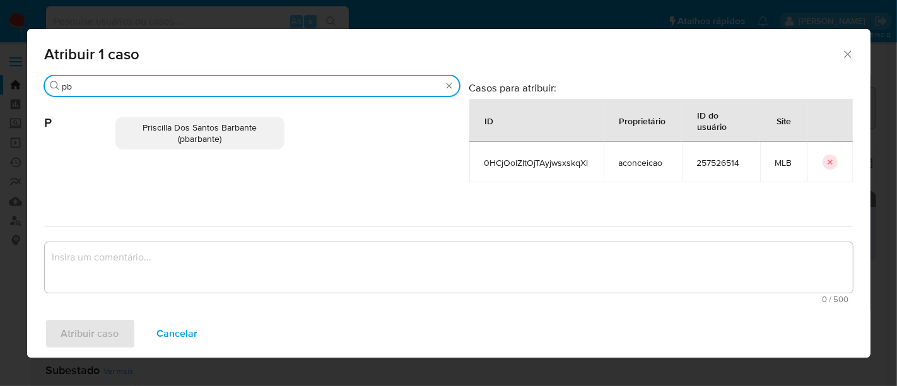
type input "pb"
click at [191, 129] on span "Priscilla Dos Santos Barbante (pbarbante)" at bounding box center [200, 133] width 114 height 24
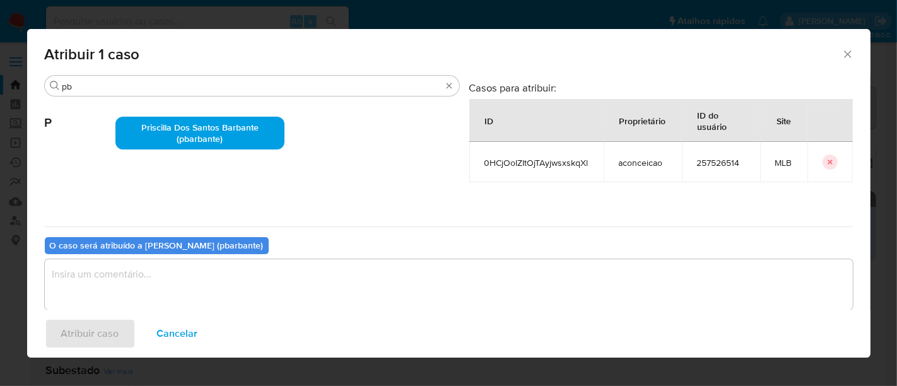
click at [110, 271] on textarea "assign-modal" at bounding box center [449, 284] width 808 height 50
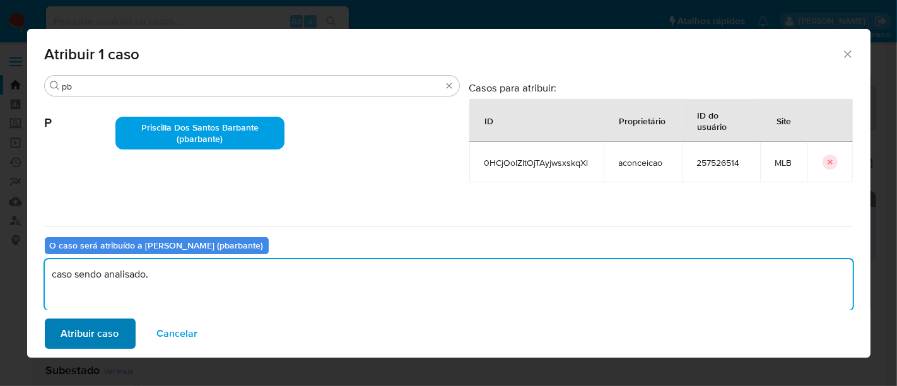
type textarea "caso sendo analisado."
click at [86, 339] on span "Atribuir caso" at bounding box center [90, 334] width 58 height 28
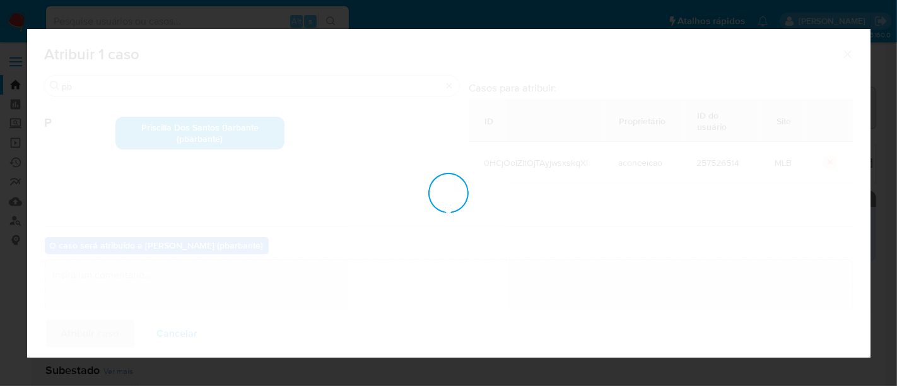
checkbox input "false"
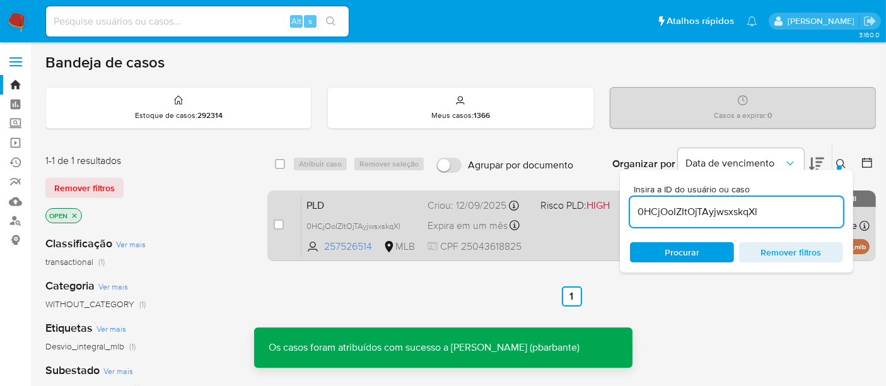
click at [551, 237] on div "PLD 0HCjOoIZItOjTAyjwsxskqXl 257526514 MLB Risco PLD: HIGH Criou: 12/09/2025 Cr…" at bounding box center [586, 226] width 568 height 64
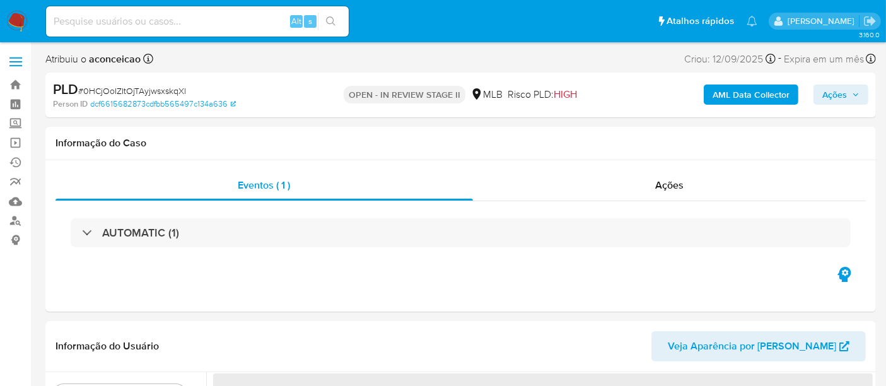
click at [143, 24] on input at bounding box center [197, 21] width 303 height 16
select select "10"
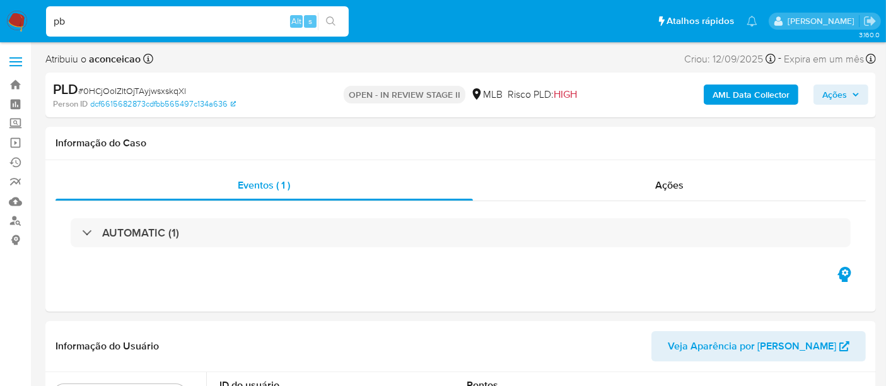
type input "p"
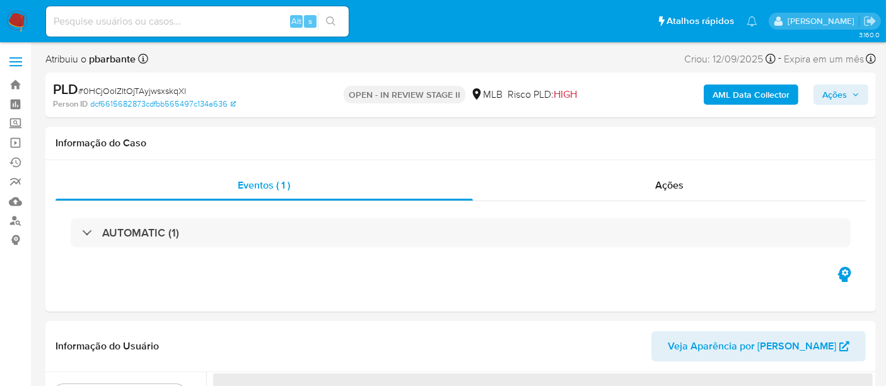
select select "10"
click at [664, 184] on span "Ações" at bounding box center [669, 185] width 28 height 15
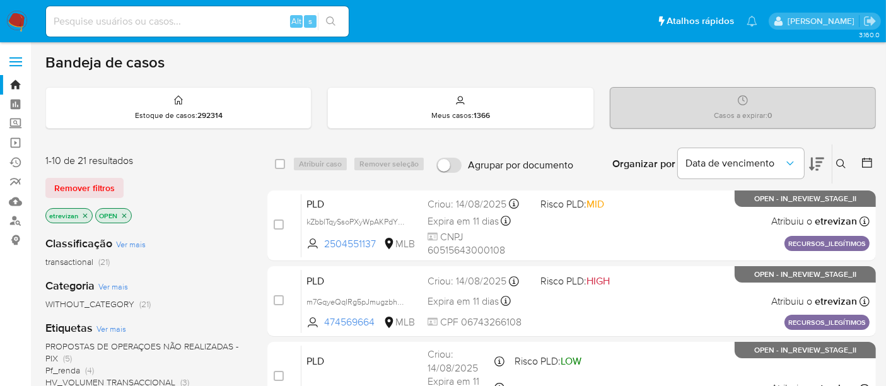
click at [85, 213] on icon "close-filter" at bounding box center [85, 215] width 4 height 4
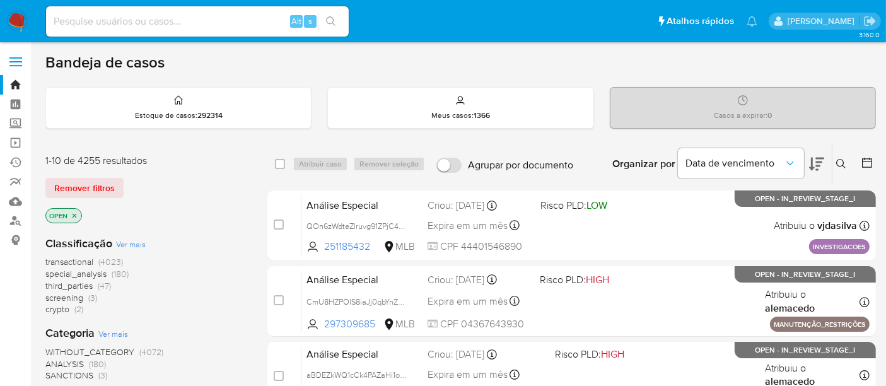
click at [844, 157] on button at bounding box center [843, 163] width 21 height 15
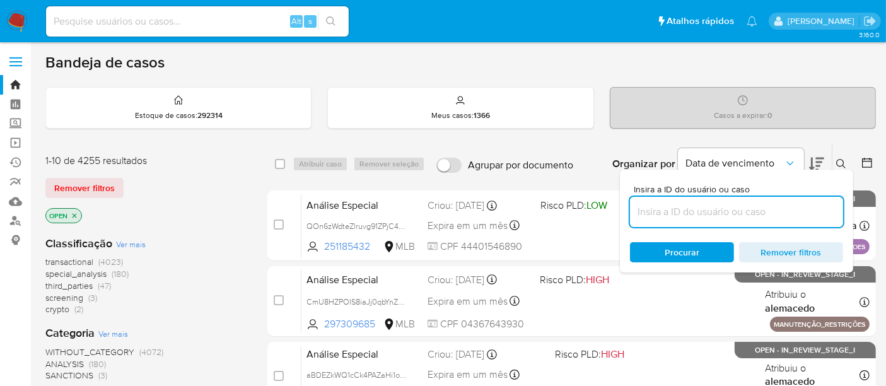
click at [644, 213] on input at bounding box center [736, 212] width 213 height 16
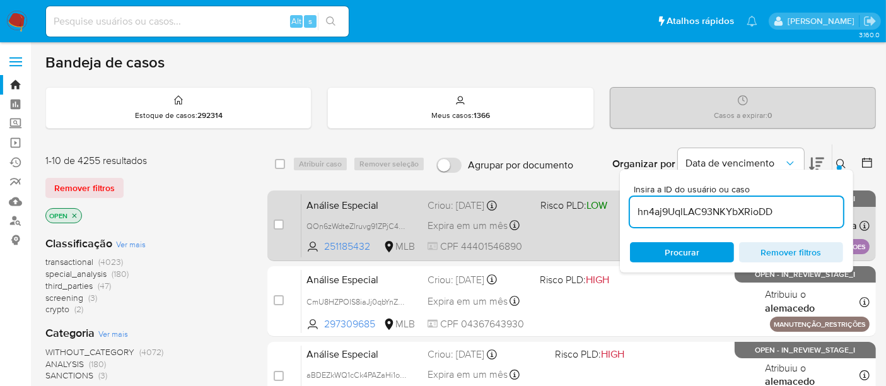
type input "hn4aj9UqlLAC93NKYbXRioDD"
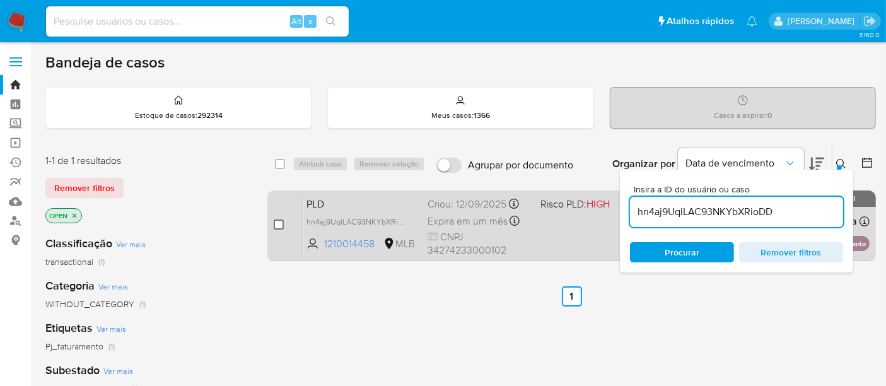
click at [275, 224] on input "checkbox" at bounding box center [279, 225] width 10 height 10
checkbox input "true"
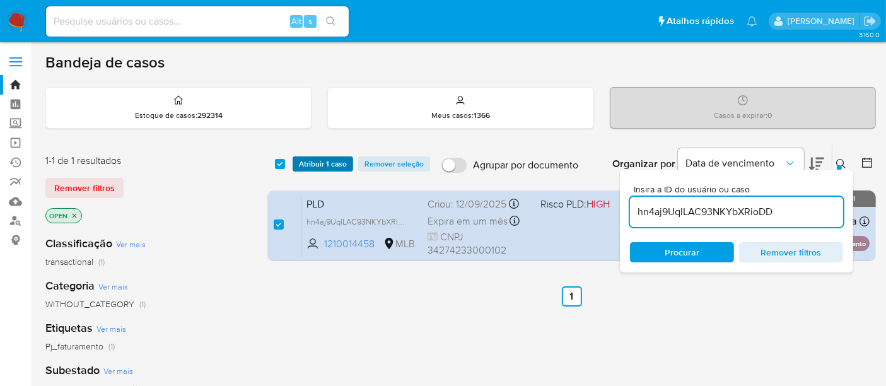
click at [315, 162] on span "Atribuir 1 caso" at bounding box center [323, 164] width 48 height 13
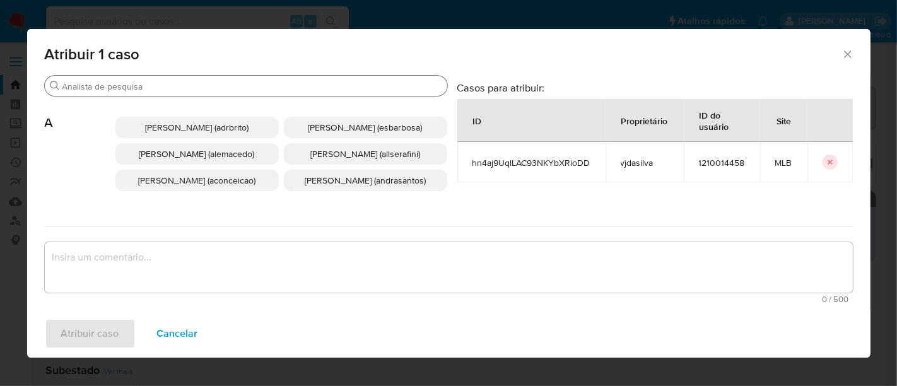
click at [159, 84] on input "Buscar" at bounding box center [252, 86] width 380 height 11
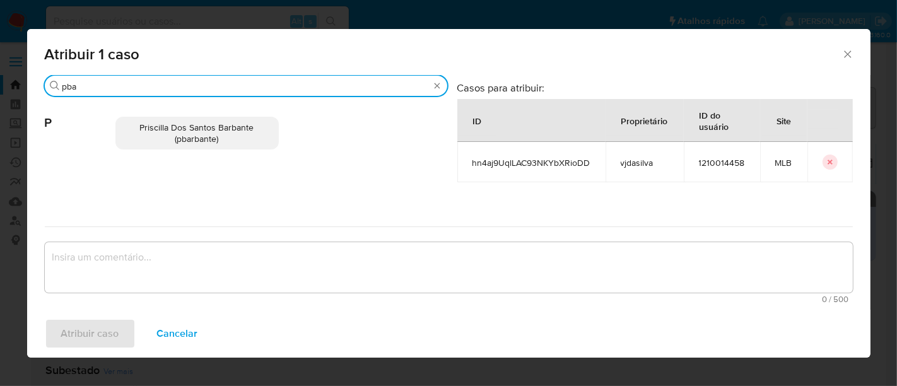
type input "pba"
click at [162, 131] on span "Priscilla Dos Santos Barbante (pbarbante)" at bounding box center [197, 133] width 114 height 24
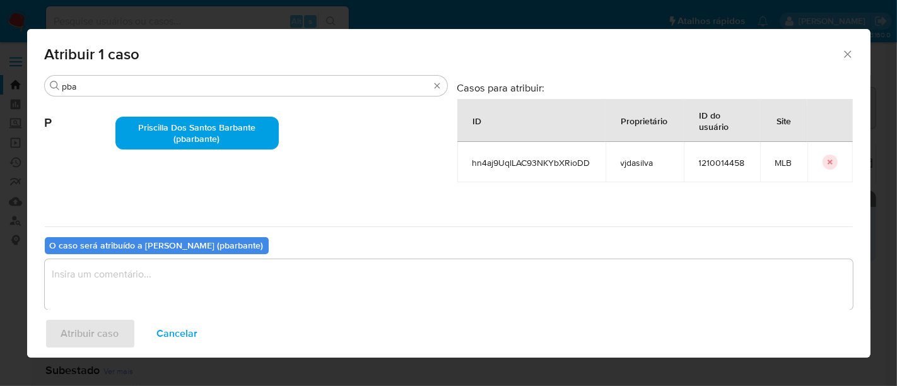
click at [84, 292] on textarea "assign-modal" at bounding box center [449, 284] width 808 height 50
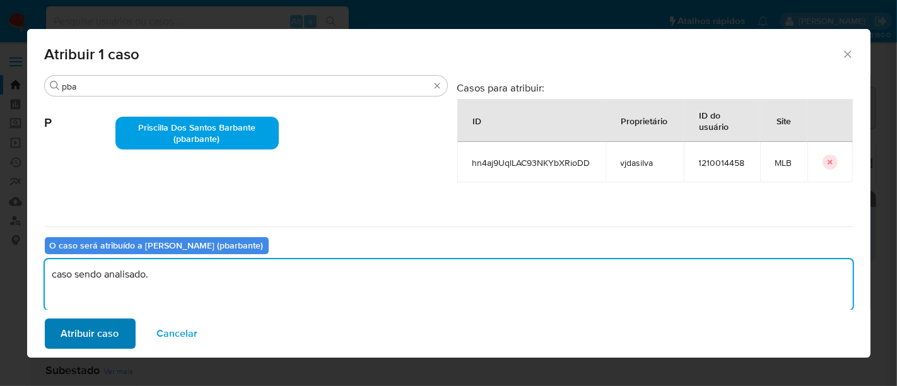
type textarea "caso sendo analisado."
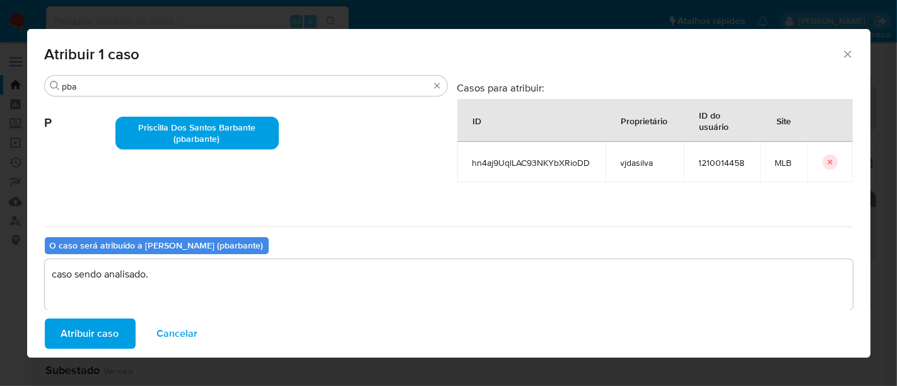
click at [97, 331] on span "Atribuir caso" at bounding box center [90, 334] width 58 height 28
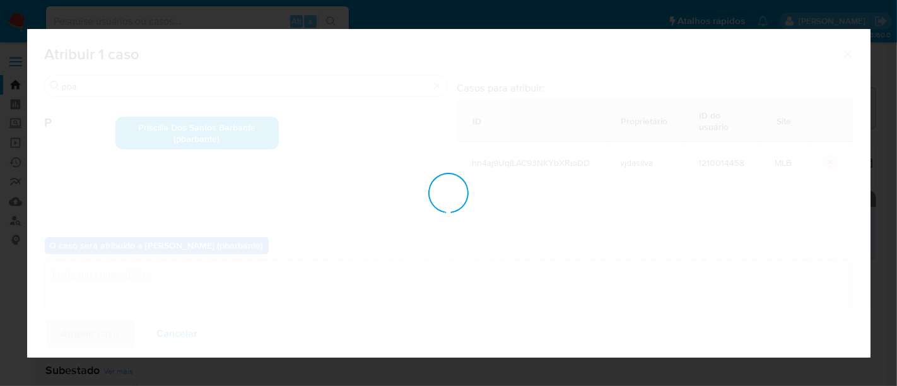
checkbox input "false"
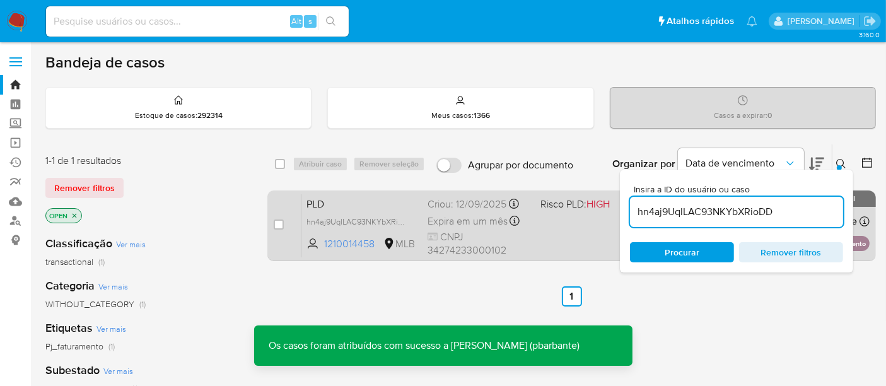
click at [560, 228] on div "PLD hn4aj9UqlLAC93NKYbXRioDD 1210014458 MLB Risco PLD: HIGH Criou: 12/09/2025 C…" at bounding box center [586, 226] width 568 height 64
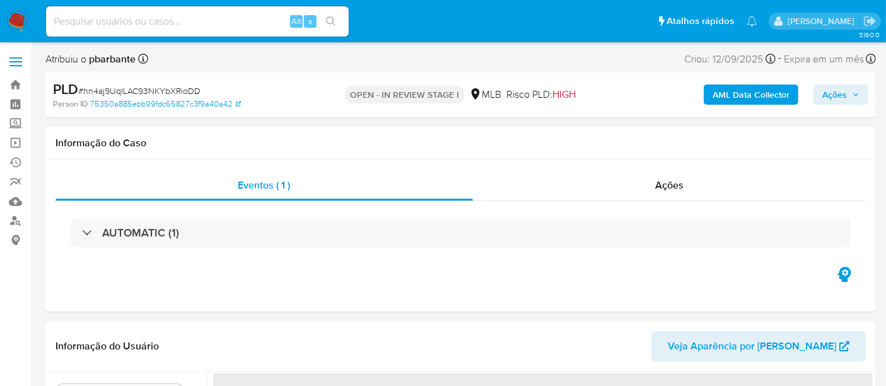
select select "10"
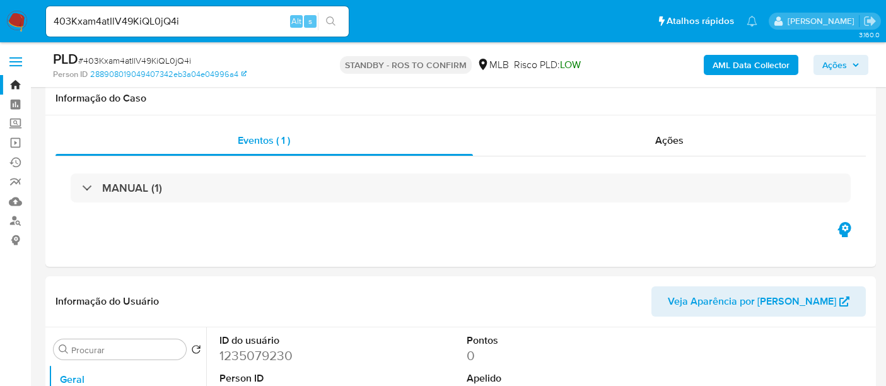
select select "10"
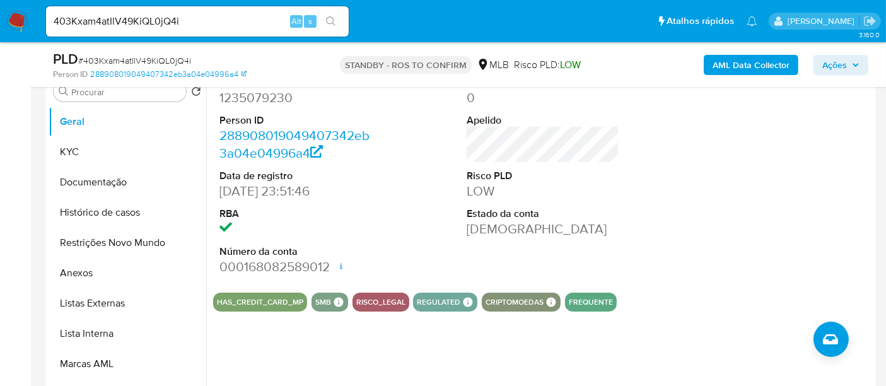
scroll to position [280, 0]
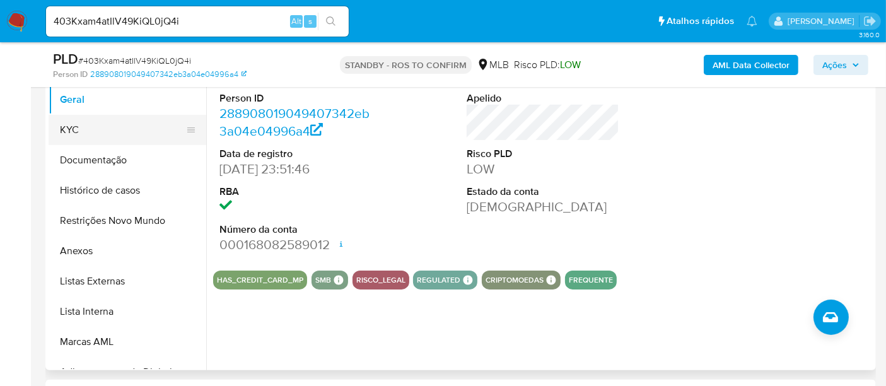
click at [72, 127] on button "KYC" at bounding box center [123, 130] width 148 height 30
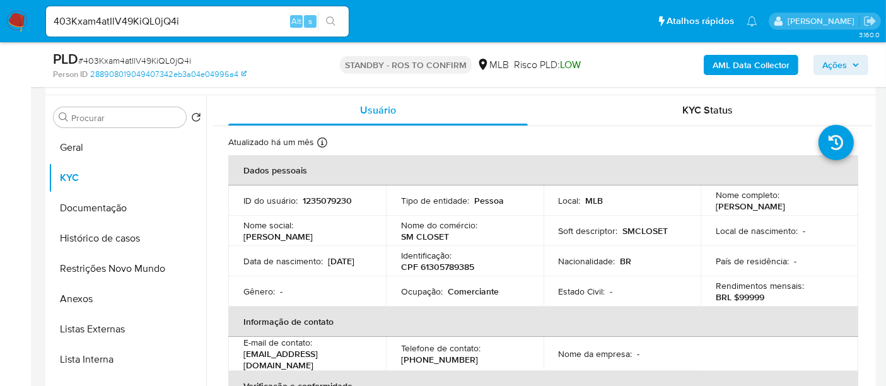
scroll to position [210, 0]
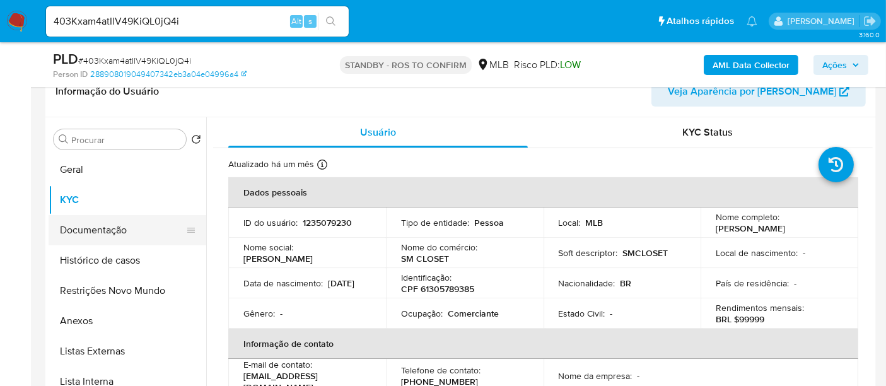
click at [101, 234] on button "Documentação" at bounding box center [123, 230] width 148 height 30
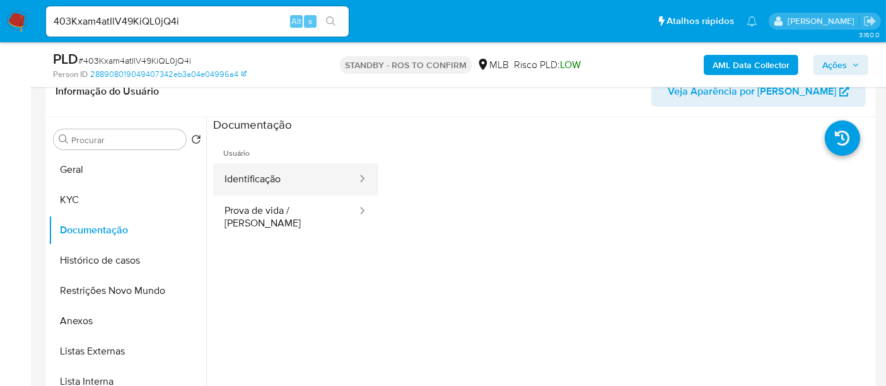
click at [266, 176] on button "Identificação" at bounding box center [285, 179] width 145 height 32
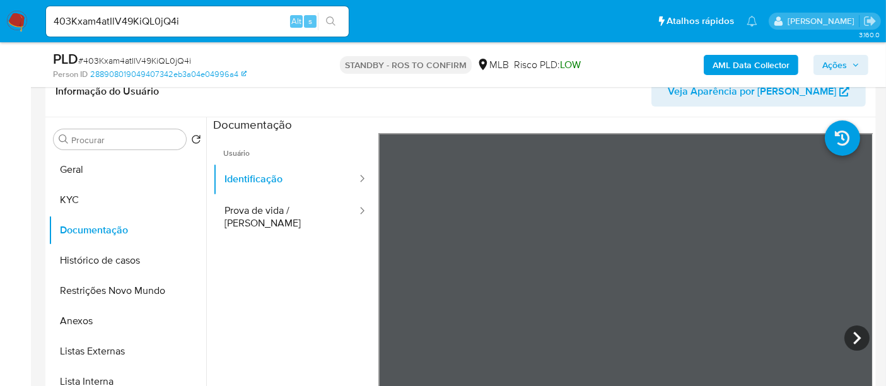
drag, startPoint x: 264, startPoint y: 208, endPoint x: 367, endPoint y: 215, distance: 103.1
click at [270, 208] on button "Prova de vida / [PERSON_NAME]" at bounding box center [285, 217] width 145 height 43
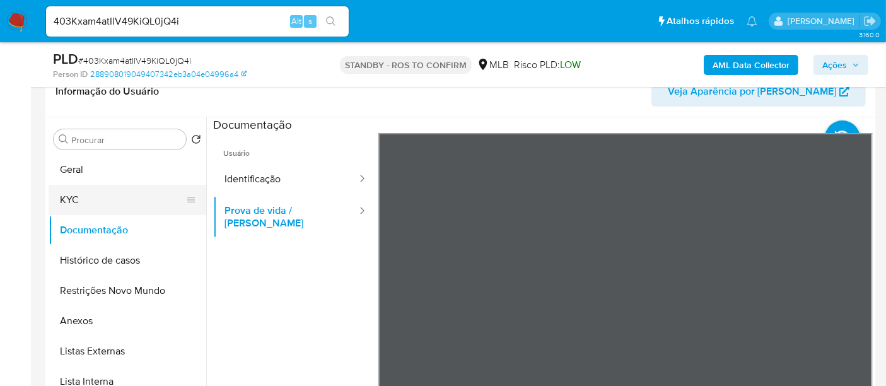
click at [73, 192] on button "KYC" at bounding box center [123, 200] width 148 height 30
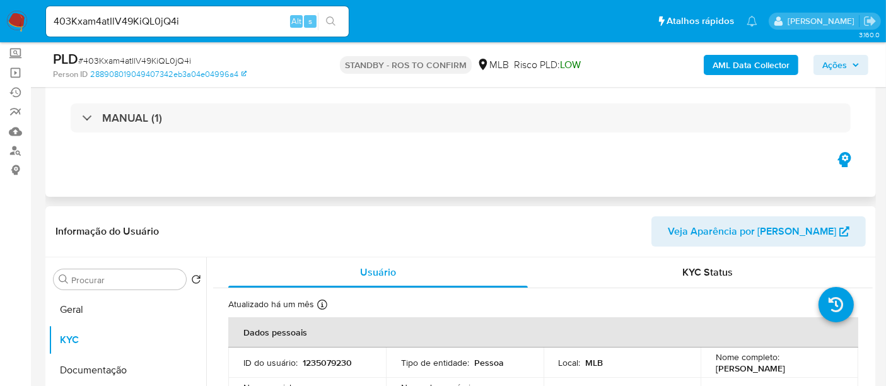
scroll to position [140, 0]
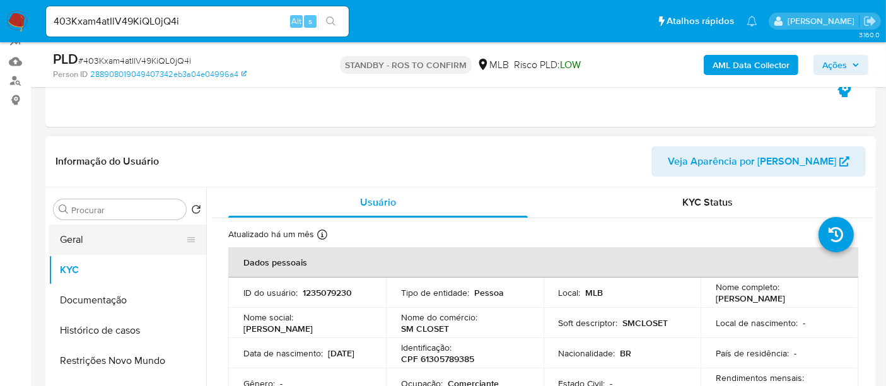
click at [107, 235] on button "Geral" at bounding box center [123, 240] width 148 height 30
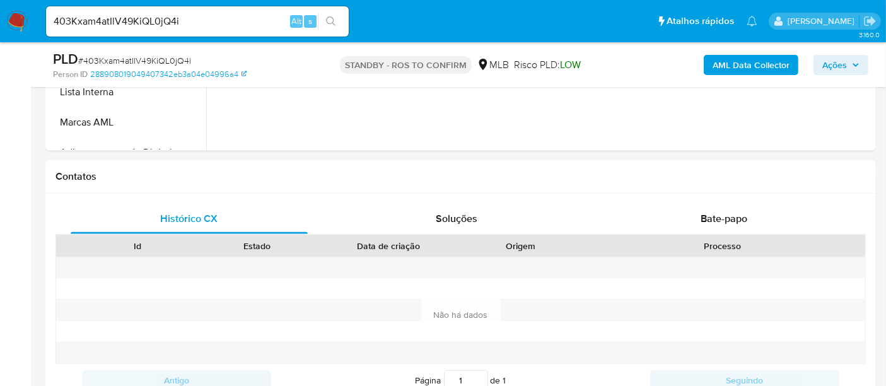
scroll to position [562, 0]
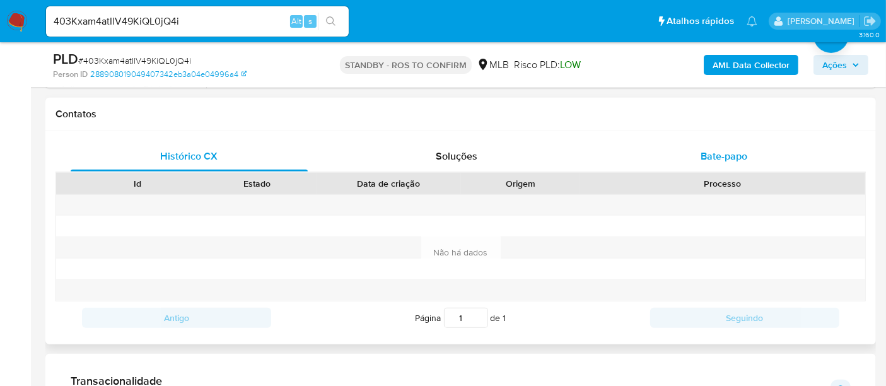
click at [724, 158] on span "Bate-papo" at bounding box center [724, 156] width 47 height 15
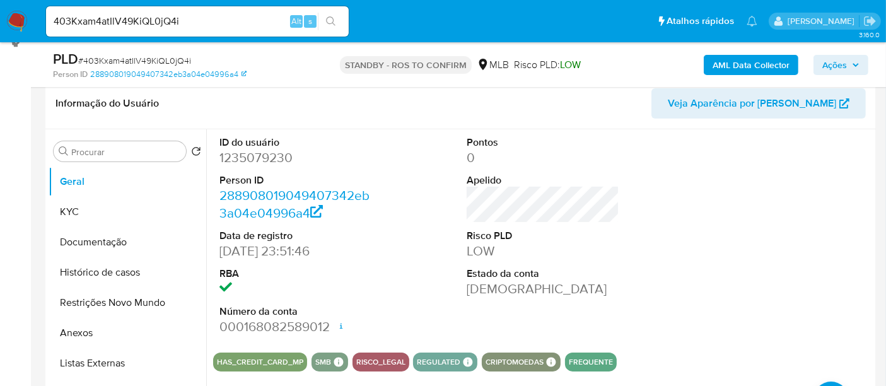
scroll to position [127, 0]
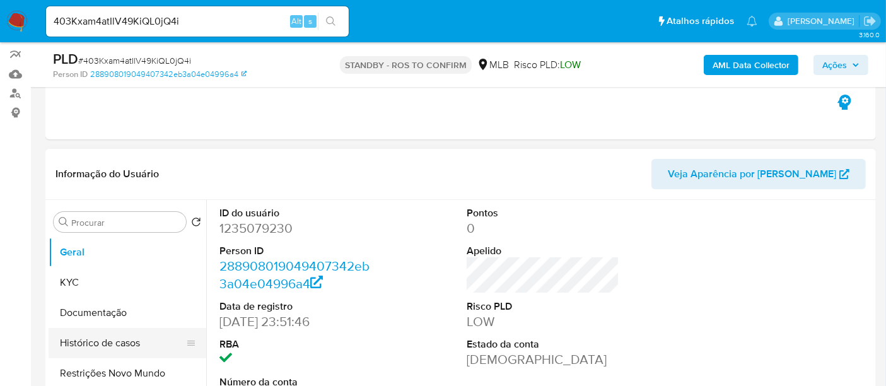
click at [115, 349] on button "Histórico de casos" at bounding box center [123, 343] width 148 height 30
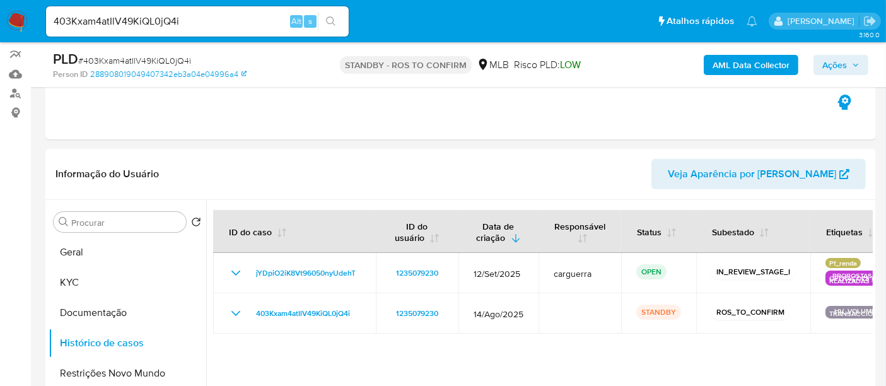
scroll to position [192, 0]
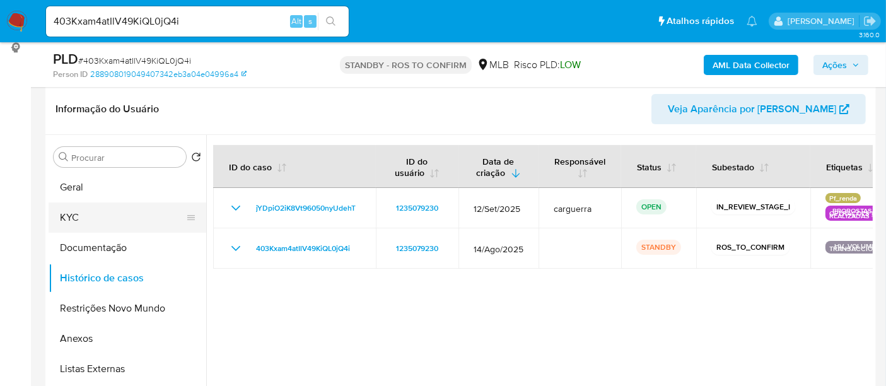
click at [90, 215] on button "KYC" at bounding box center [123, 218] width 148 height 30
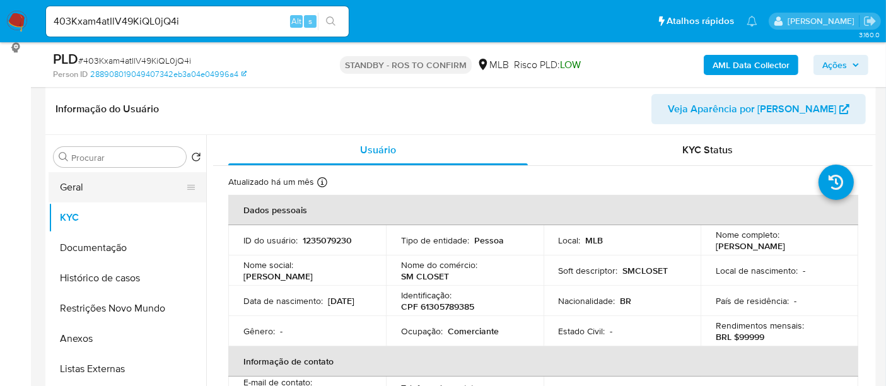
drag, startPoint x: 74, startPoint y: 190, endPoint x: 104, endPoint y: 186, distance: 30.5
click at [79, 189] on button "Geral" at bounding box center [123, 187] width 148 height 30
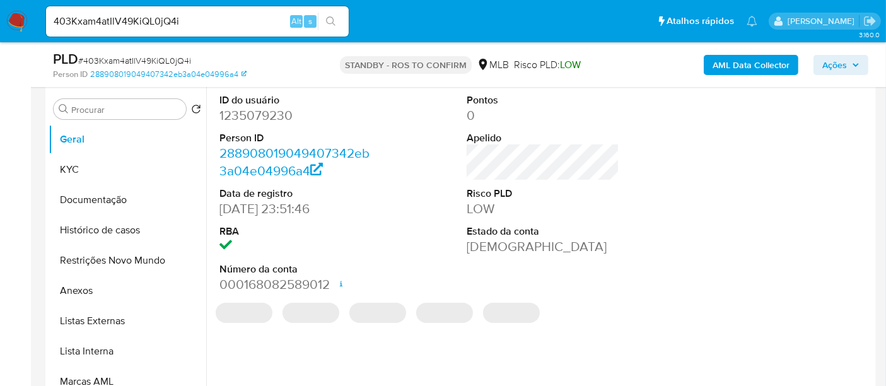
scroll to position [262, 0]
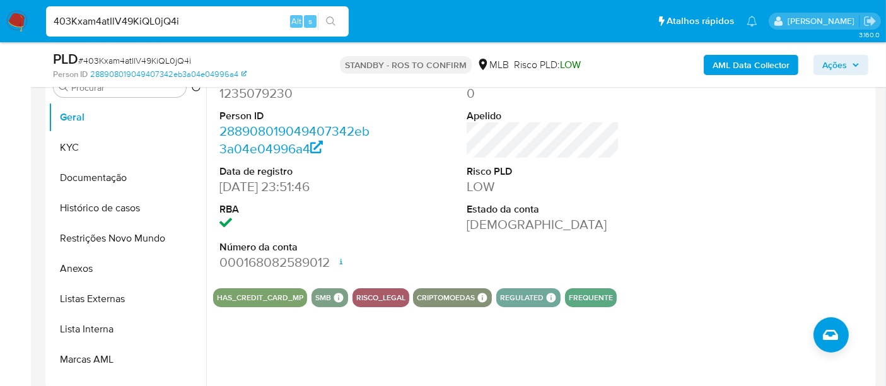
drag, startPoint x: 212, startPoint y: 25, endPoint x: 1, endPoint y: 37, distance: 211.7
click at [1, 37] on nav "Pausado Ver notificaciones 403Kxam4atIlV49KiQL0jQ4i Alt s Atalhos rápidos Presi…" at bounding box center [443, 21] width 886 height 42
paste input "My3v5I8pU8AAtTXiQUxdRLzk"
type input "My3v5I8pU8AAtTXiQUxdRLzk"
click at [330, 17] on icon "search-icon" at bounding box center [331, 21] width 10 height 10
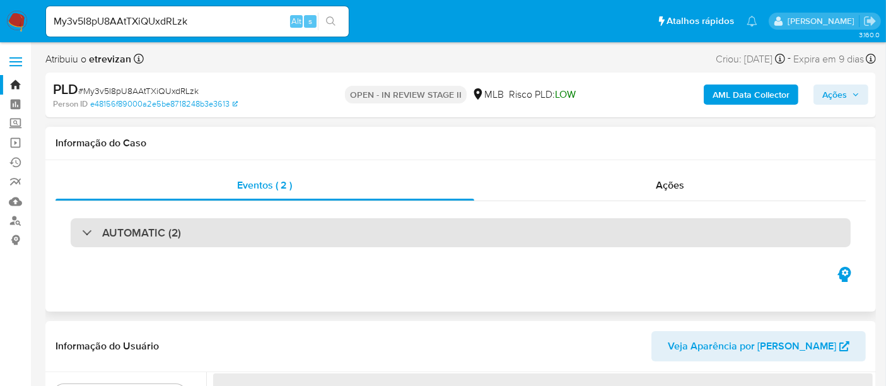
select select "10"
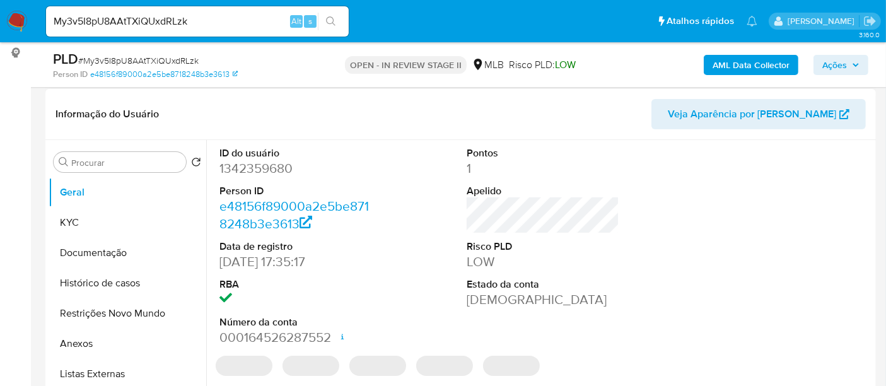
scroll to position [210, 0]
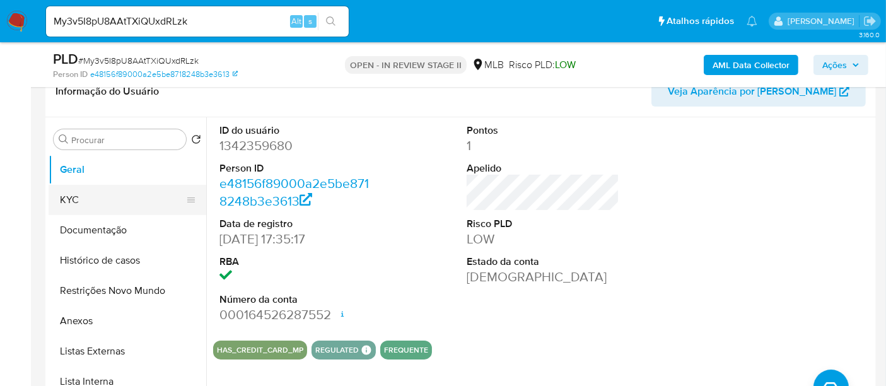
drag, startPoint x: 88, startPoint y: 193, endPoint x: 200, endPoint y: 203, distance: 112.1
click at [88, 193] on button "KYC" at bounding box center [123, 200] width 148 height 30
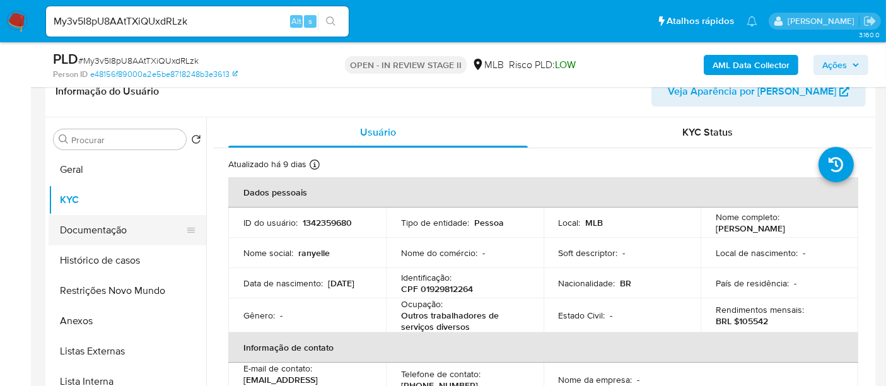
drag, startPoint x: 94, startPoint y: 228, endPoint x: 172, endPoint y: 223, distance: 77.8
click at [93, 228] on button "Documentação" at bounding box center [123, 230] width 148 height 30
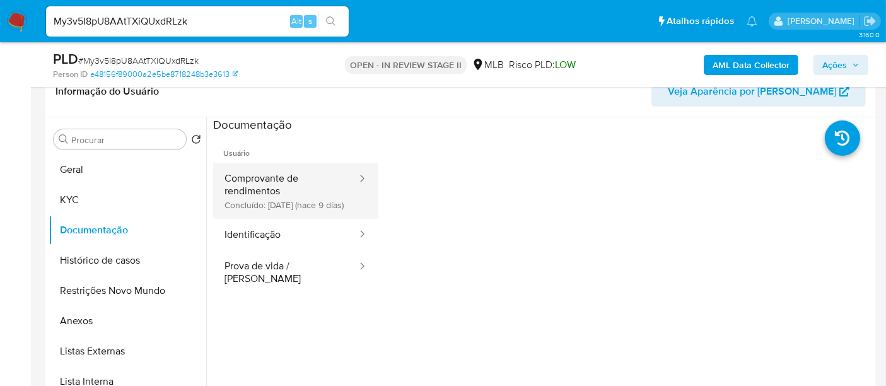
drag, startPoint x: 255, startPoint y: 179, endPoint x: 274, endPoint y: 180, distance: 18.3
click at [256, 179] on button "Comprovante de rendimentos Concluído: [DATE] (hace 9 días)" at bounding box center [285, 191] width 145 height 56
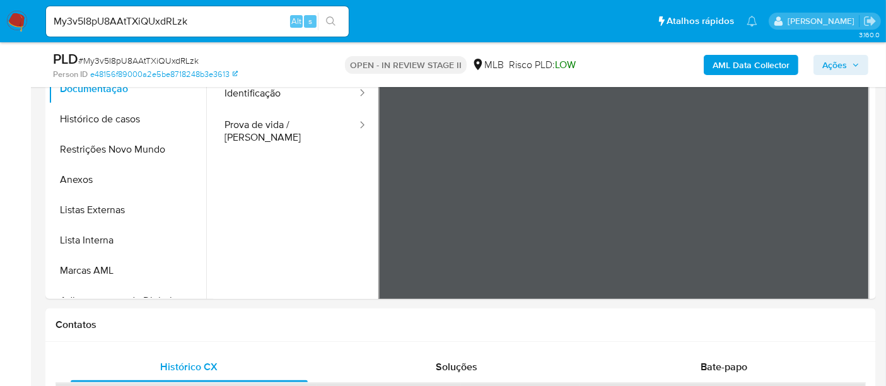
scroll to position [243, 0]
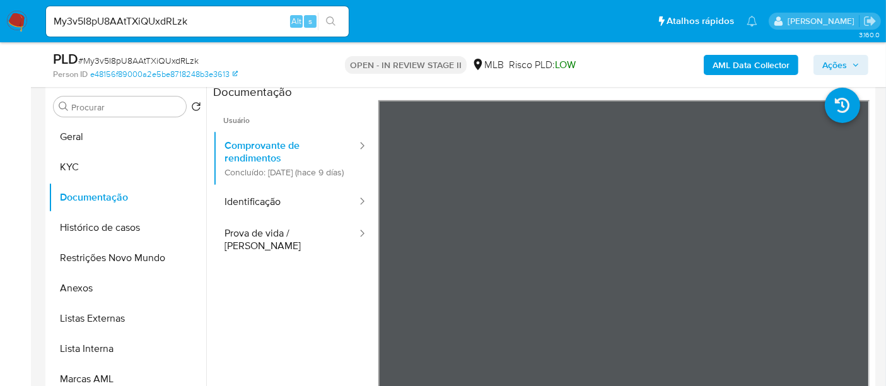
drag, startPoint x: 874, startPoint y: 172, endPoint x: 890, endPoint y: 328, distance: 157.3
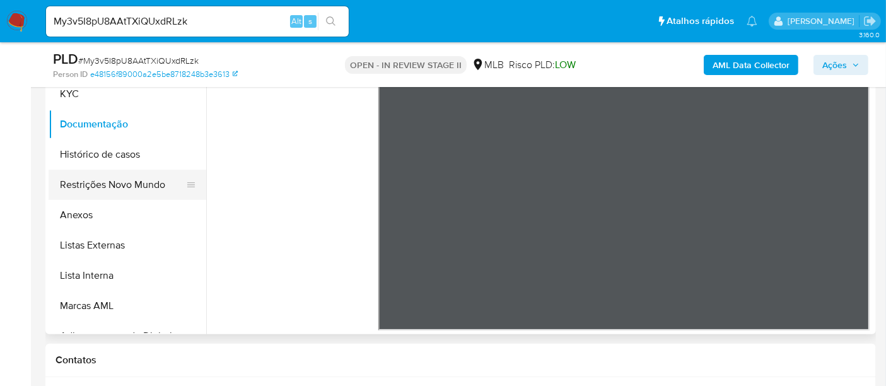
scroll to position [298, 0]
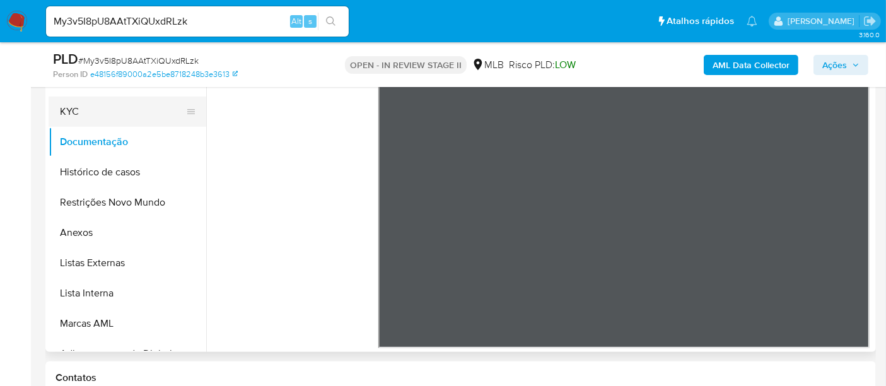
click at [71, 111] on button "KYC" at bounding box center [123, 112] width 148 height 30
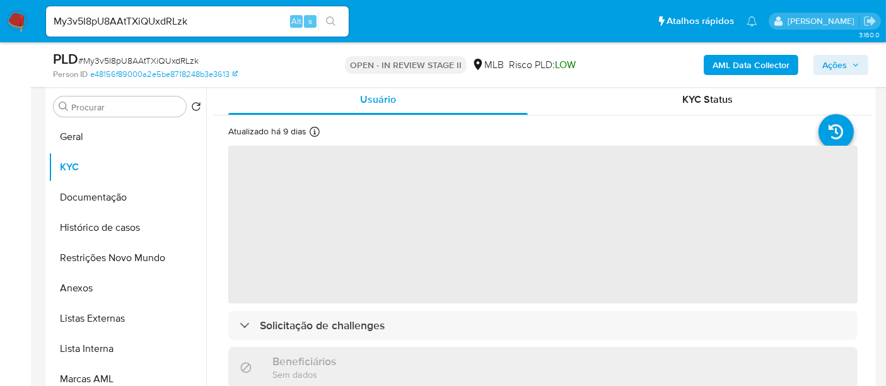
scroll to position [158, 0]
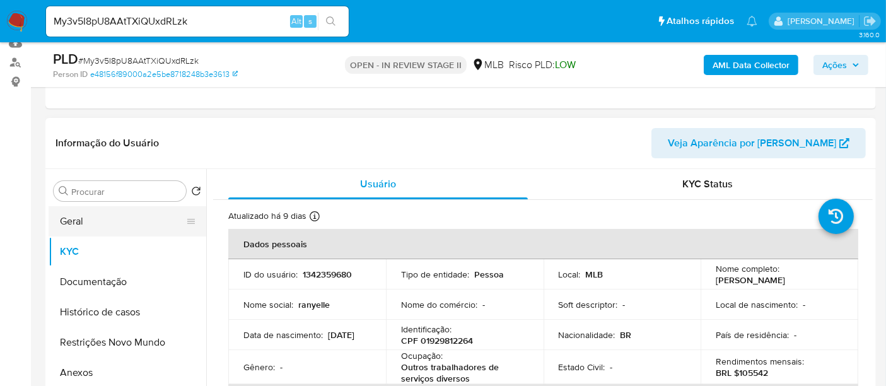
click at [81, 226] on button "Geral" at bounding box center [123, 221] width 148 height 30
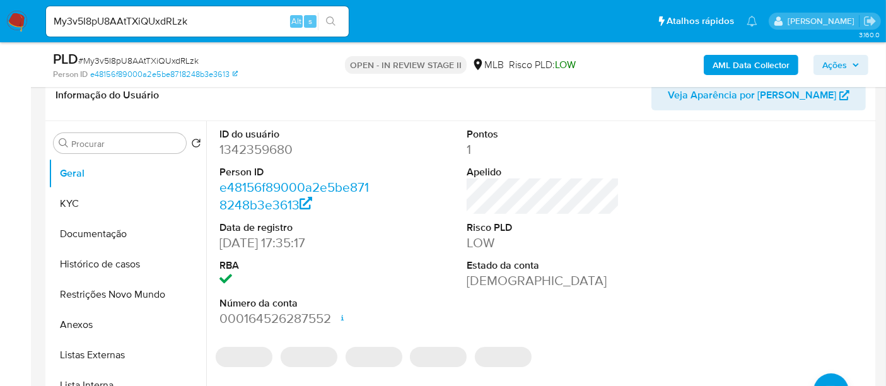
scroll to position [228, 0]
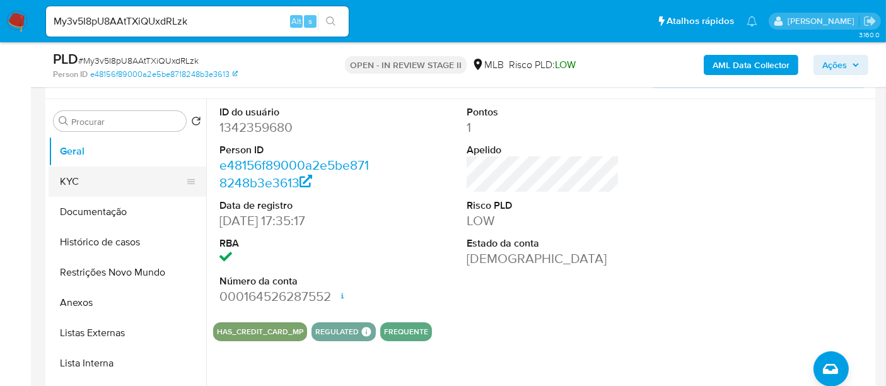
click at [77, 179] on button "KYC" at bounding box center [123, 182] width 148 height 30
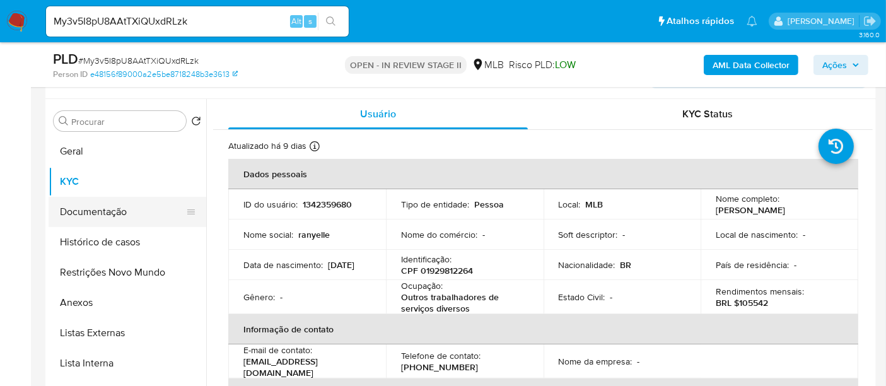
click at [79, 211] on button "Documentação" at bounding box center [123, 212] width 148 height 30
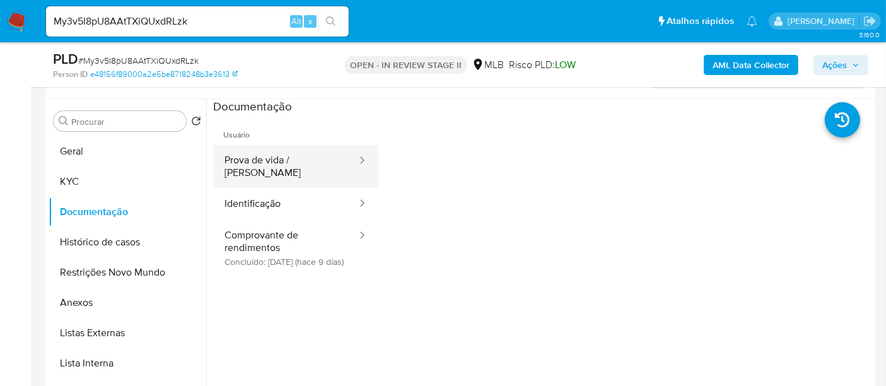
click at [283, 159] on button "Prova de vida / [PERSON_NAME]" at bounding box center [285, 166] width 145 height 43
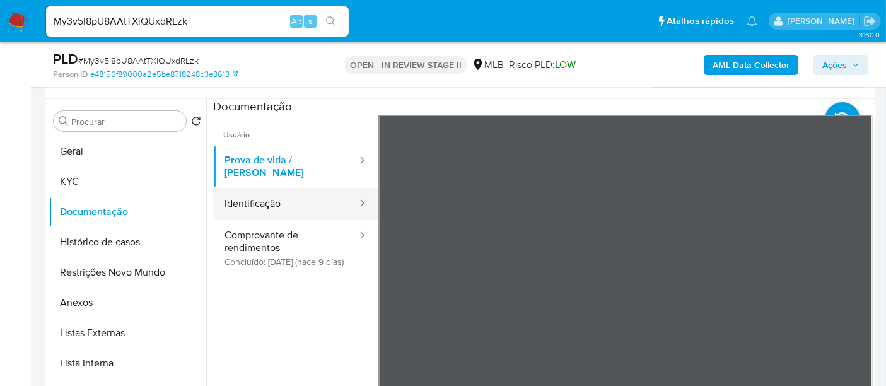
drag, startPoint x: 267, startPoint y: 192, endPoint x: 276, endPoint y: 192, distance: 9.5
click at [271, 192] on button "Identificação" at bounding box center [285, 204] width 145 height 32
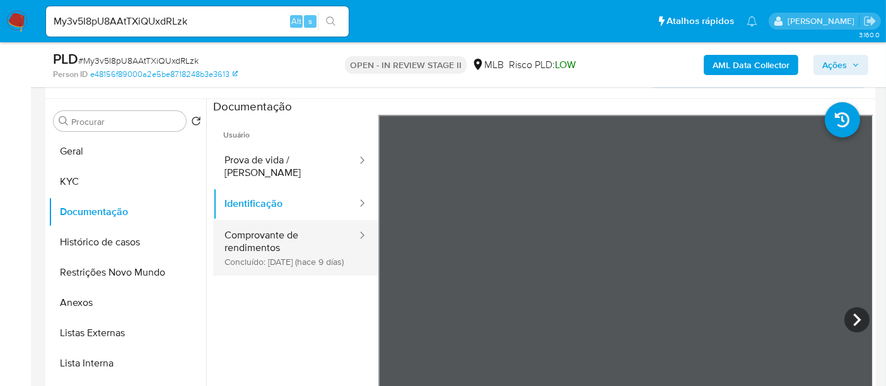
drag, startPoint x: 268, startPoint y: 232, endPoint x: 278, endPoint y: 231, distance: 9.5
click at [268, 231] on button "Comprovante de rendimentos Concluído: [DATE] (hace 9 días)" at bounding box center [285, 248] width 145 height 56
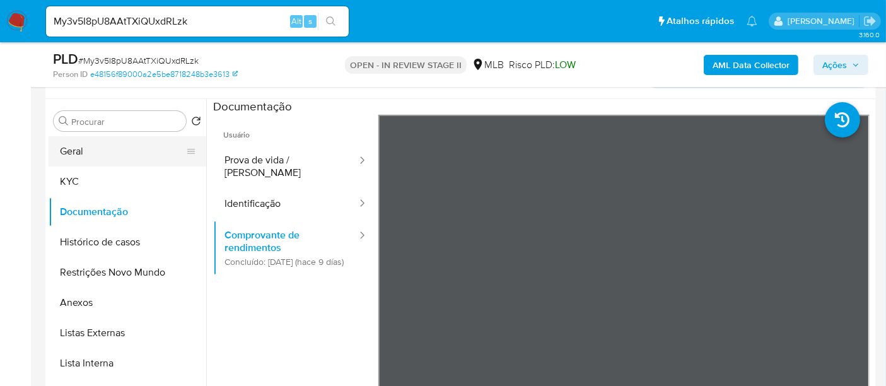
drag, startPoint x: 61, startPoint y: 152, endPoint x: 84, endPoint y: 152, distance: 22.7
click at [62, 152] on button "Geral" at bounding box center [123, 151] width 148 height 30
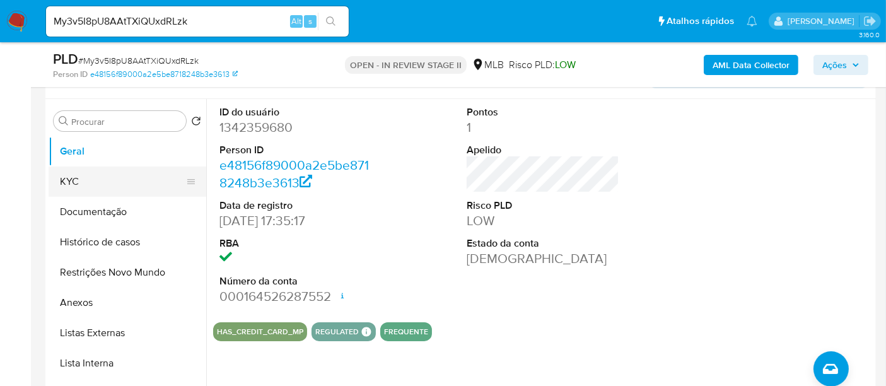
click at [101, 179] on button "KYC" at bounding box center [123, 182] width 148 height 30
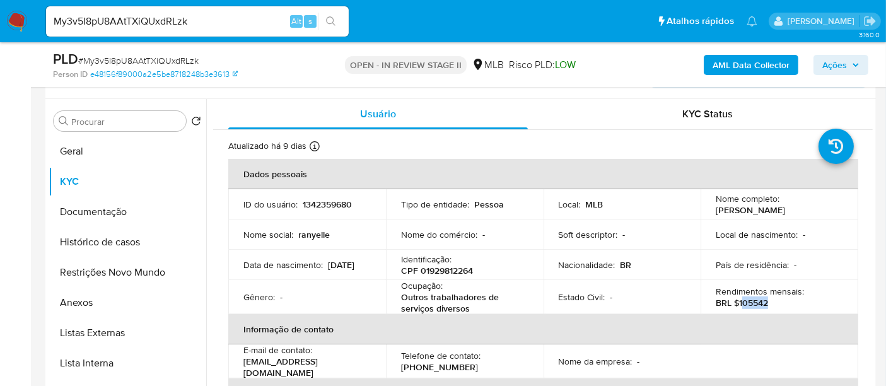
drag, startPoint x: 737, startPoint y: 302, endPoint x: 775, endPoint y: 302, distance: 37.2
click at [775, 302] on div "Rendimentos mensais : BRL $105542" at bounding box center [779, 297] width 127 height 23
drag, startPoint x: 737, startPoint y: 306, endPoint x: 771, endPoint y: 305, distance: 34.1
click at [771, 305] on div "Rendimentos mensais : BRL $105542" at bounding box center [779, 297] width 127 height 23
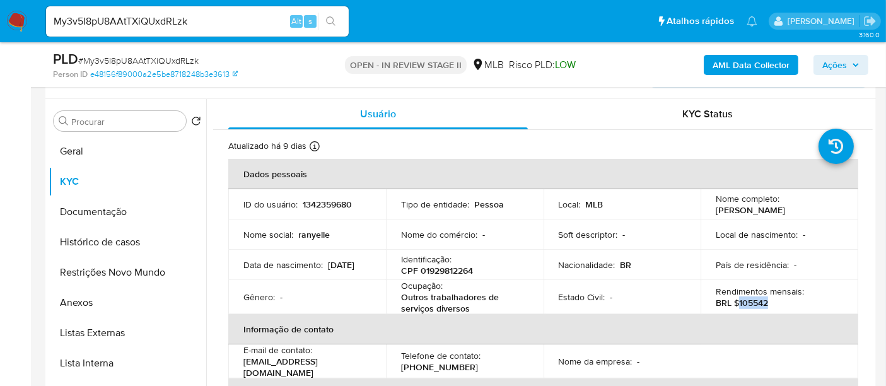
copy p "105542"
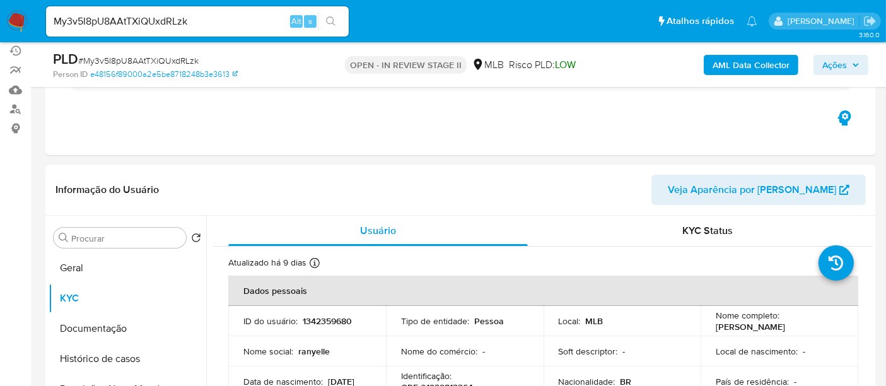
scroll to position [156, 0]
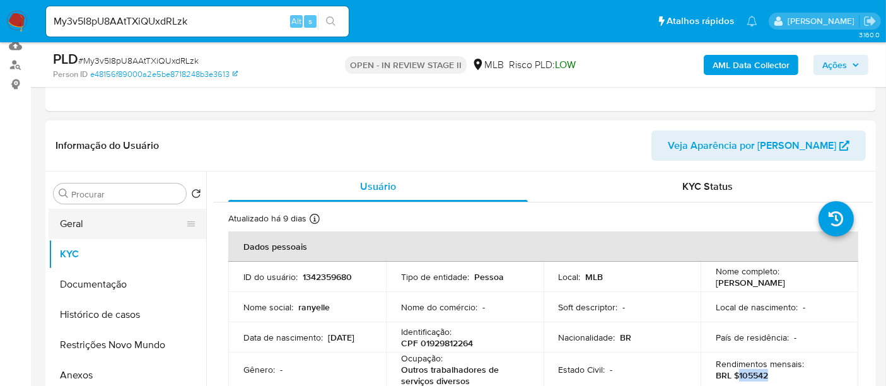
drag, startPoint x: 78, startPoint y: 221, endPoint x: 173, endPoint y: 228, distance: 94.8
click at [79, 221] on button "Geral" at bounding box center [123, 224] width 148 height 30
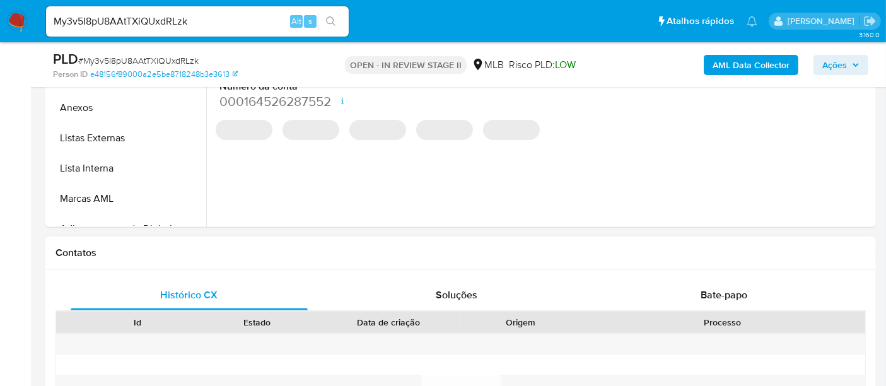
scroll to position [436, 0]
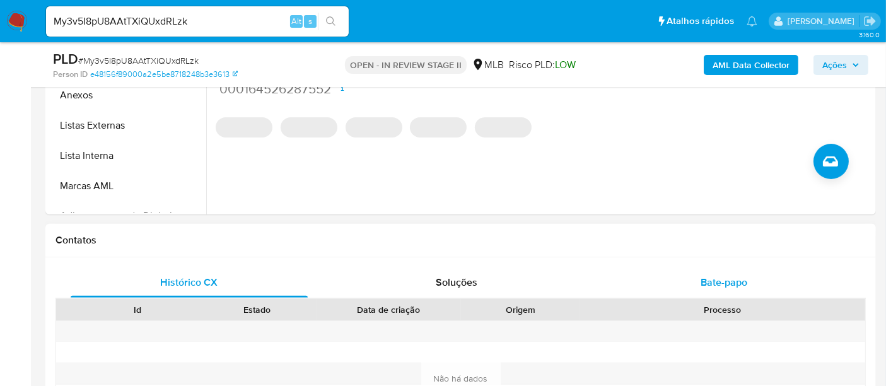
click at [719, 280] on span "Bate-papo" at bounding box center [724, 282] width 47 height 15
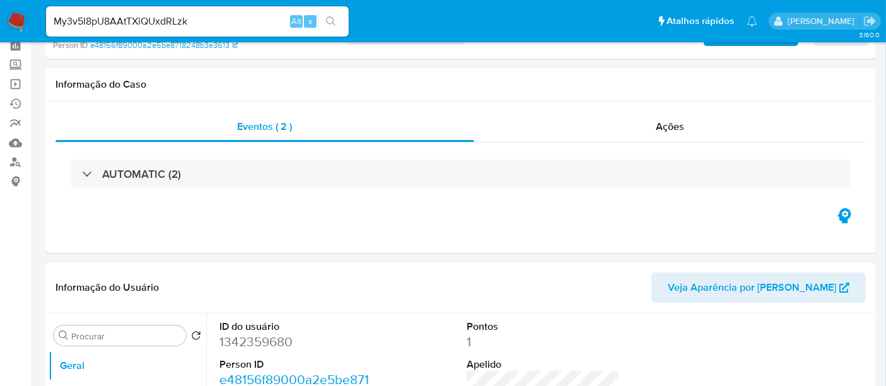
scroll to position [140, 0]
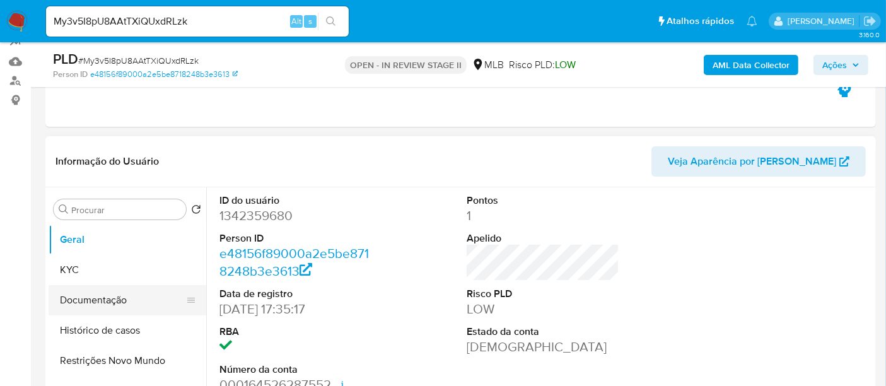
click at [88, 306] on button "Documentação" at bounding box center [123, 300] width 148 height 30
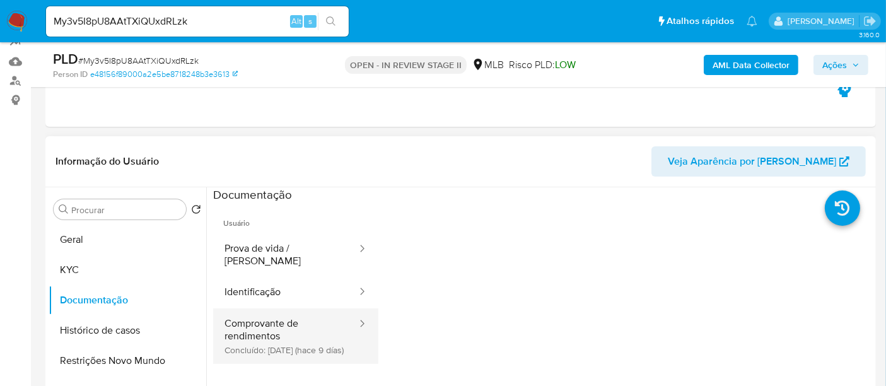
click at [261, 328] on button "Comprovante de rendimentos Concluído: [DATE] (hace 9 días)" at bounding box center [285, 336] width 145 height 56
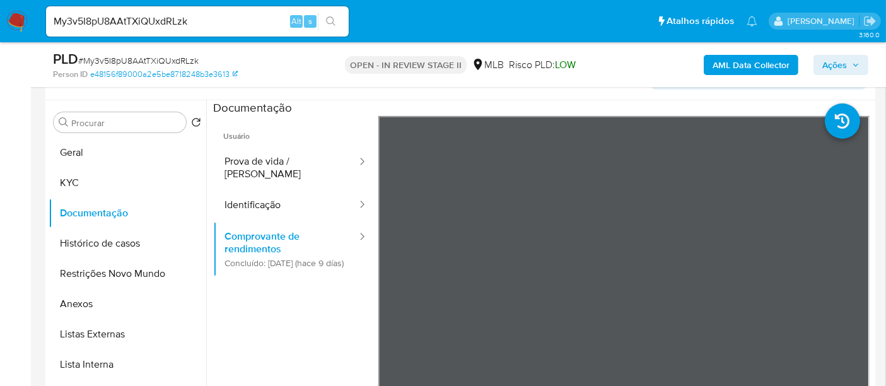
scroll to position [233, 0]
